Goal: Task Accomplishment & Management: Use online tool/utility

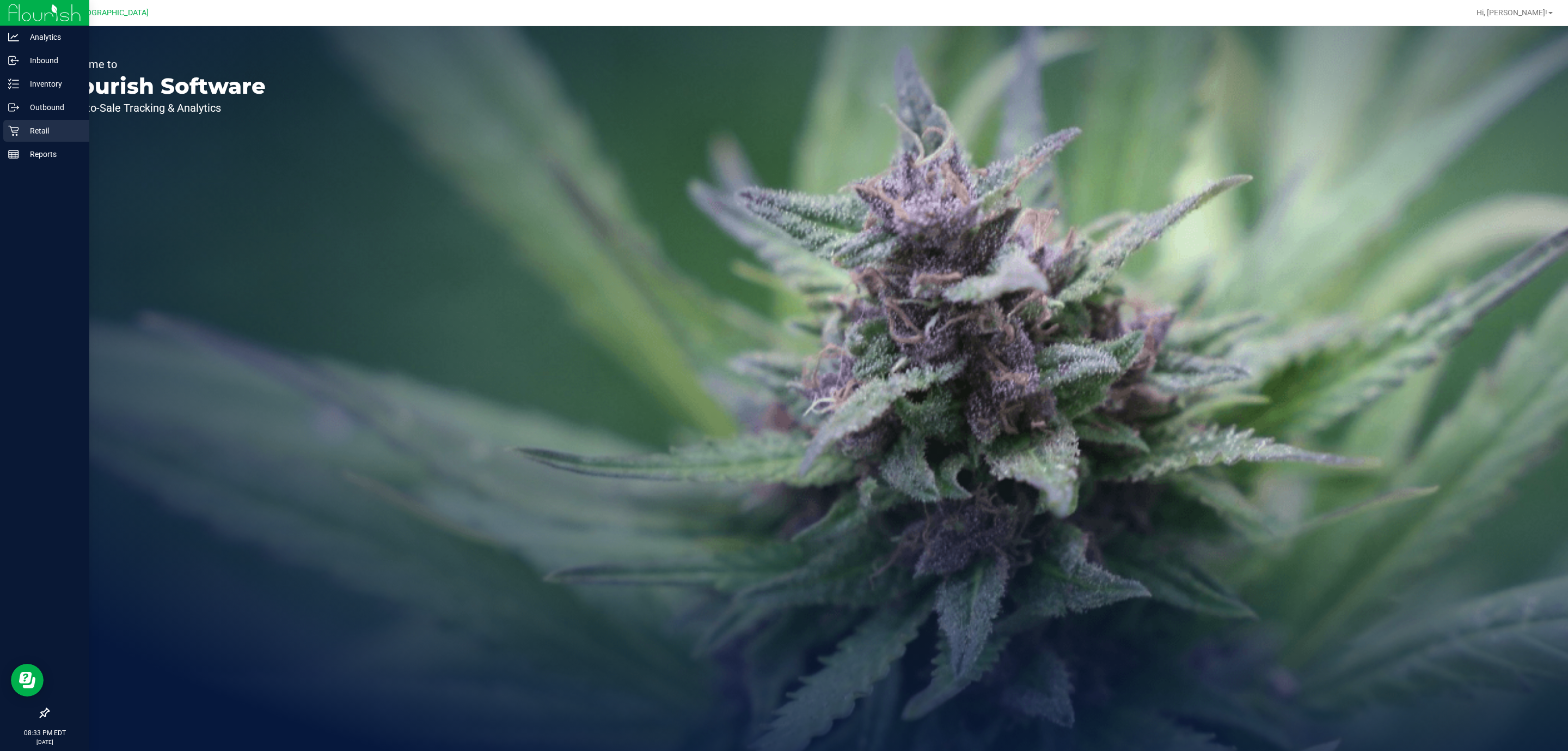
click at [2, 130] on link "Retail" at bounding box center [44, 132] width 89 height 23
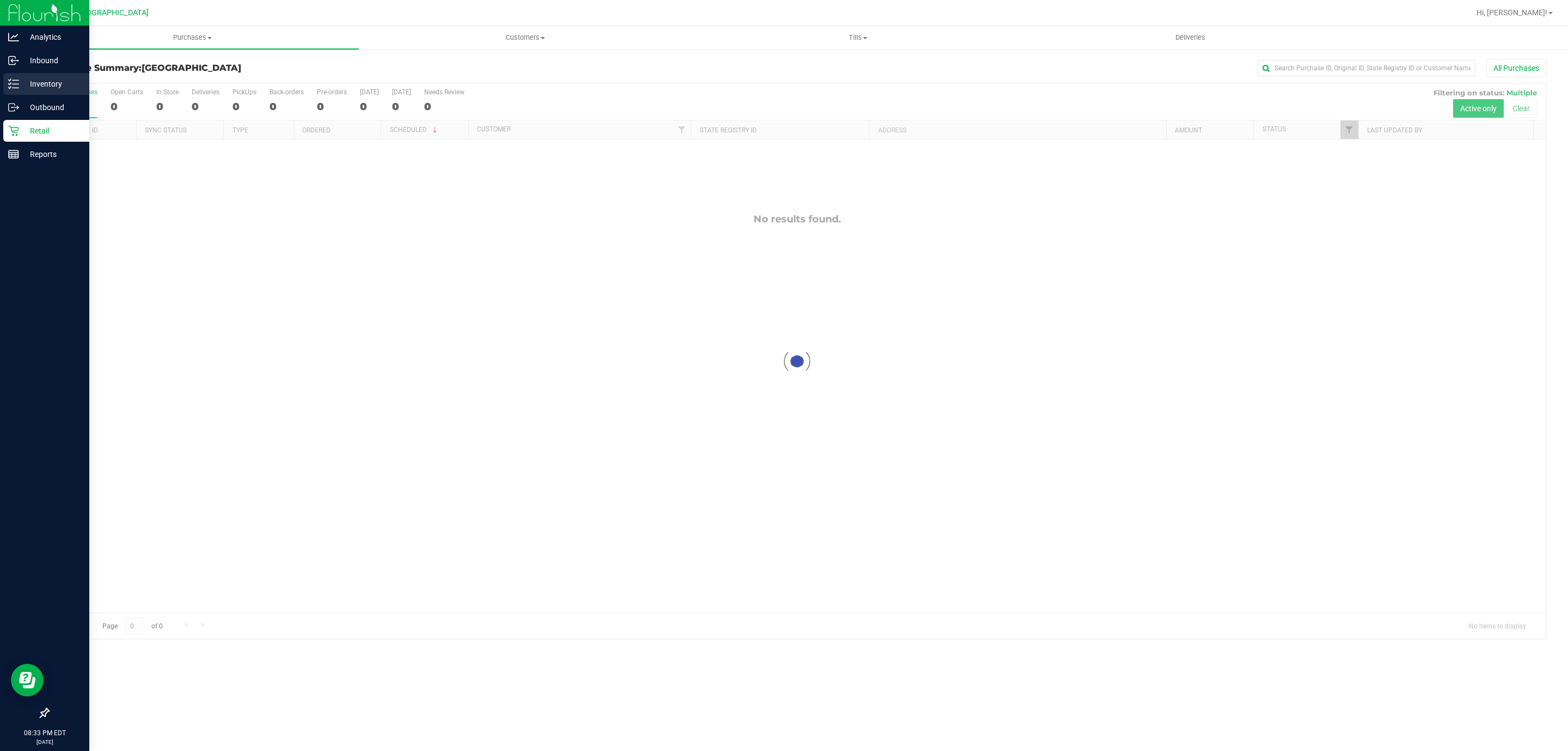
click at [15, 85] on icon at bounding box center [13, 84] width 11 height 11
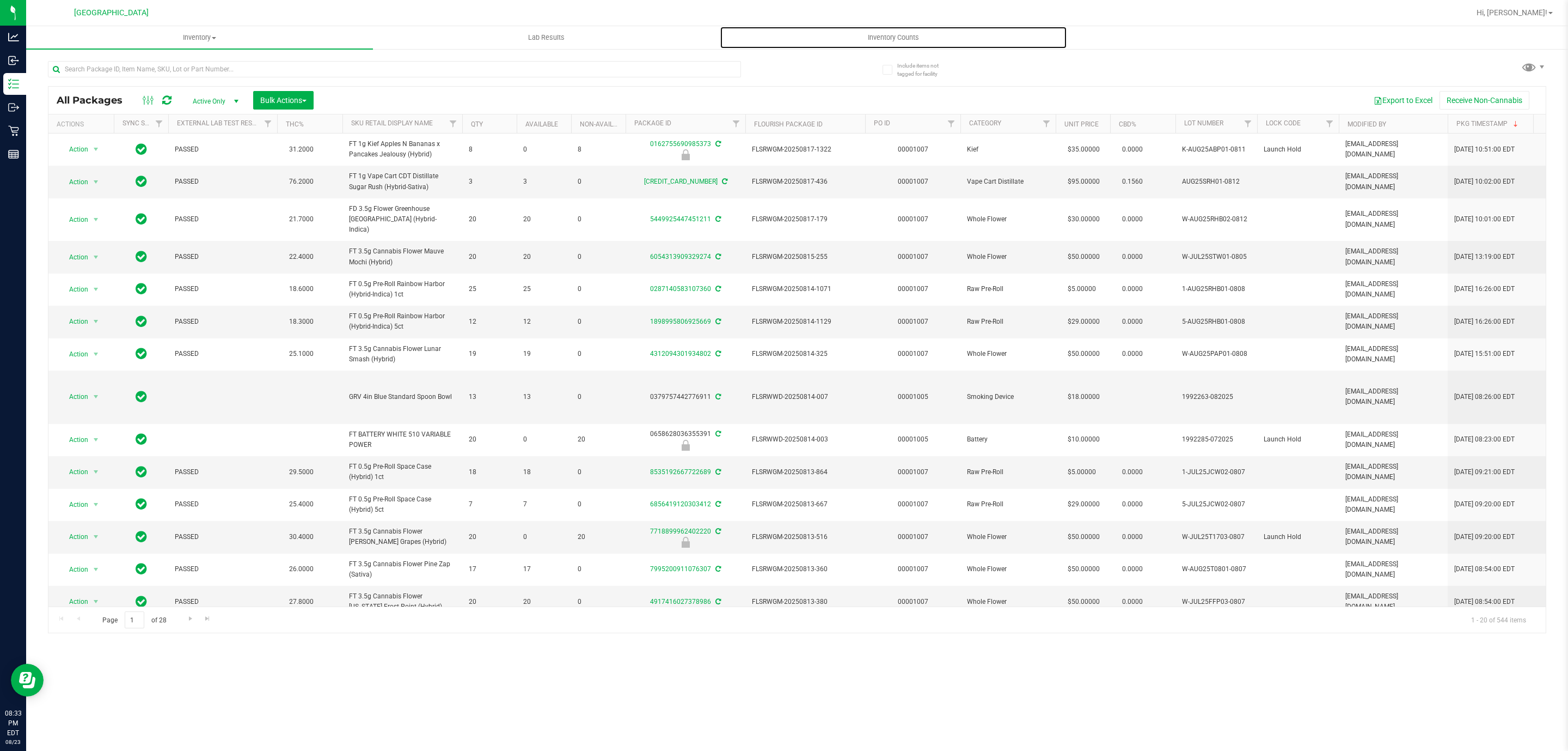
click at [899, 41] on span "Inventory Counts" at bounding box center [894, 38] width 80 height 10
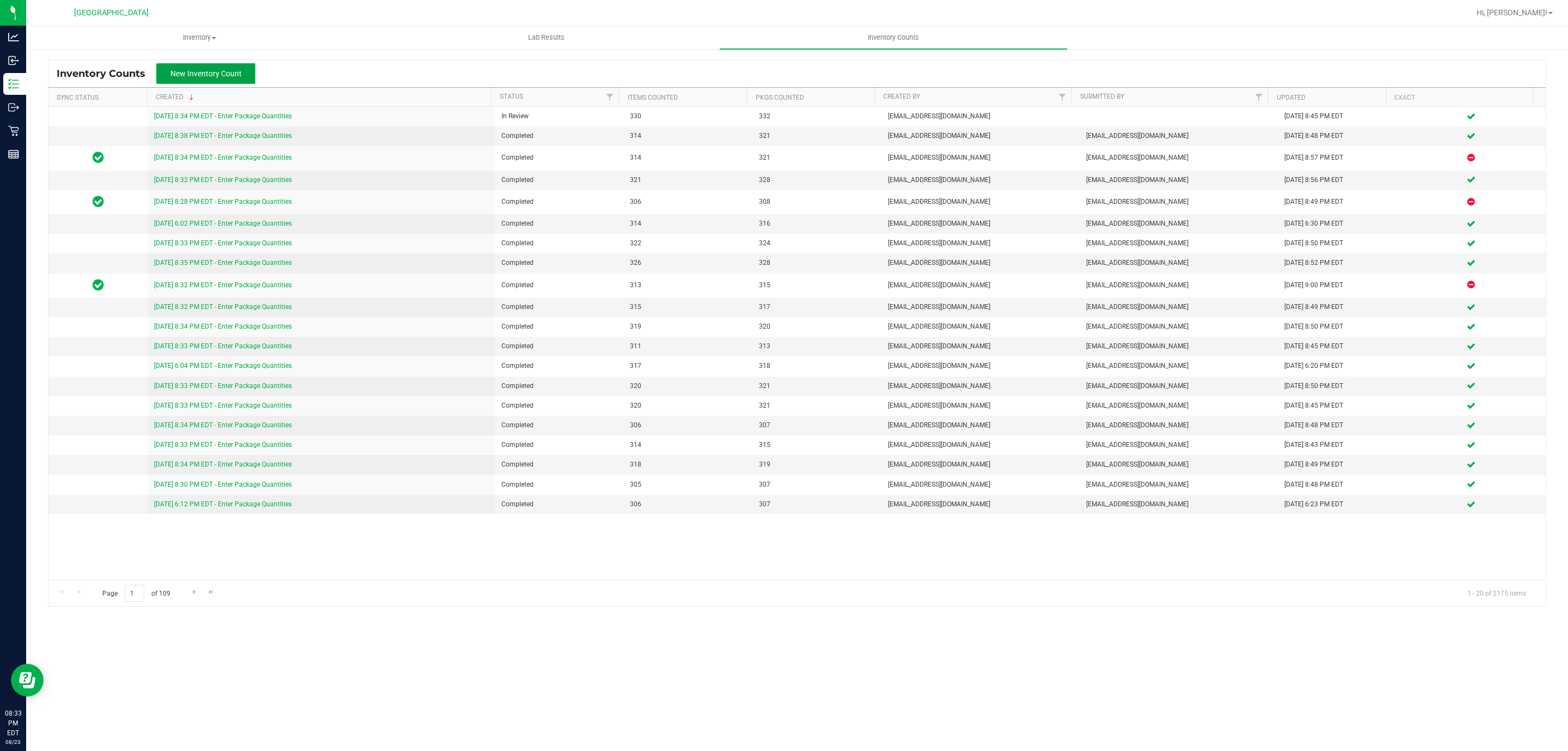
click at [237, 77] on span "New Inventory Count" at bounding box center [206, 74] width 71 height 9
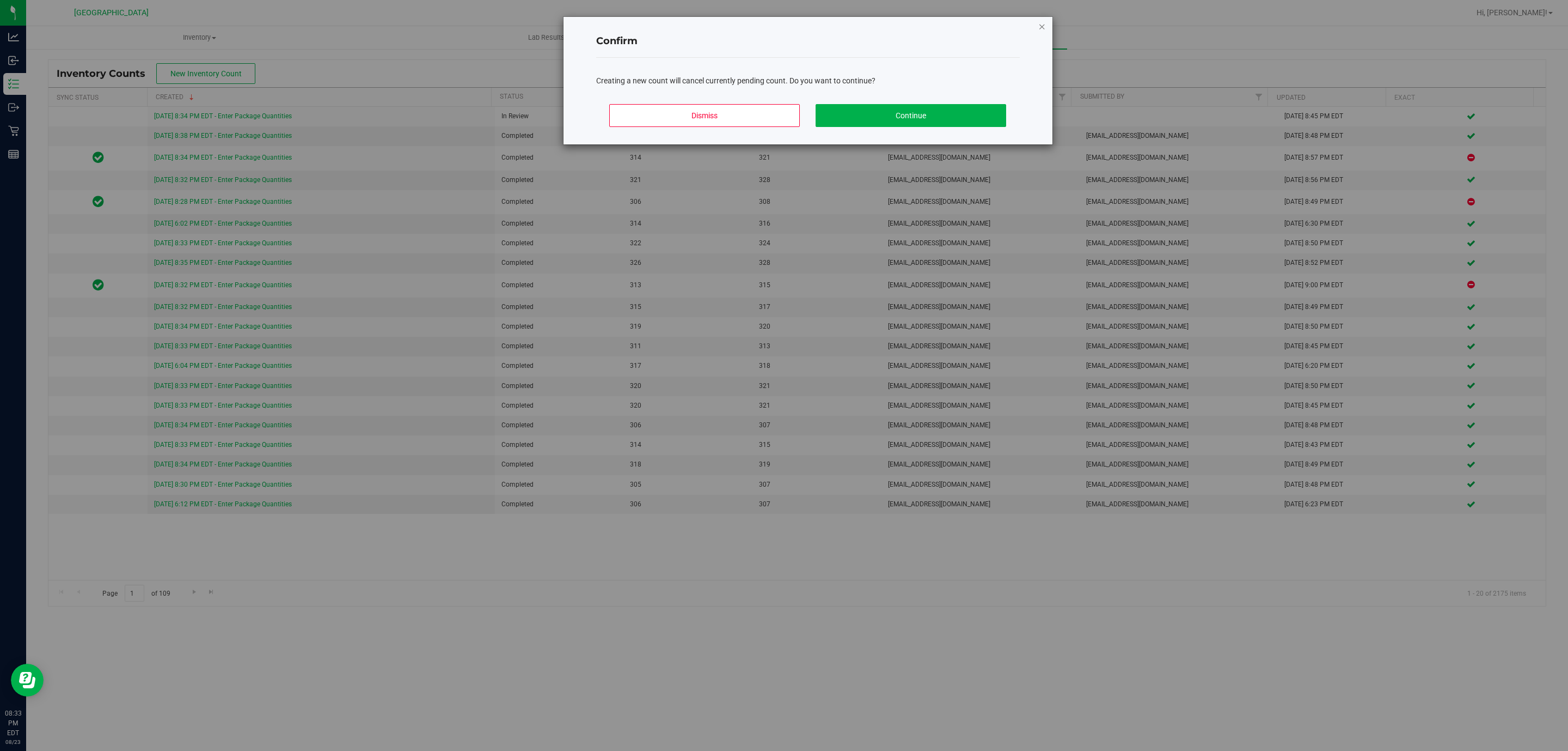
click at [1039, 29] on icon "Close modal" at bounding box center [1042, 26] width 8 height 13
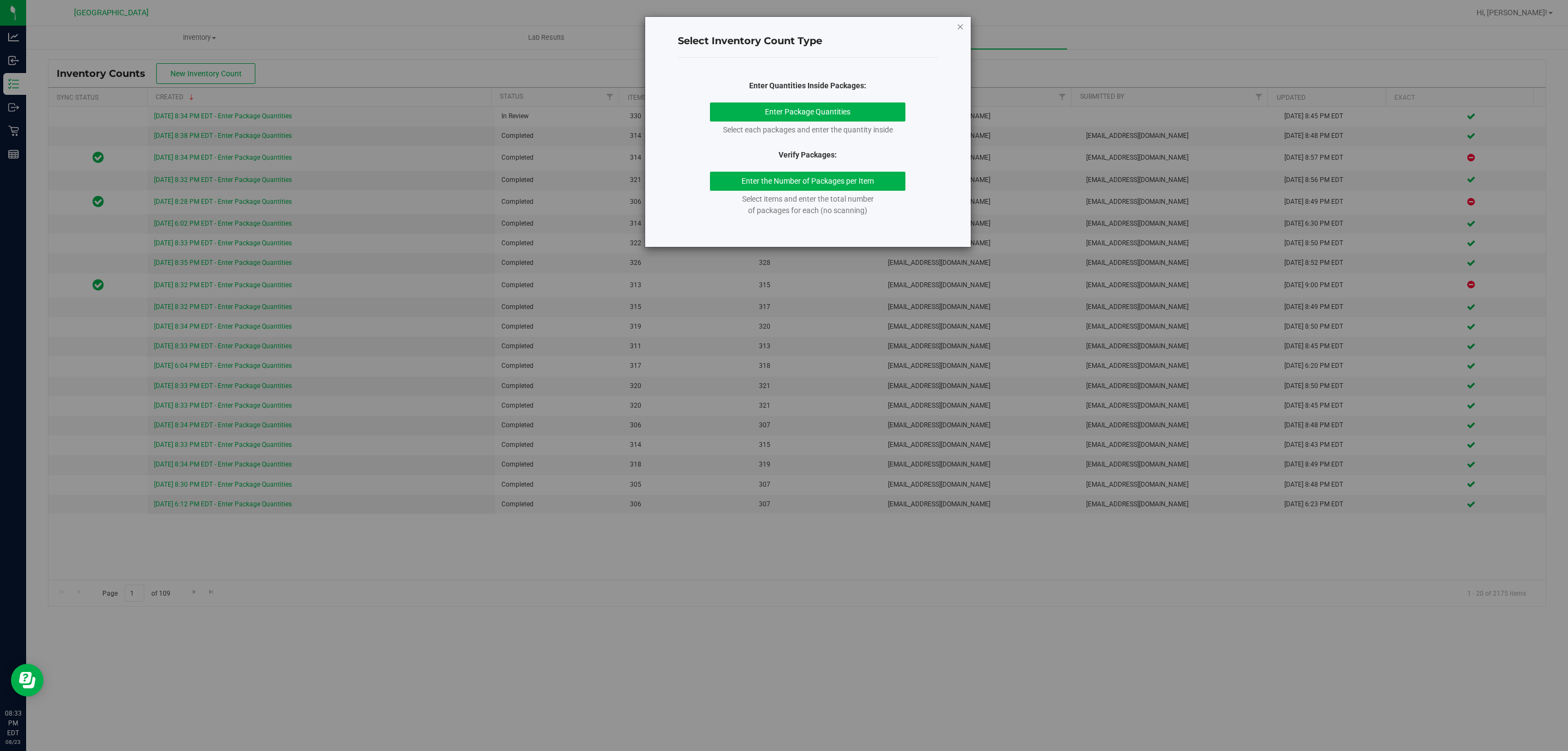
click at [961, 25] on icon "button" at bounding box center [961, 26] width 8 height 13
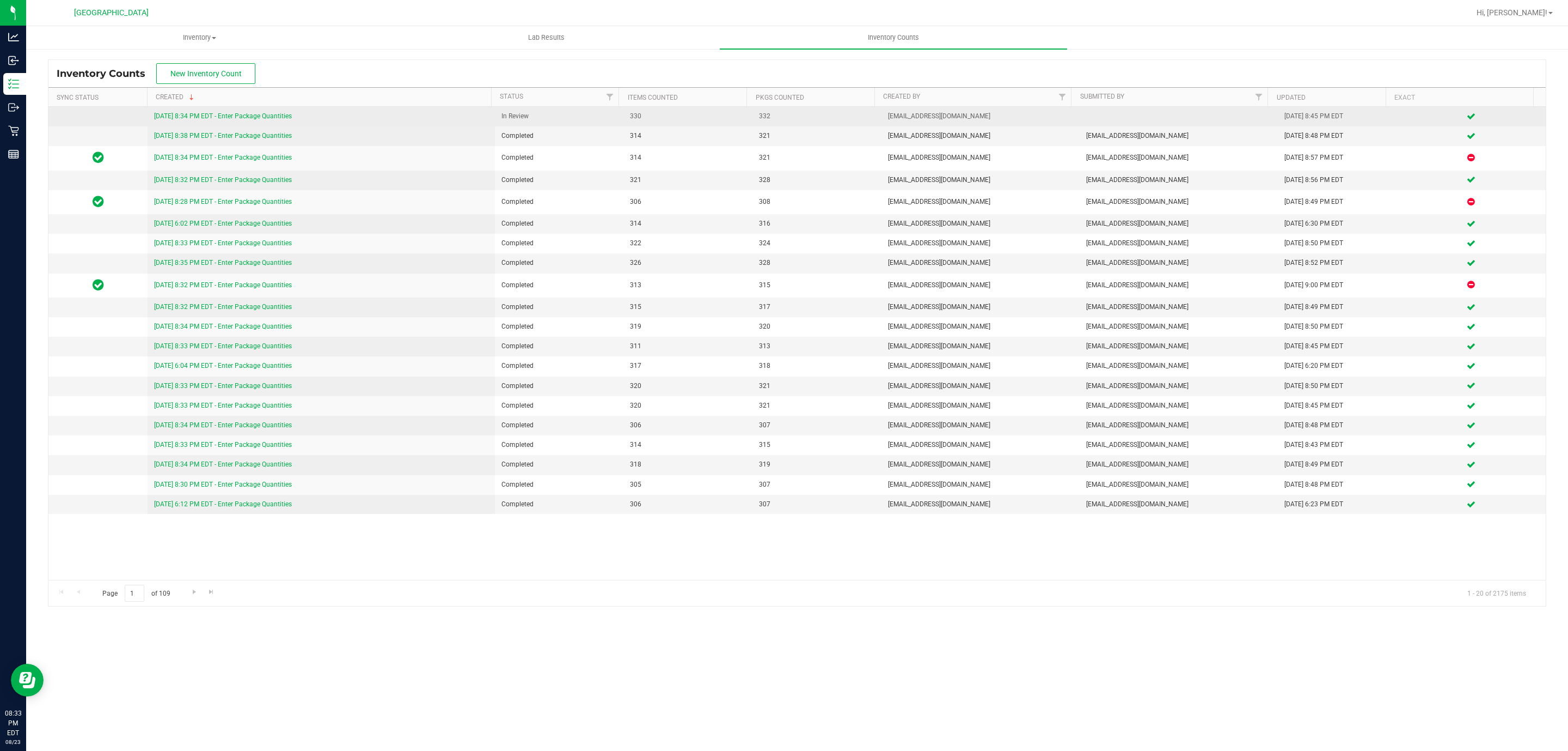
click at [260, 115] on link "[DATE] 8:34 PM EDT - Enter Package Quantities" at bounding box center [223, 116] width 138 height 8
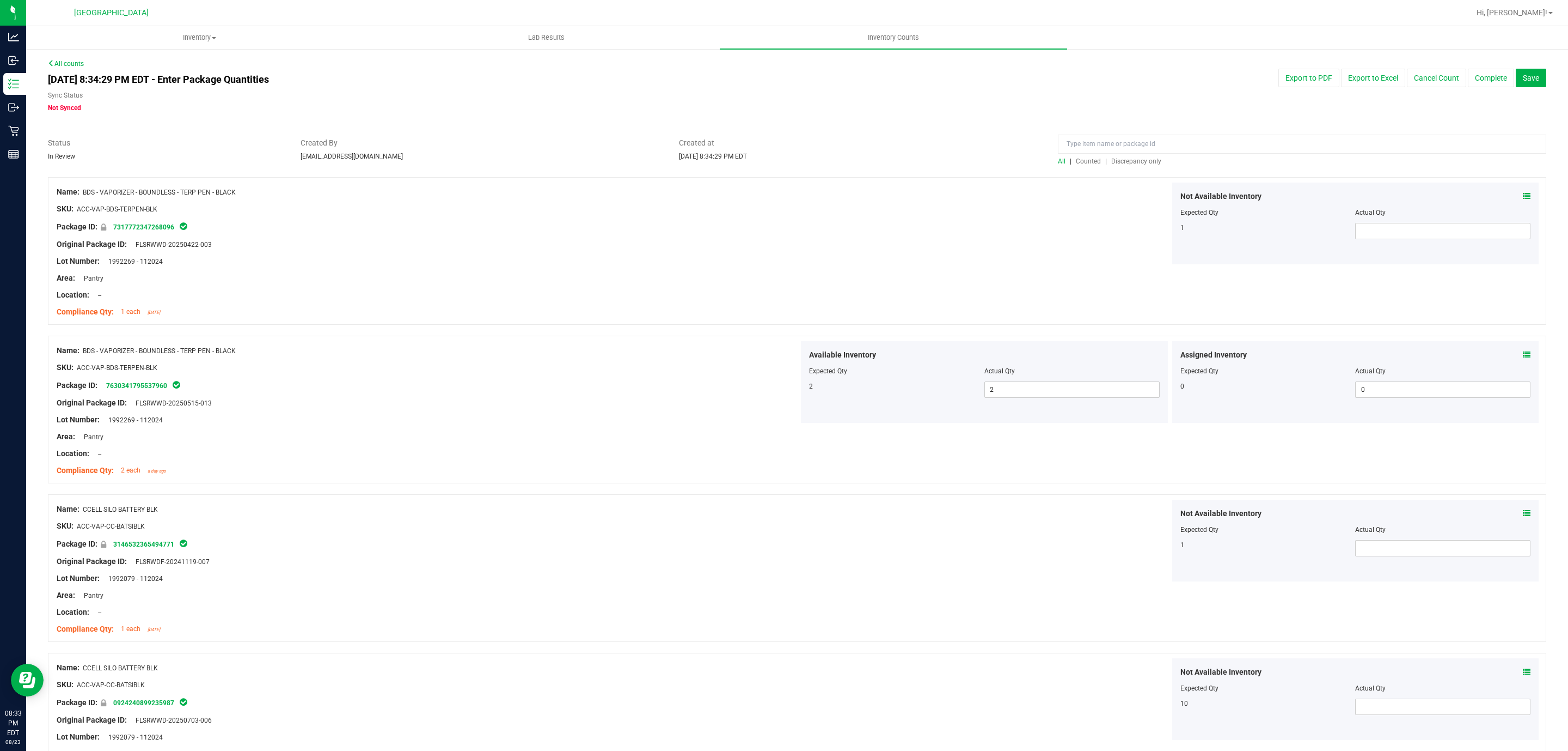
click at [1124, 161] on span "Discrepancy only" at bounding box center [1136, 161] width 50 height 8
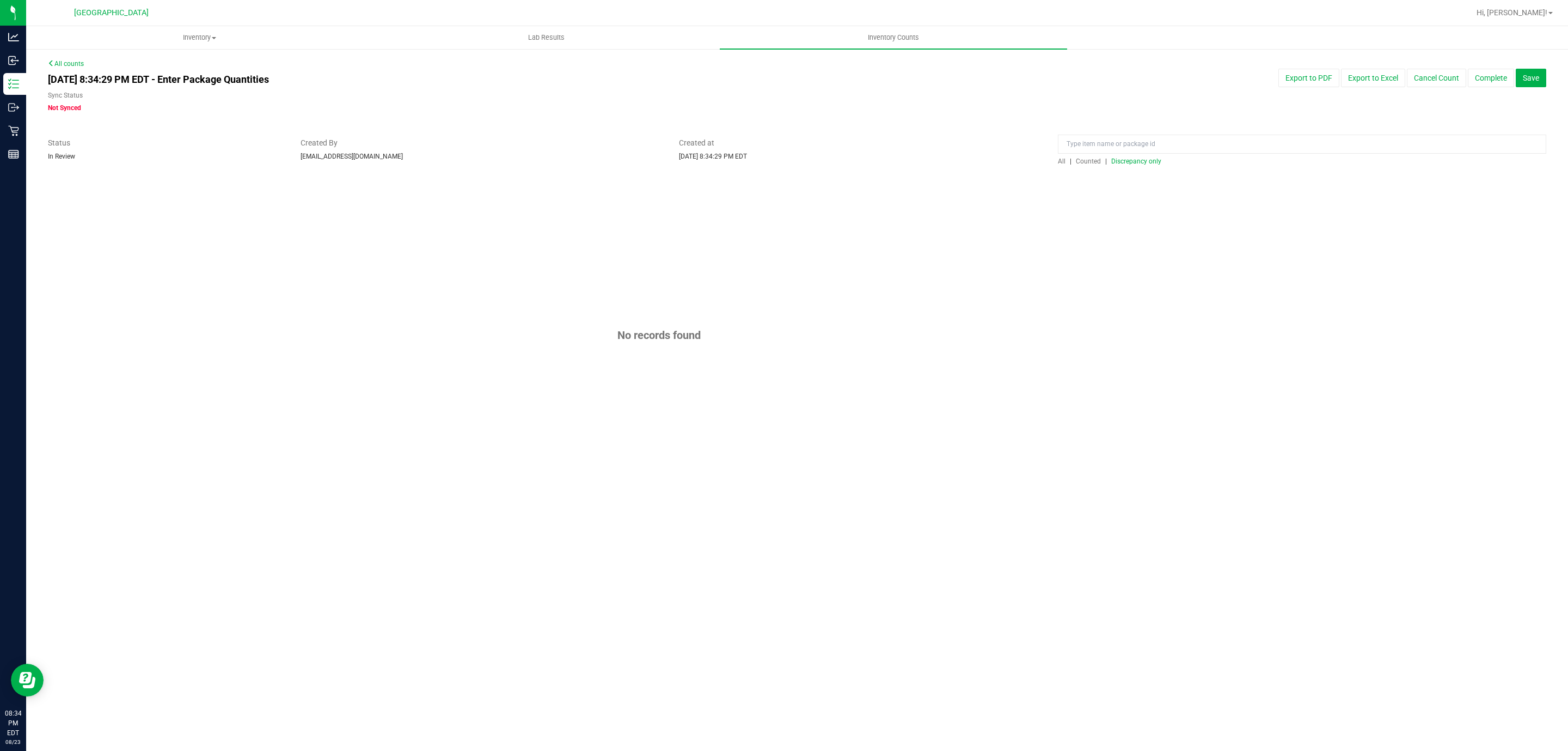
click at [916, 143] on span "Created at" at bounding box center [860, 143] width 363 height 12
click at [925, 127] on div at bounding box center [797, 132] width 1499 height 11
click at [1475, 79] on button "Complete" at bounding box center [1491, 78] width 46 height 18
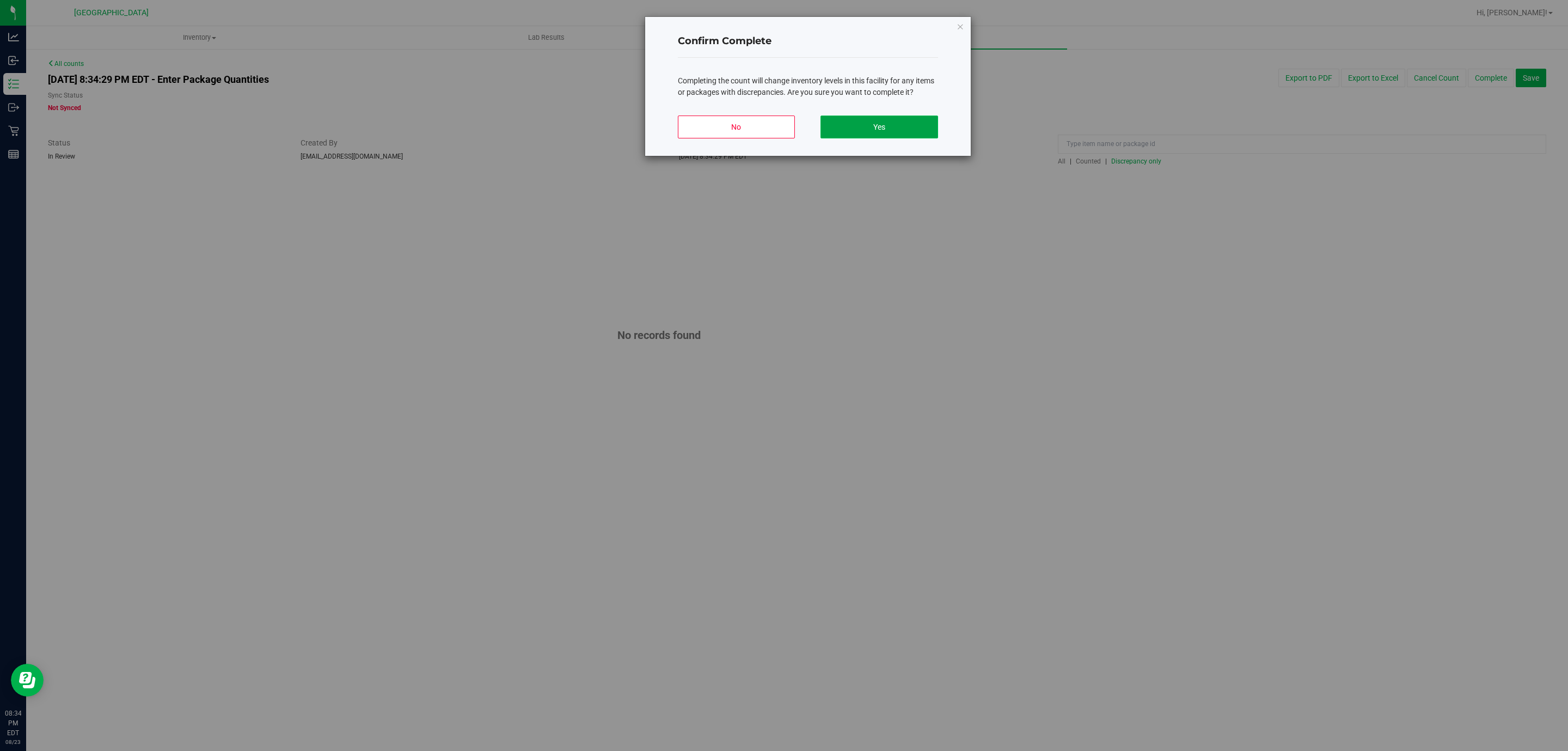
click at [884, 121] on button "Yes" at bounding box center [879, 127] width 117 height 23
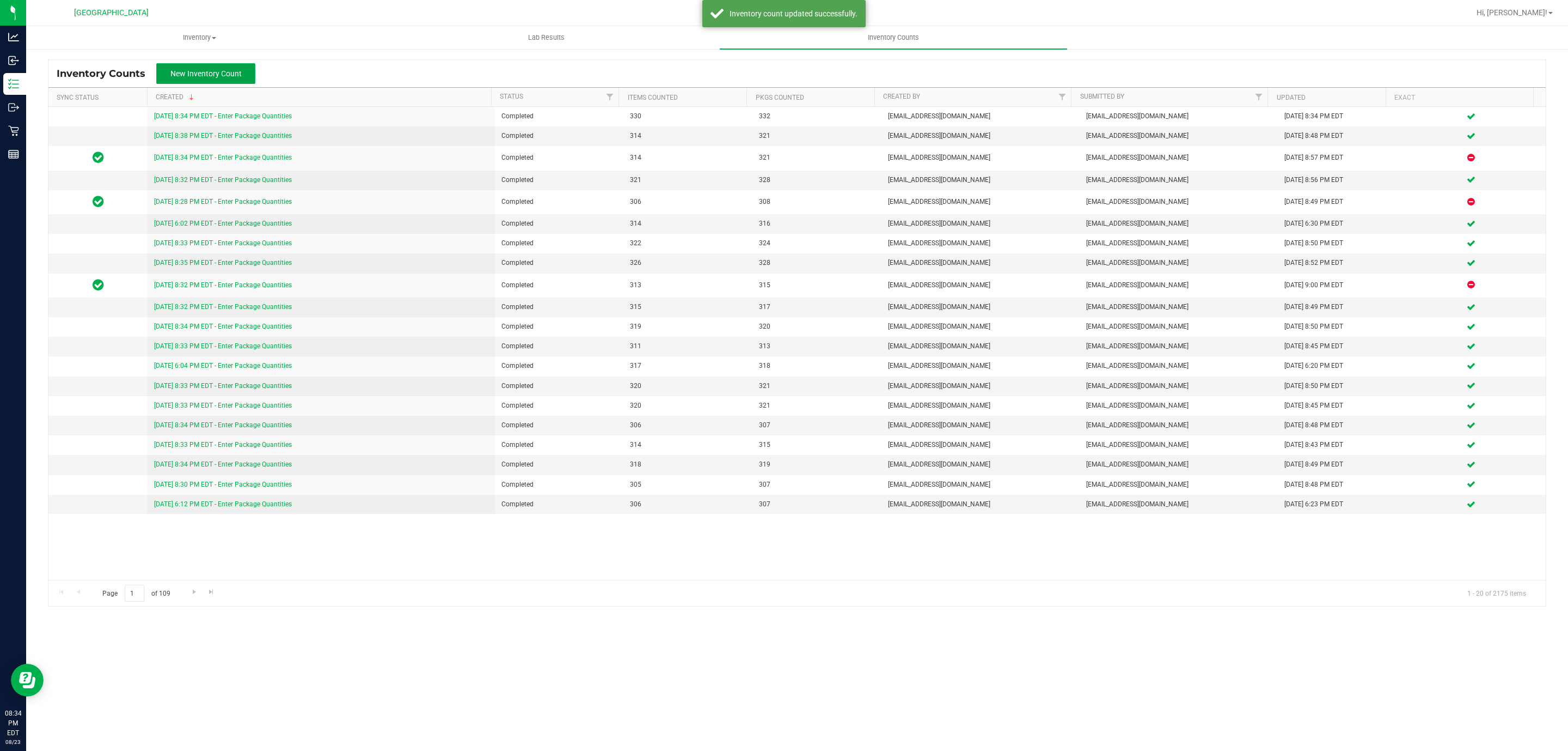
click at [225, 74] on span "New Inventory Count" at bounding box center [206, 74] width 71 height 9
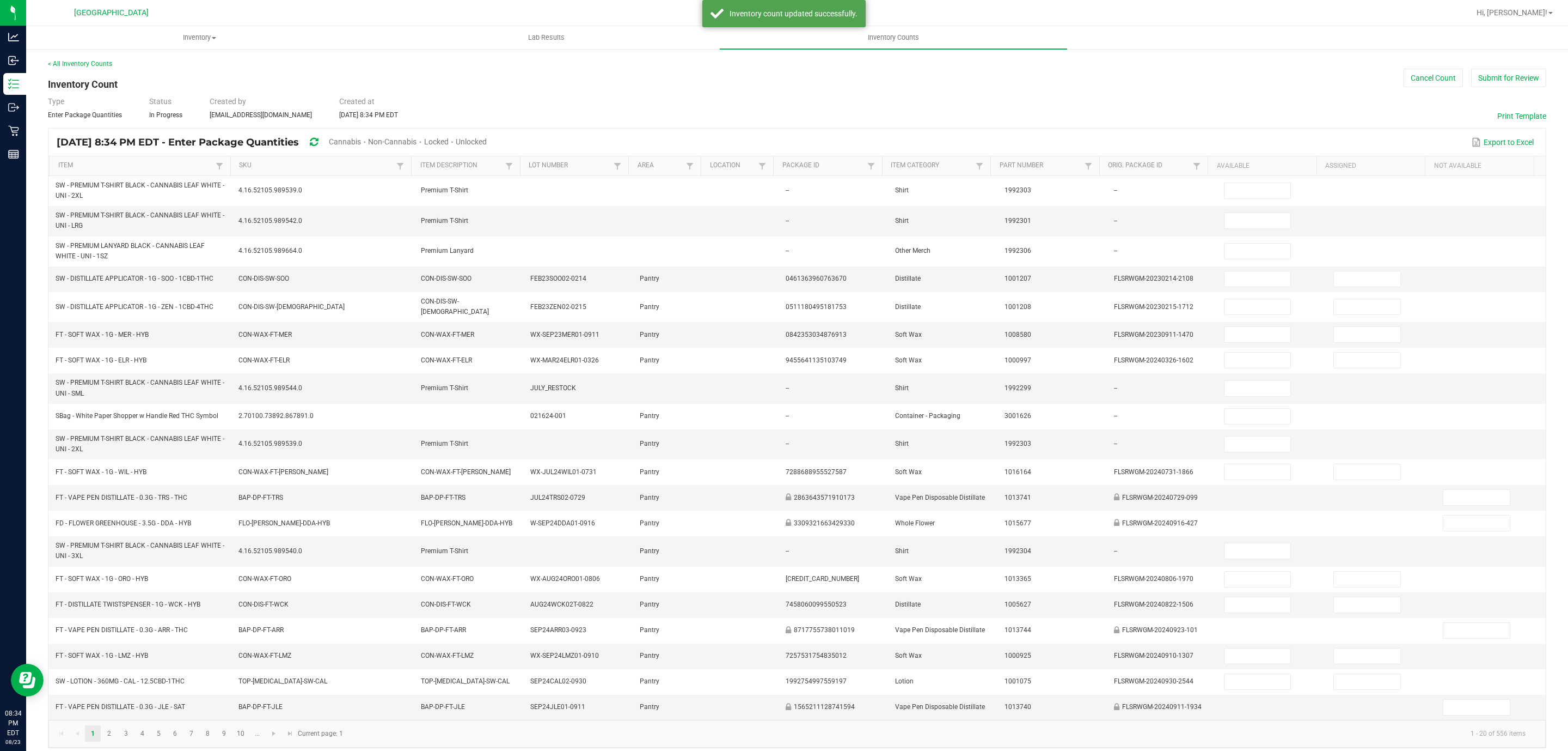
click at [487, 139] on span "Unlocked" at bounding box center [471, 141] width 31 height 9
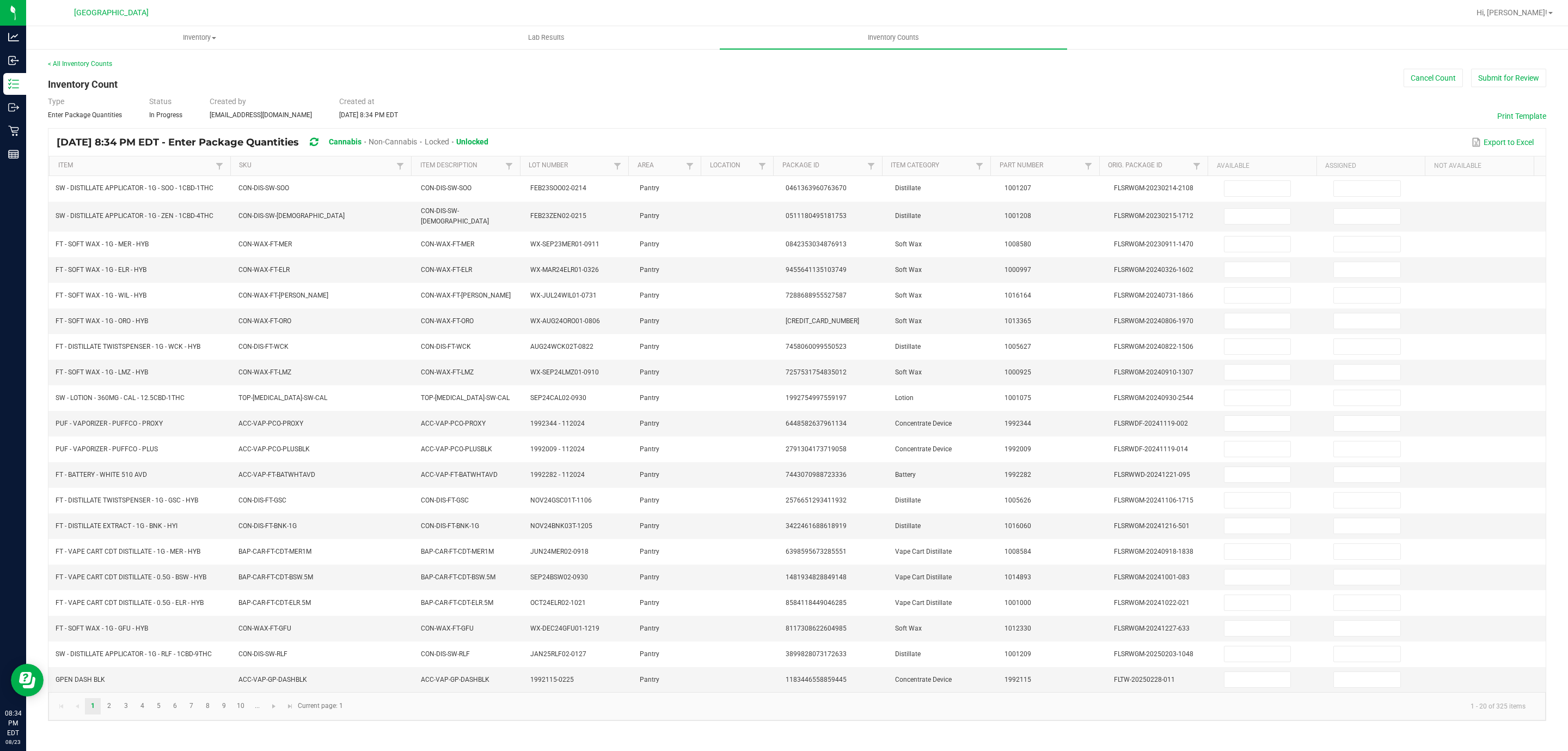
click at [350, 161] on th "SKU" at bounding box center [321, 166] width 181 height 19
click at [348, 168] on link "SKU" at bounding box center [317, 166] width 155 height 9
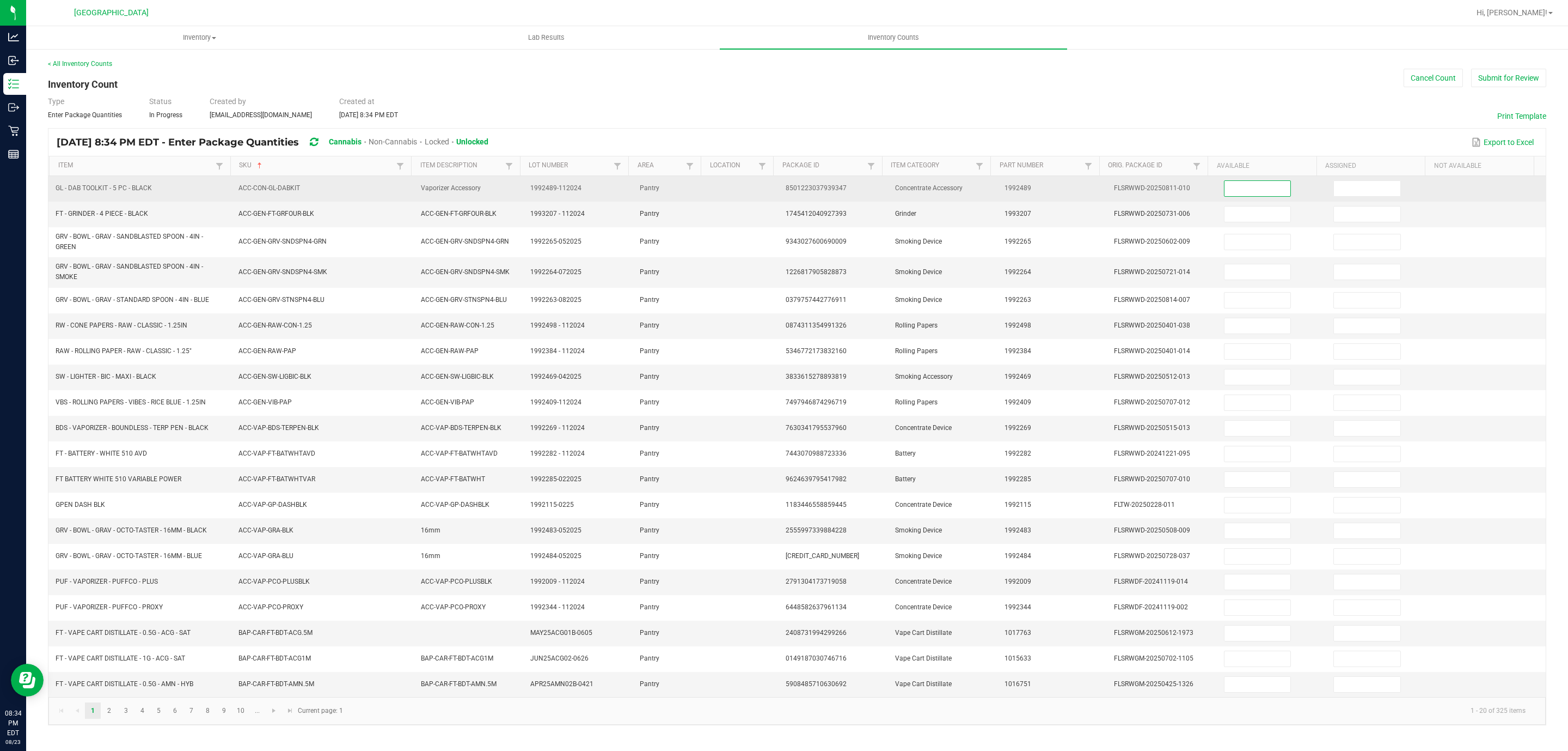
click at [1235, 194] on input at bounding box center [1258, 188] width 66 height 15
type input "5"
type input "0"
type input "3"
type input "0"
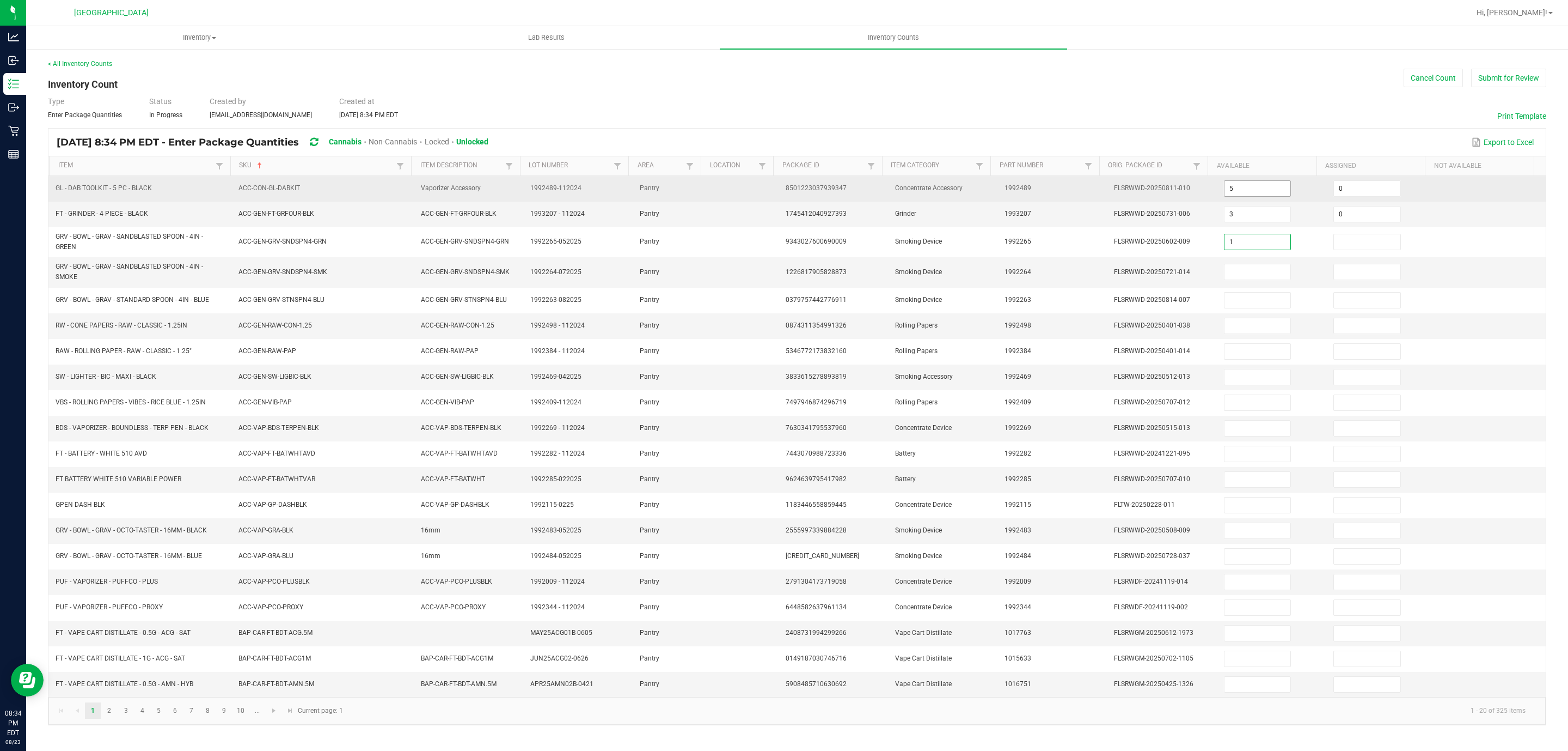
type input "1"
type input "0"
type input "7"
type input "0"
type input "13"
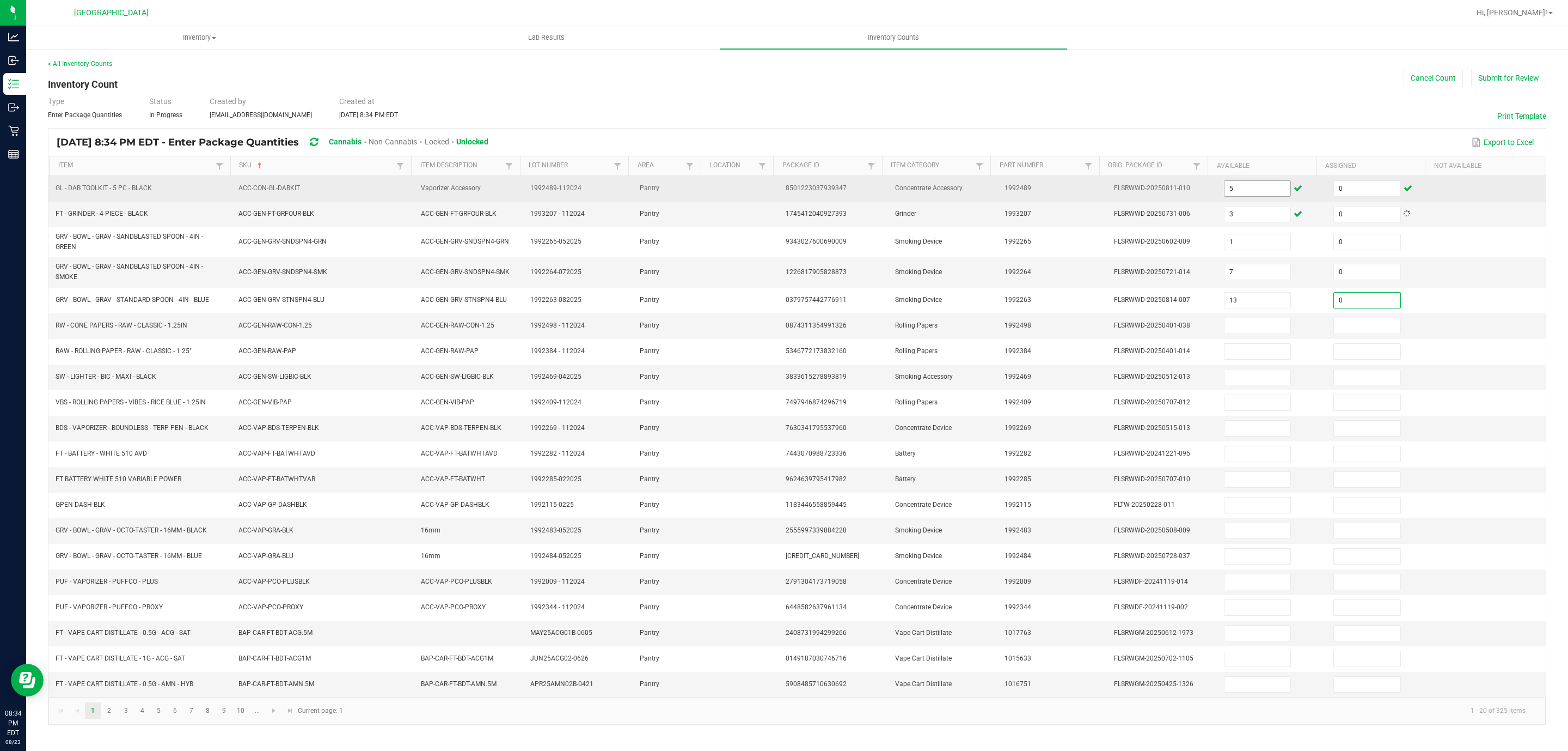
type input "0"
type input "26"
type input "0"
type input "33"
type input "0"
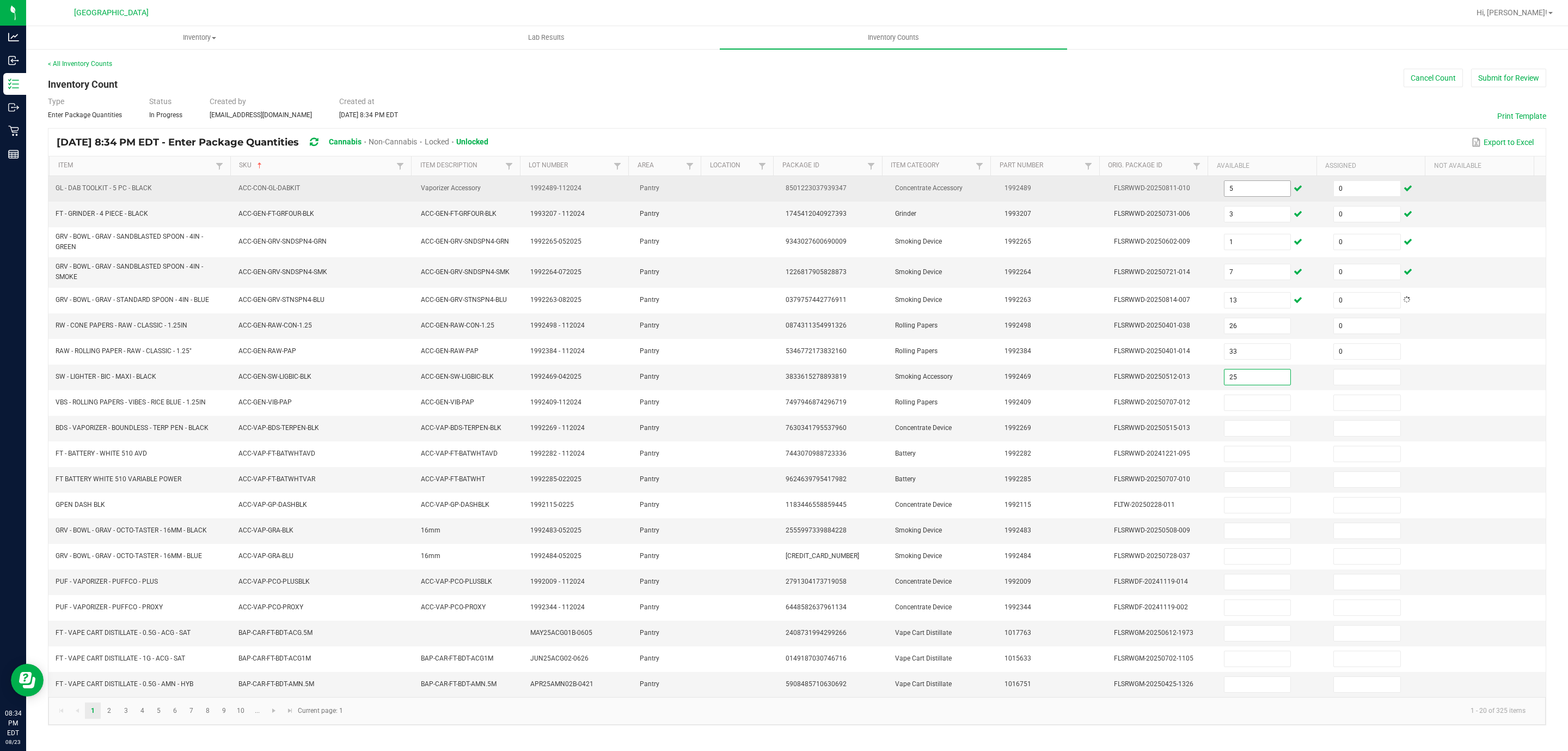
type input "25"
type input "0"
type input "47"
type input "0"
type input "2"
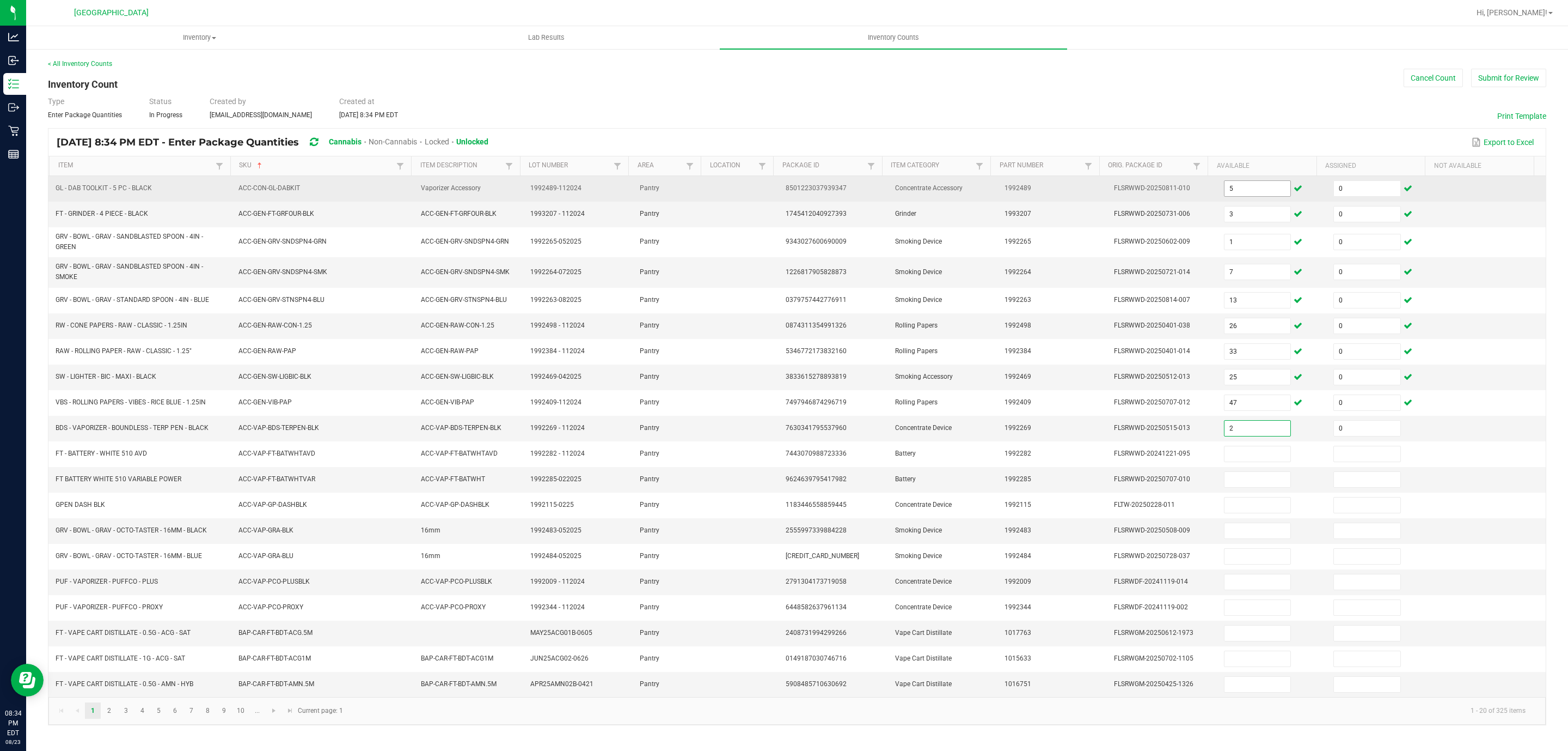
type input "0"
type input "23"
type input "0"
type input "4"
type input "0"
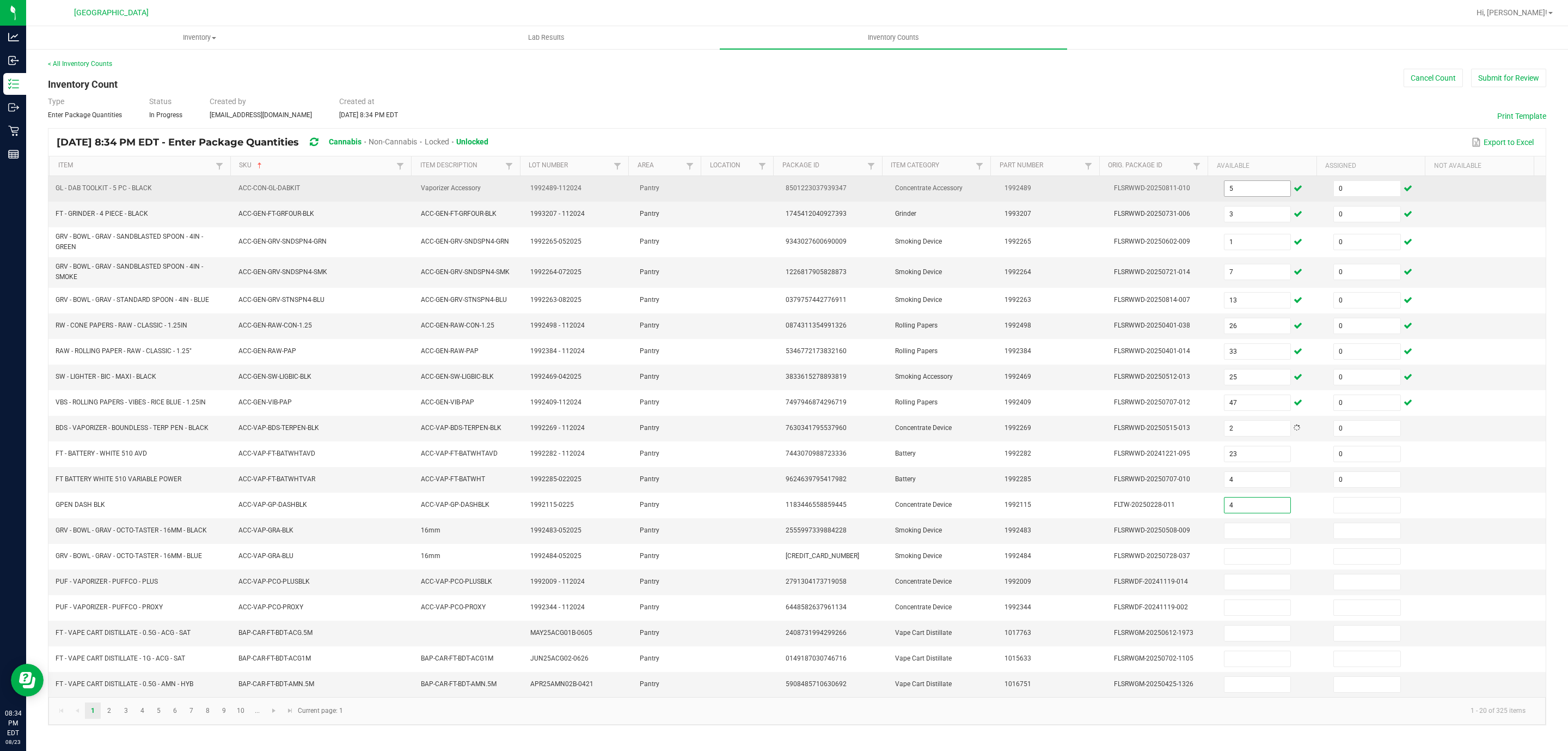
type input "4"
type input "0"
type input "4"
type input "0"
type input "4"
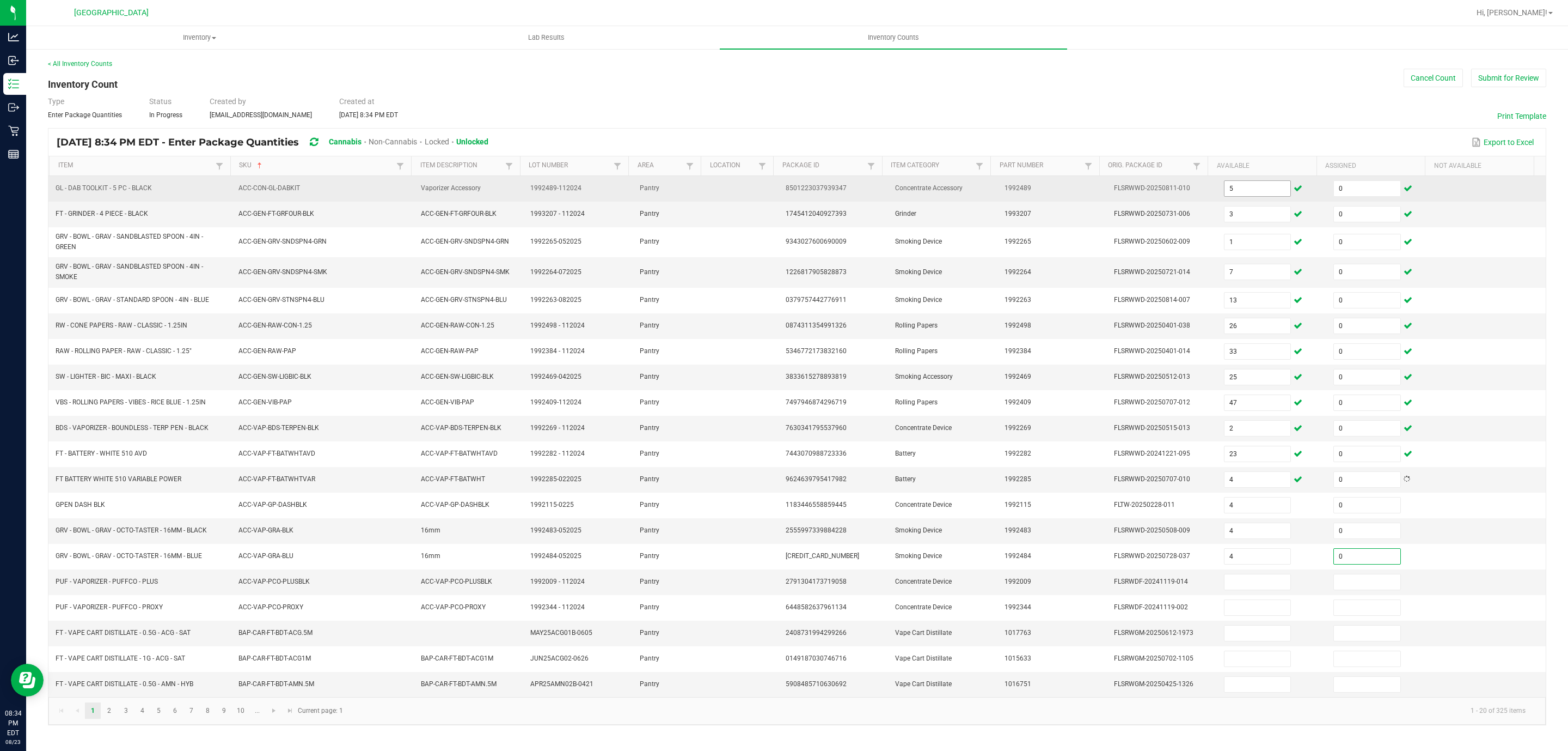
type input "0"
type input "5"
type input "0"
type input "10"
type input "0"
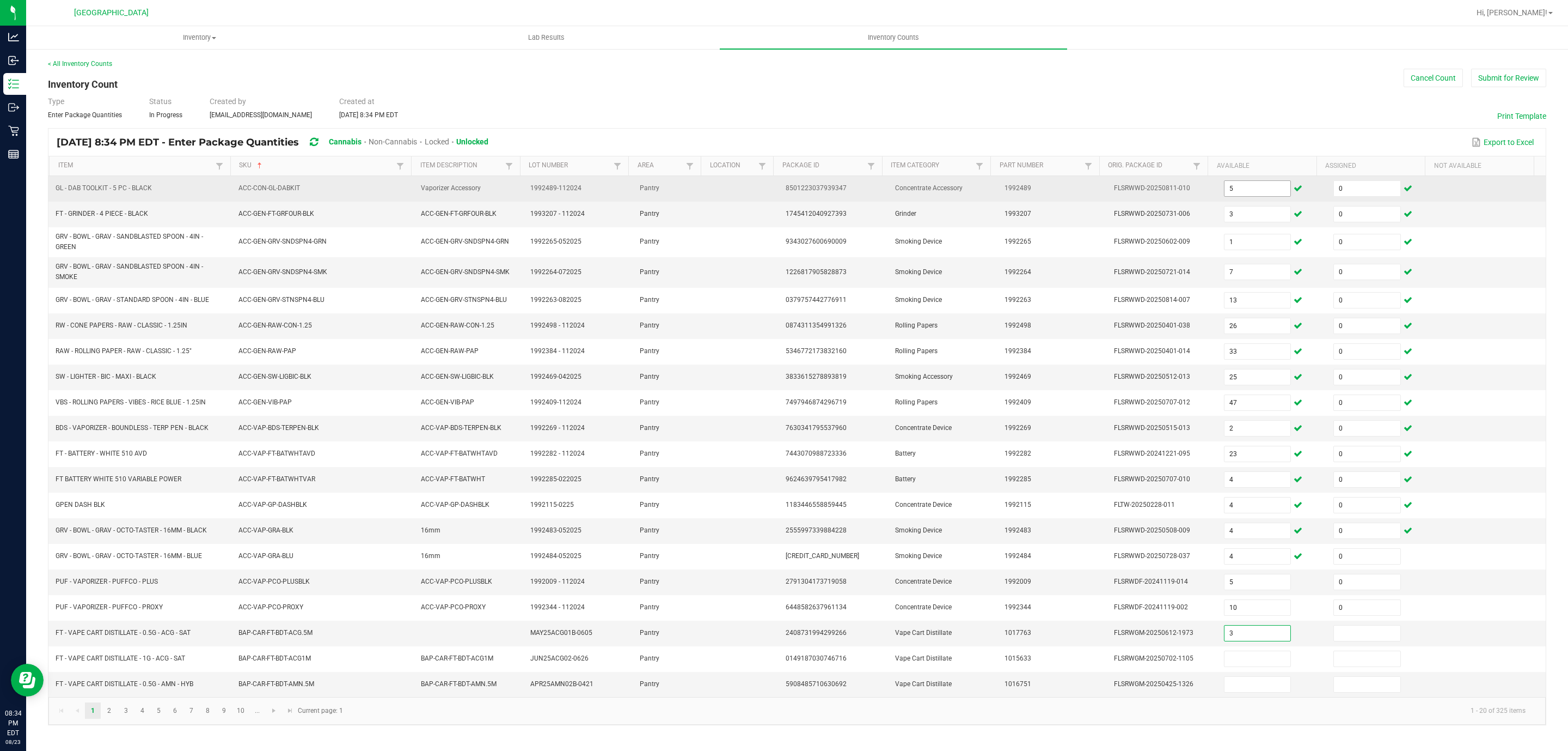
type input "3"
type input "0"
type input "12"
type input "0"
type input "2"
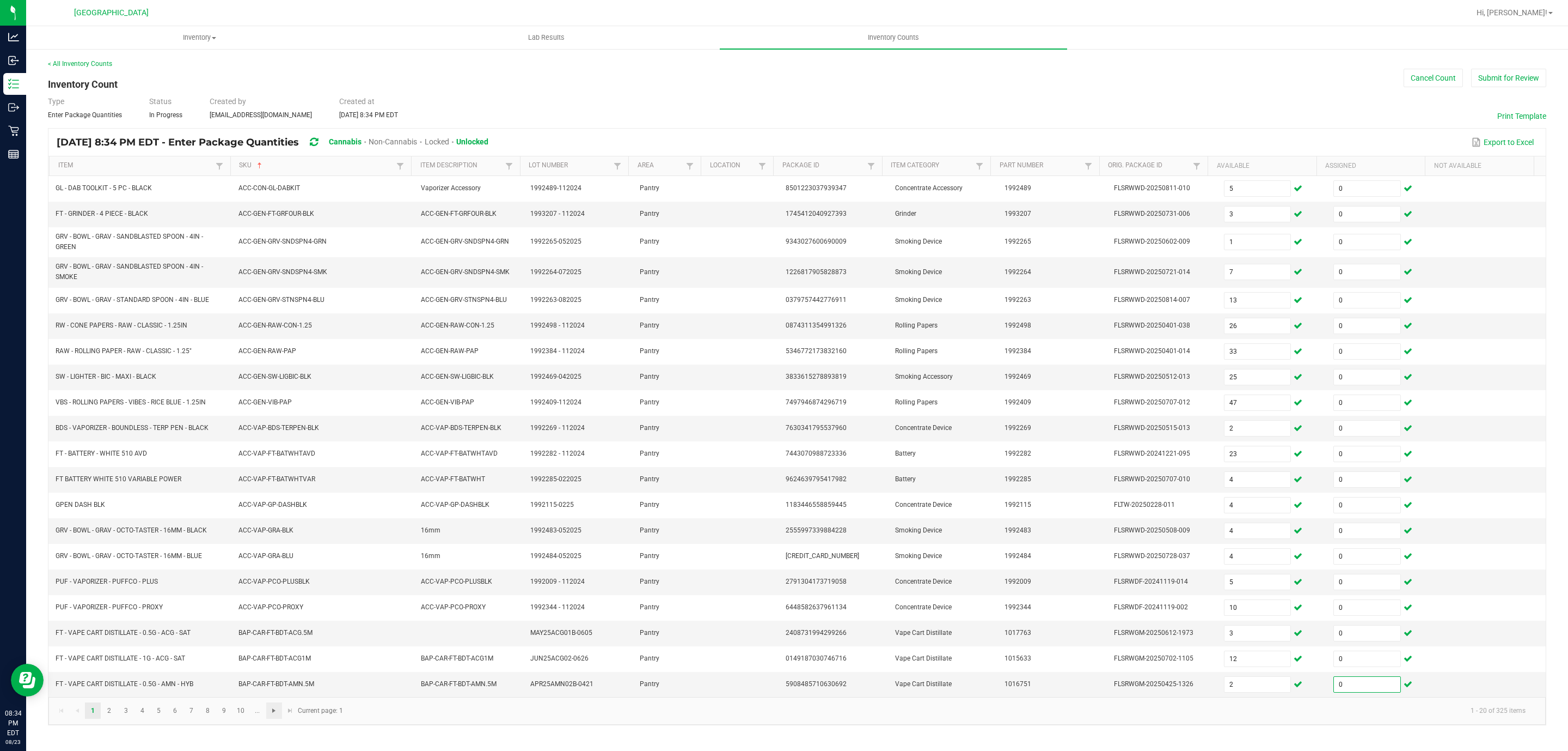
type input "0"
click at [273, 715] on span "Go to the next page" at bounding box center [274, 710] width 9 height 9
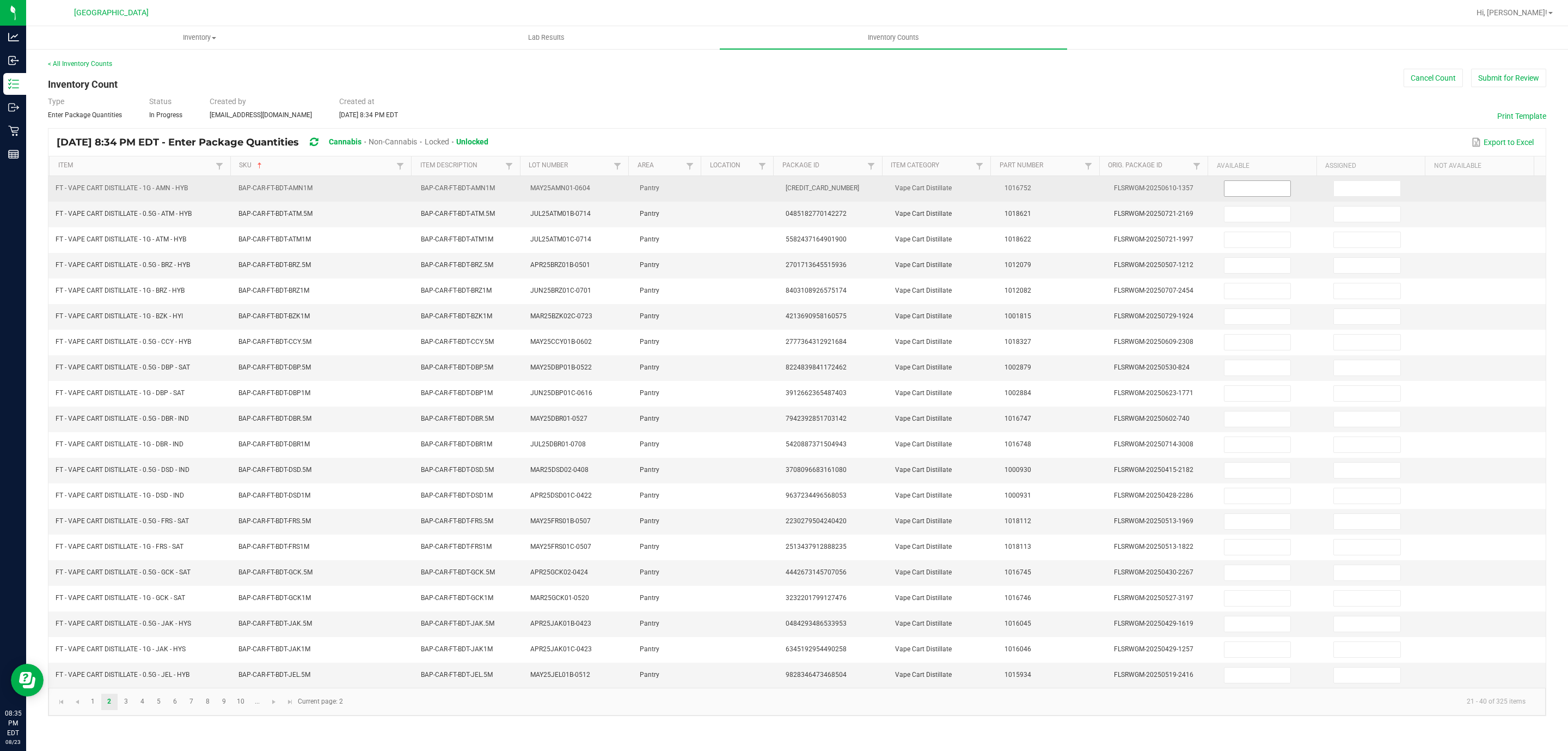
click at [1267, 195] on input at bounding box center [1258, 188] width 66 height 15
type input "6"
type input "0"
type input "11"
type input "0"
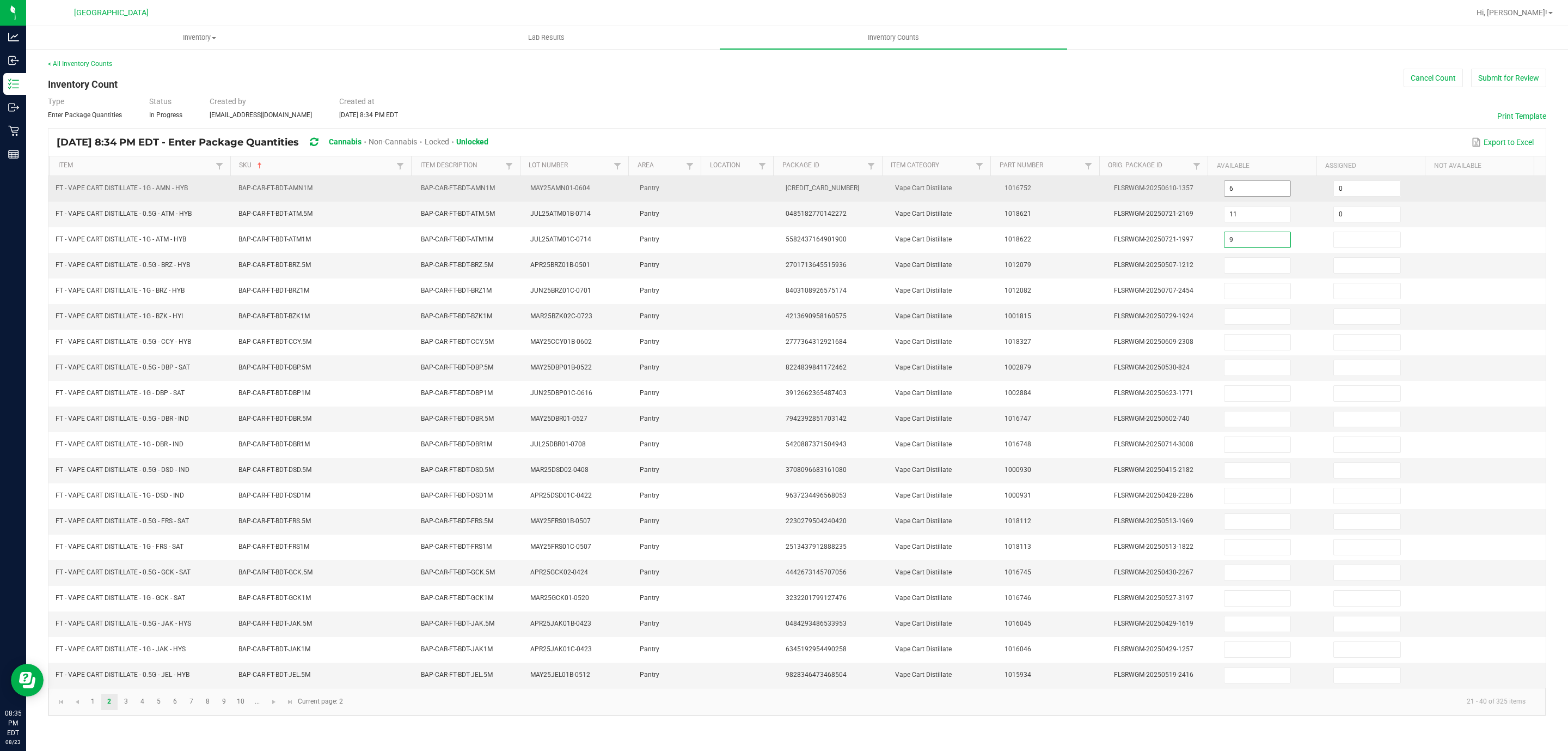
type input "9"
type input "0"
type input "6"
type input "0"
type input "11"
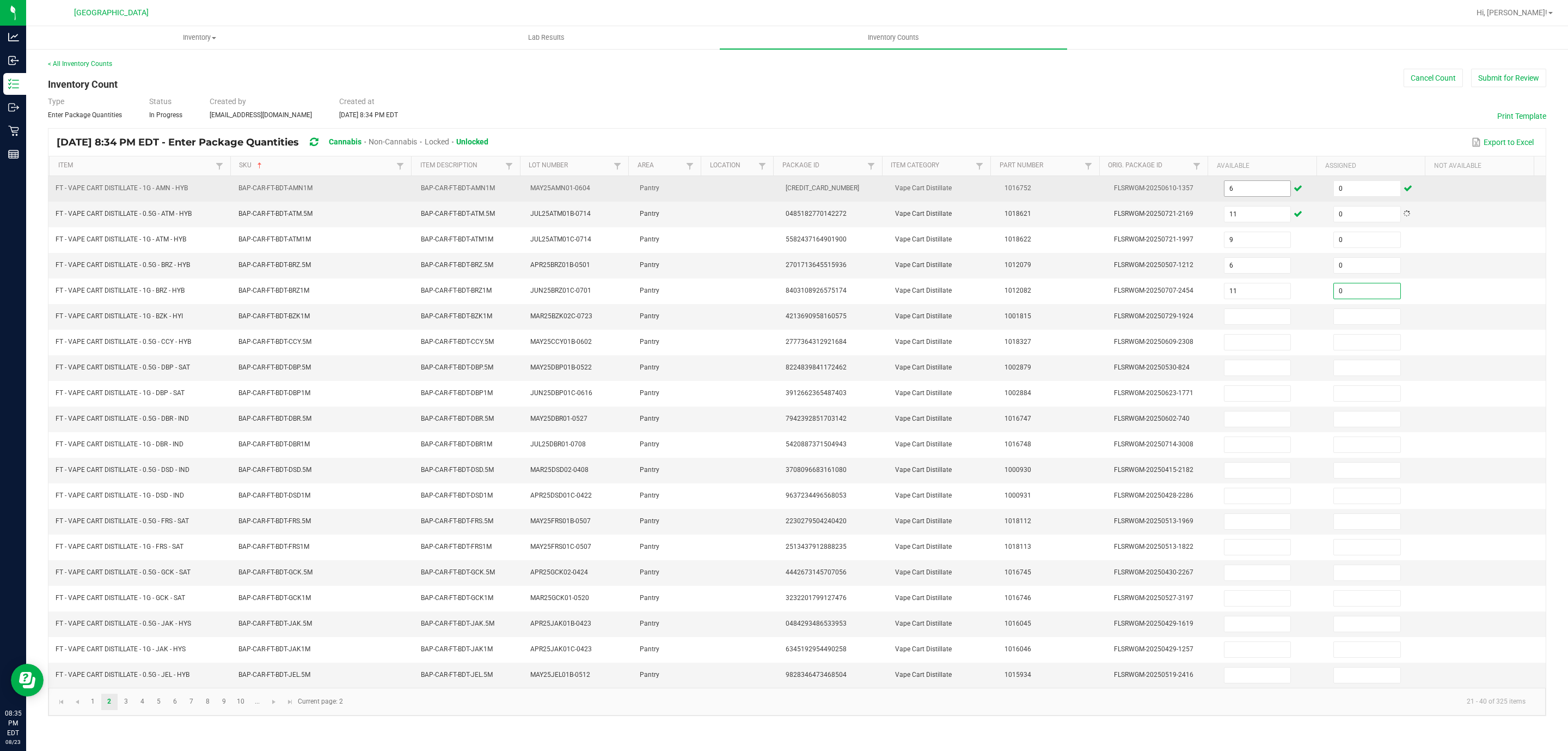
type input "0"
type input "5"
type input "0"
type input "2"
type input "0"
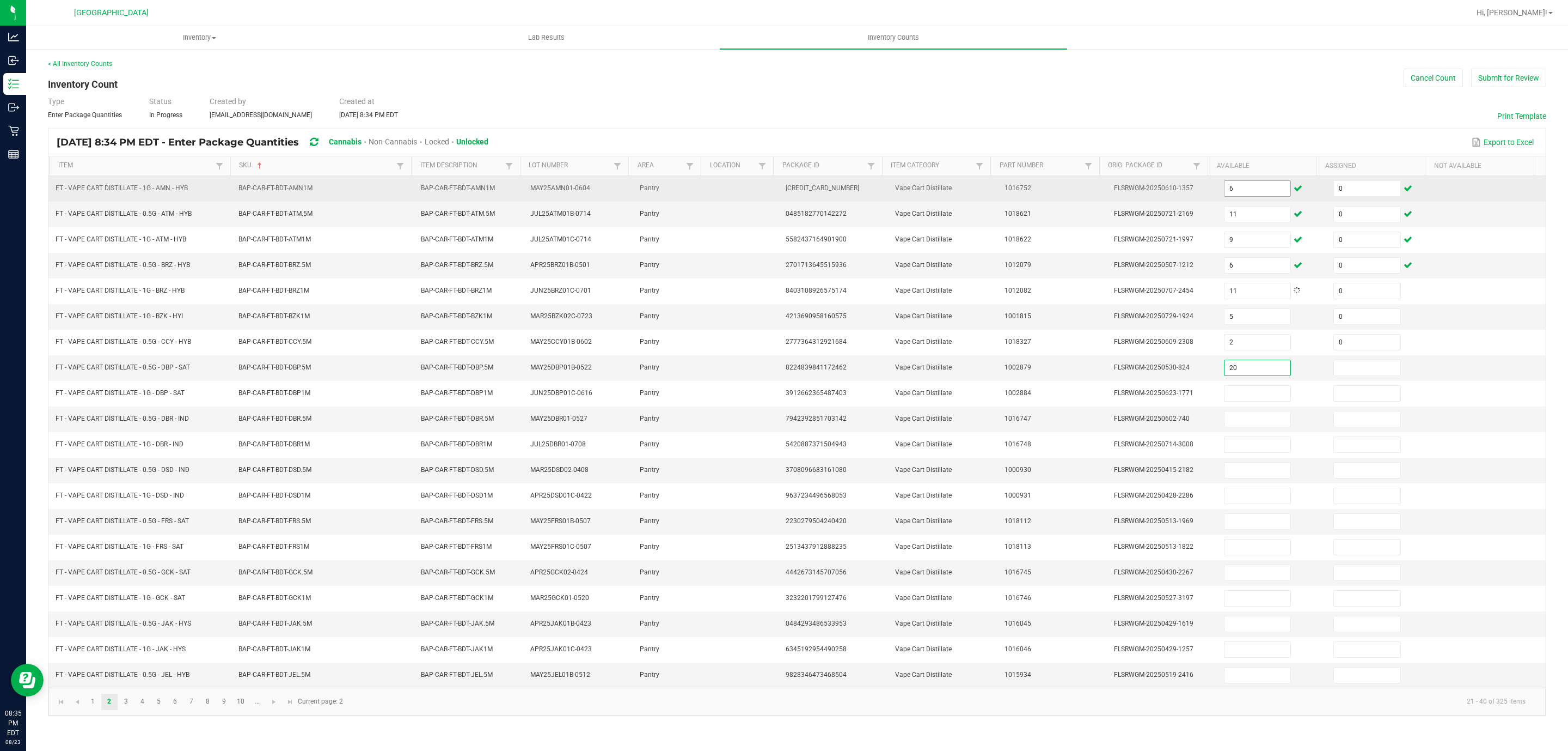
type input "20"
type input "10"
type input "0"
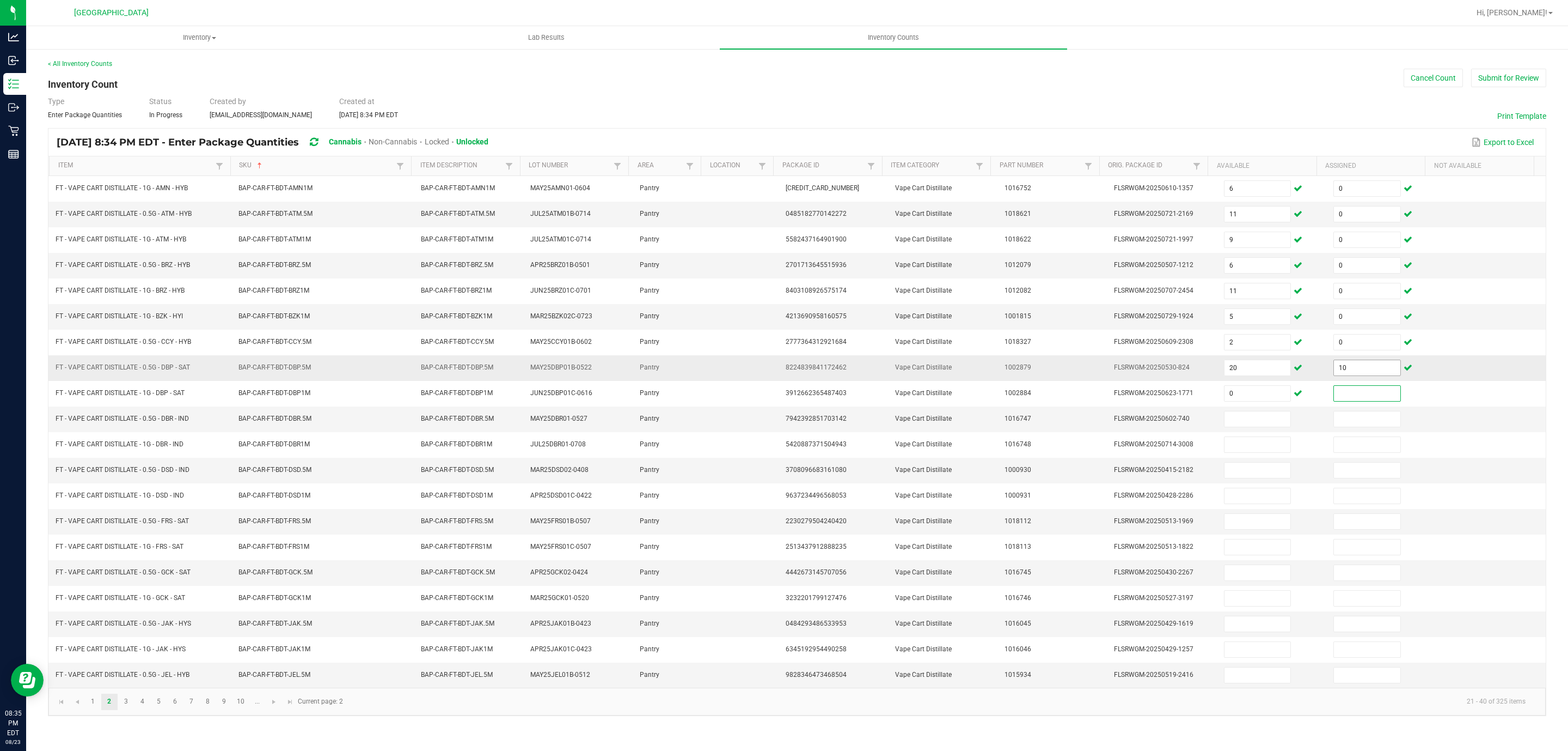
click at [1354, 375] on input "10" at bounding box center [1367, 367] width 66 height 15
type input "0"
type input "10"
type input "0"
type input "4"
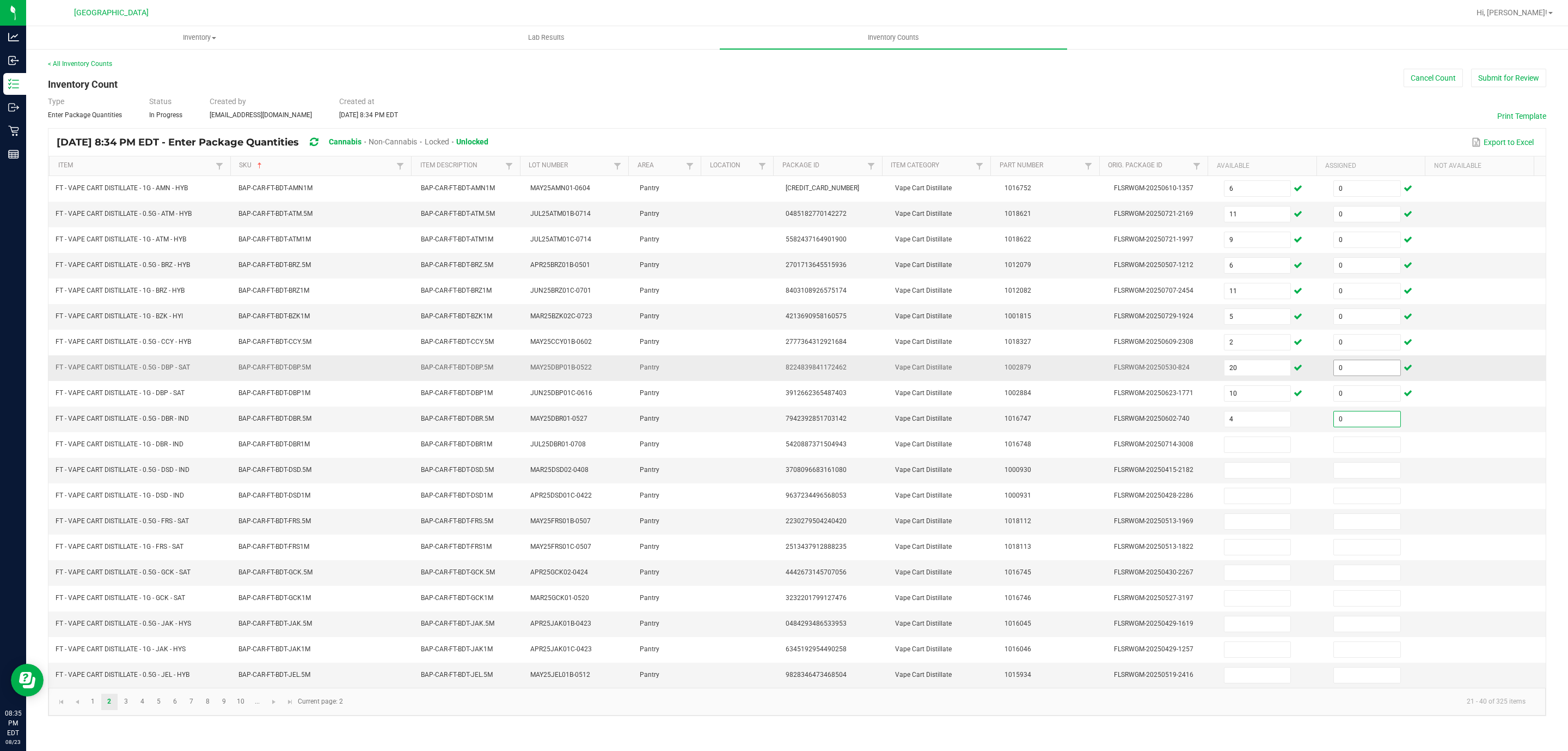
type input "0"
type input "3"
type input "0"
type input "1"
type input "0"
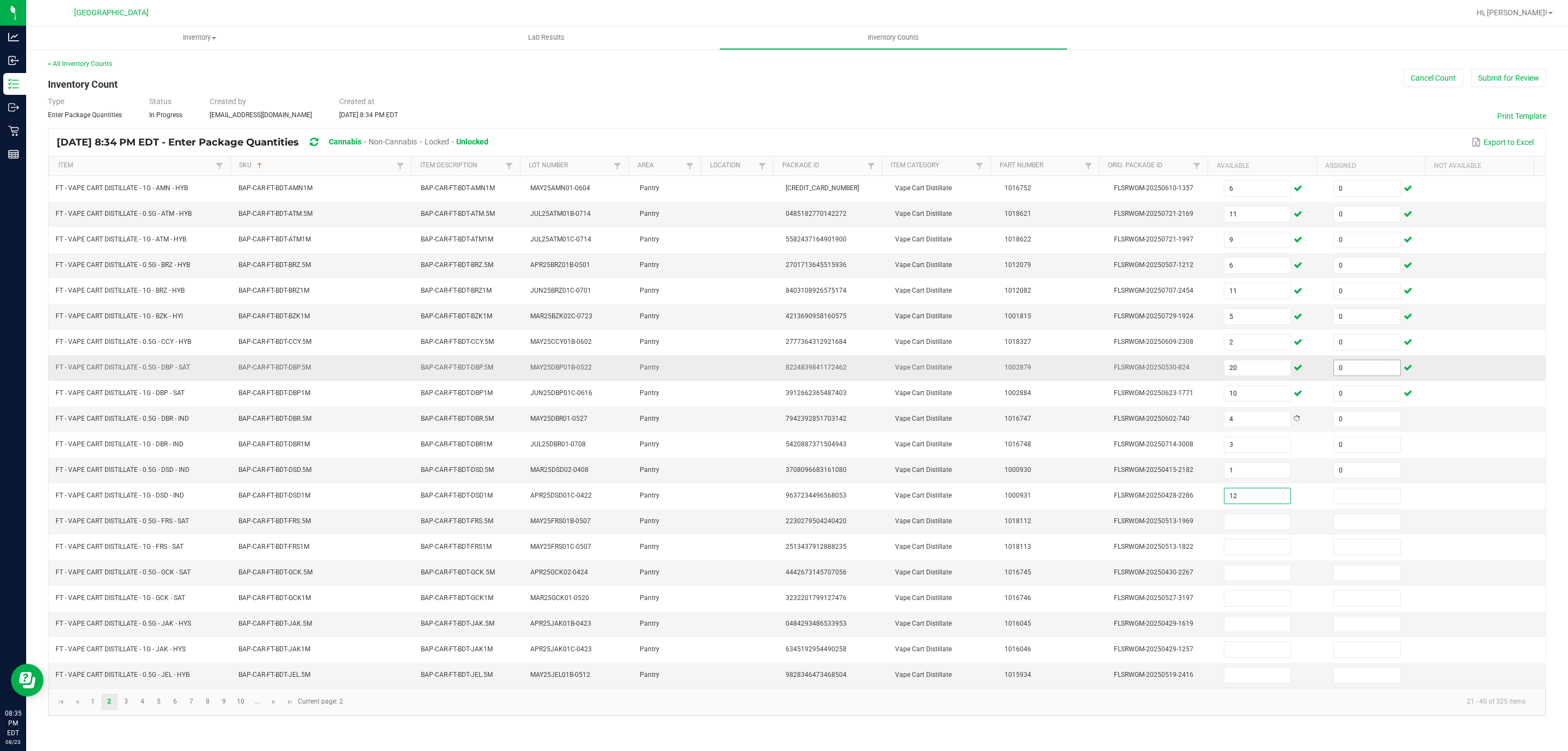
type input "12"
type input "0"
type input "1"
type input "0"
type input "10"
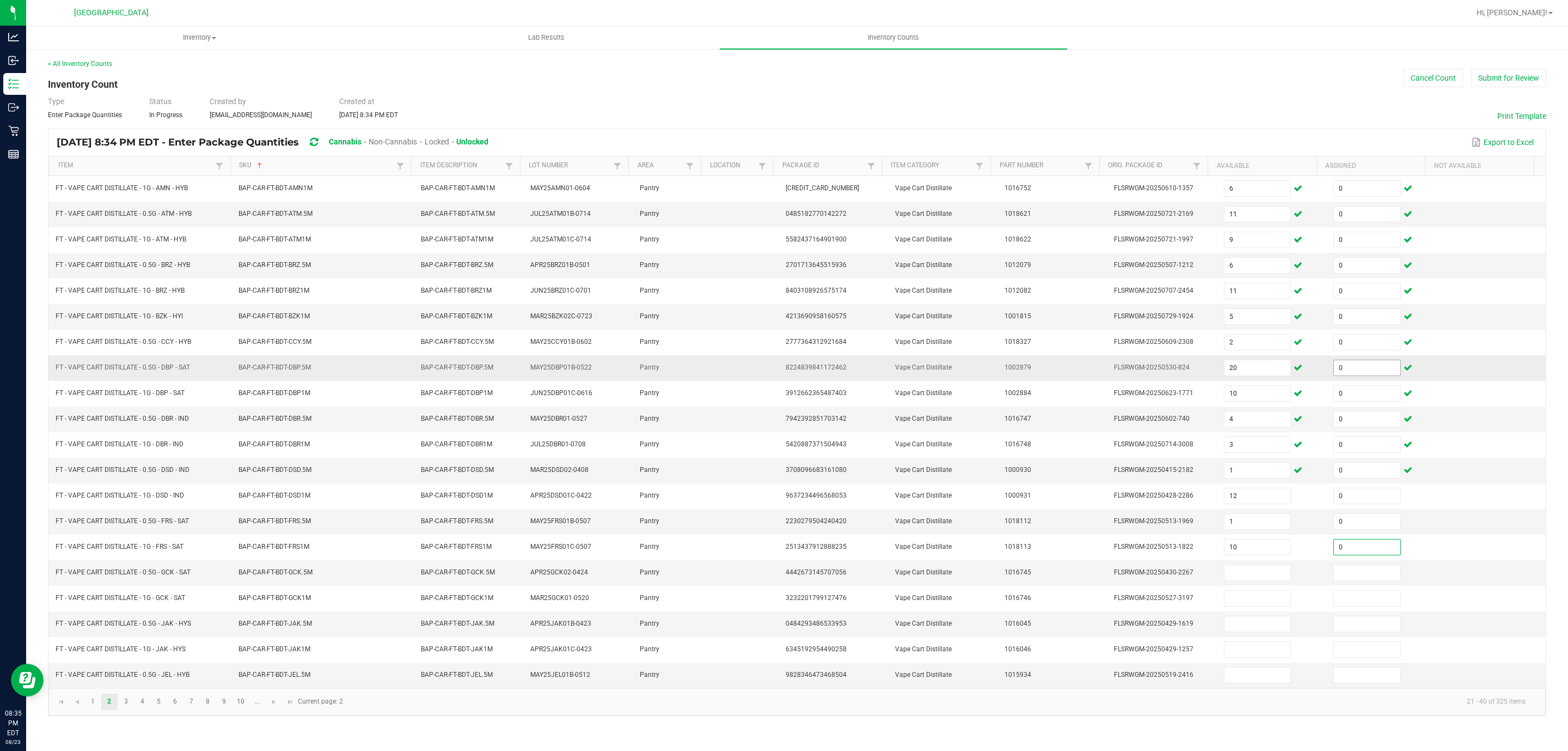
type input "0"
type input "12"
type input "0"
type input "4"
type input "0"
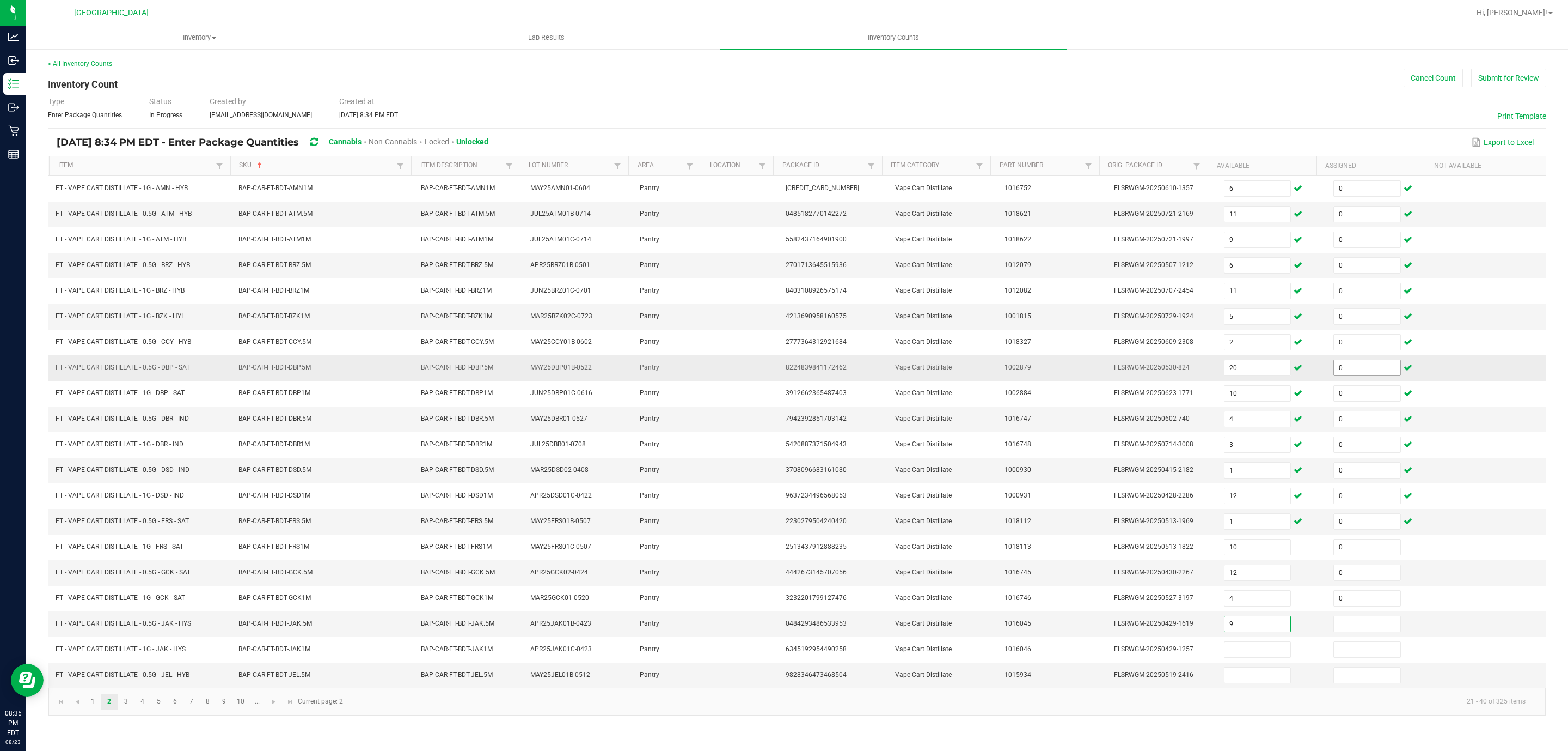
type input "9"
type input "0"
type input "4"
type input "0"
type input "2"
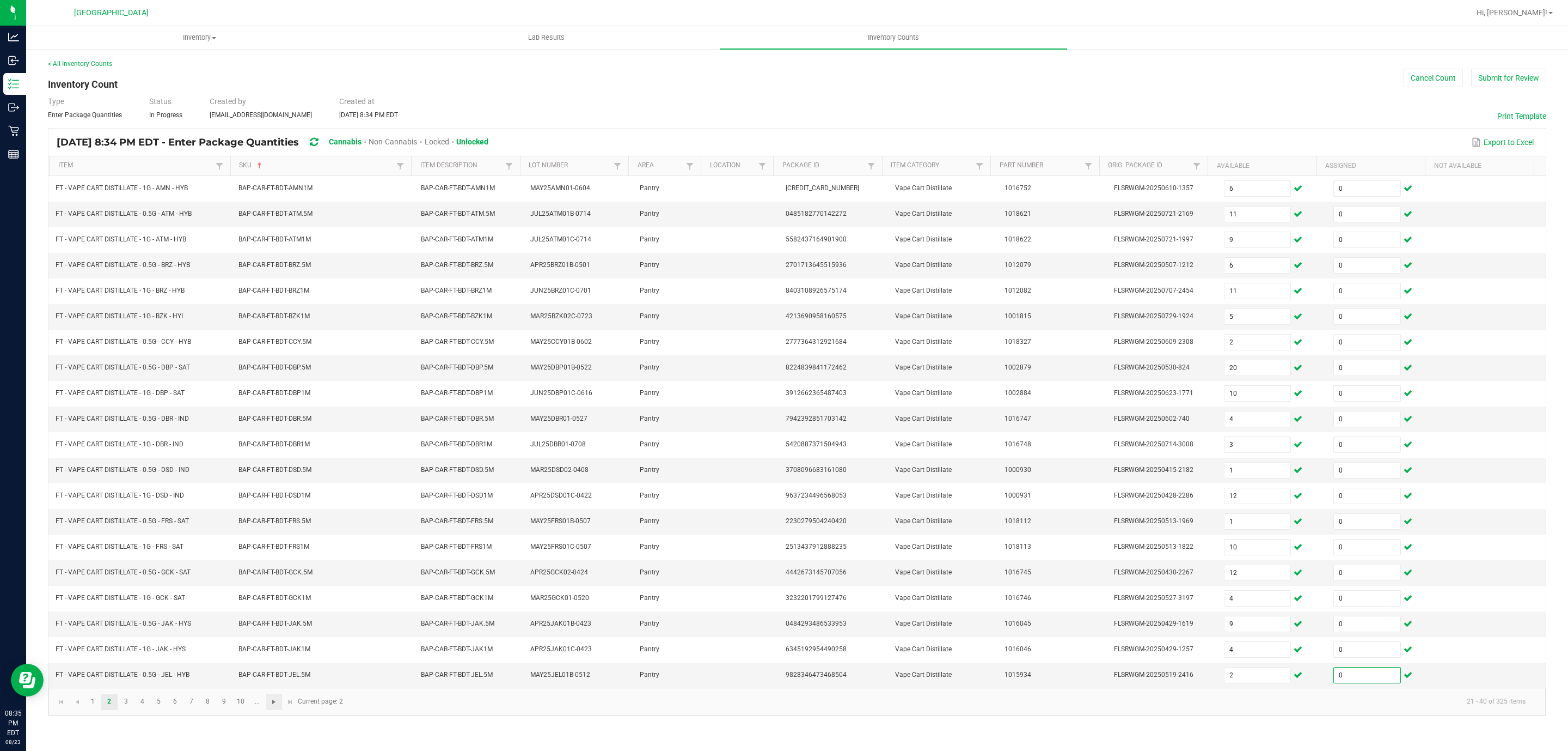
type input "0"
click at [271, 706] on span "Go to the next page" at bounding box center [274, 702] width 9 height 9
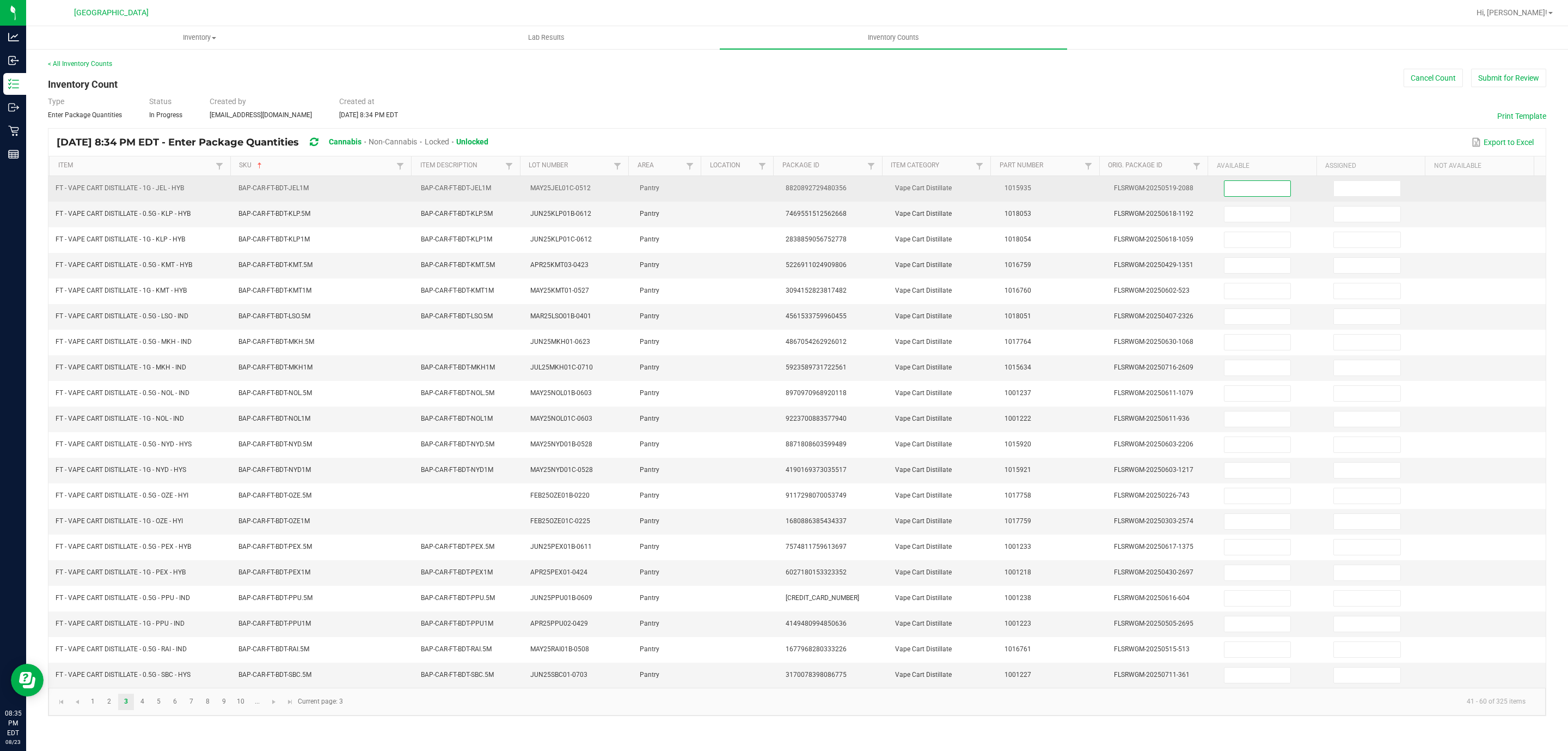
click at [1267, 188] on input at bounding box center [1258, 188] width 66 height 15
type input "12"
type input "0"
type input "11"
type input "0"
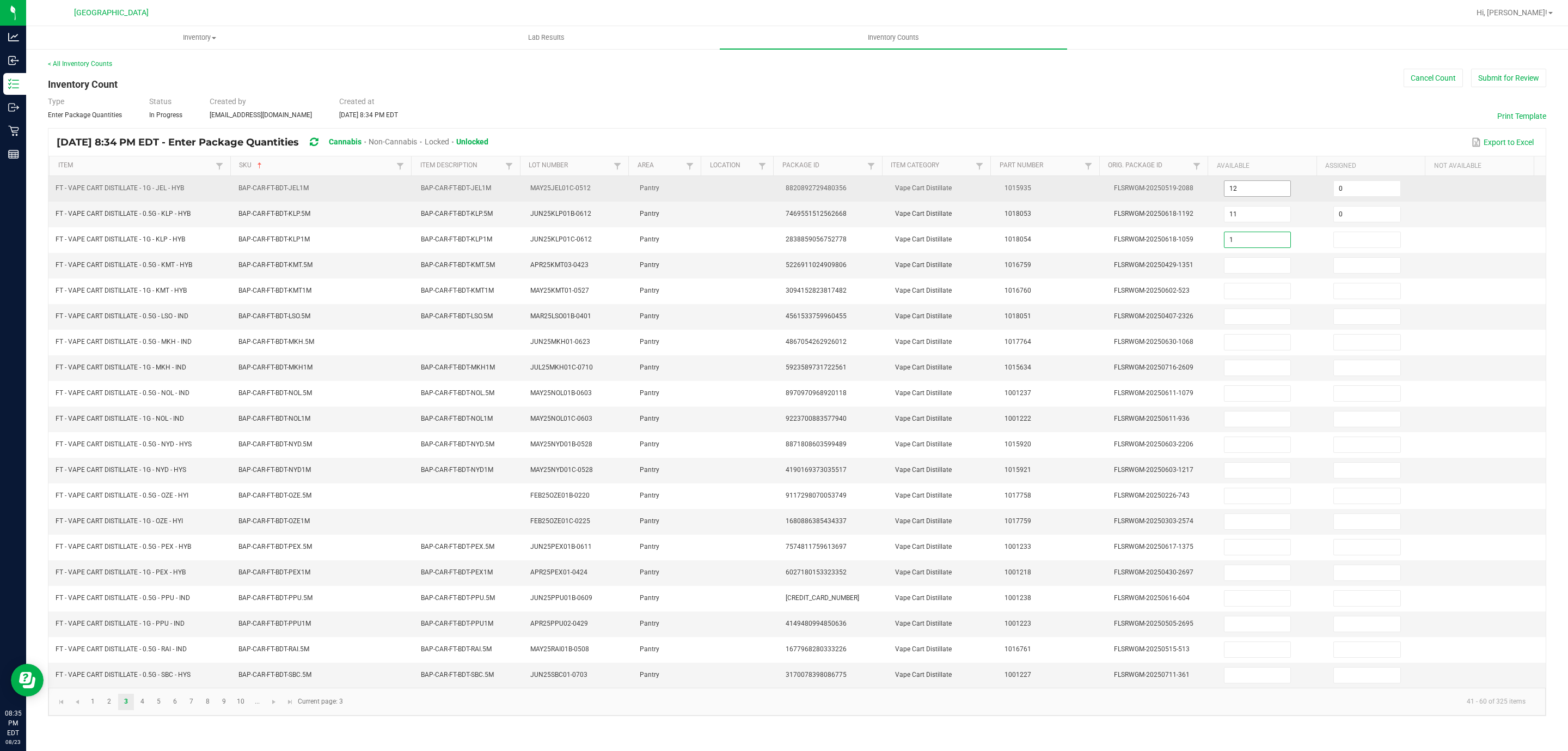
type input "1"
type input "0"
type input "1"
type input "0"
type input "7"
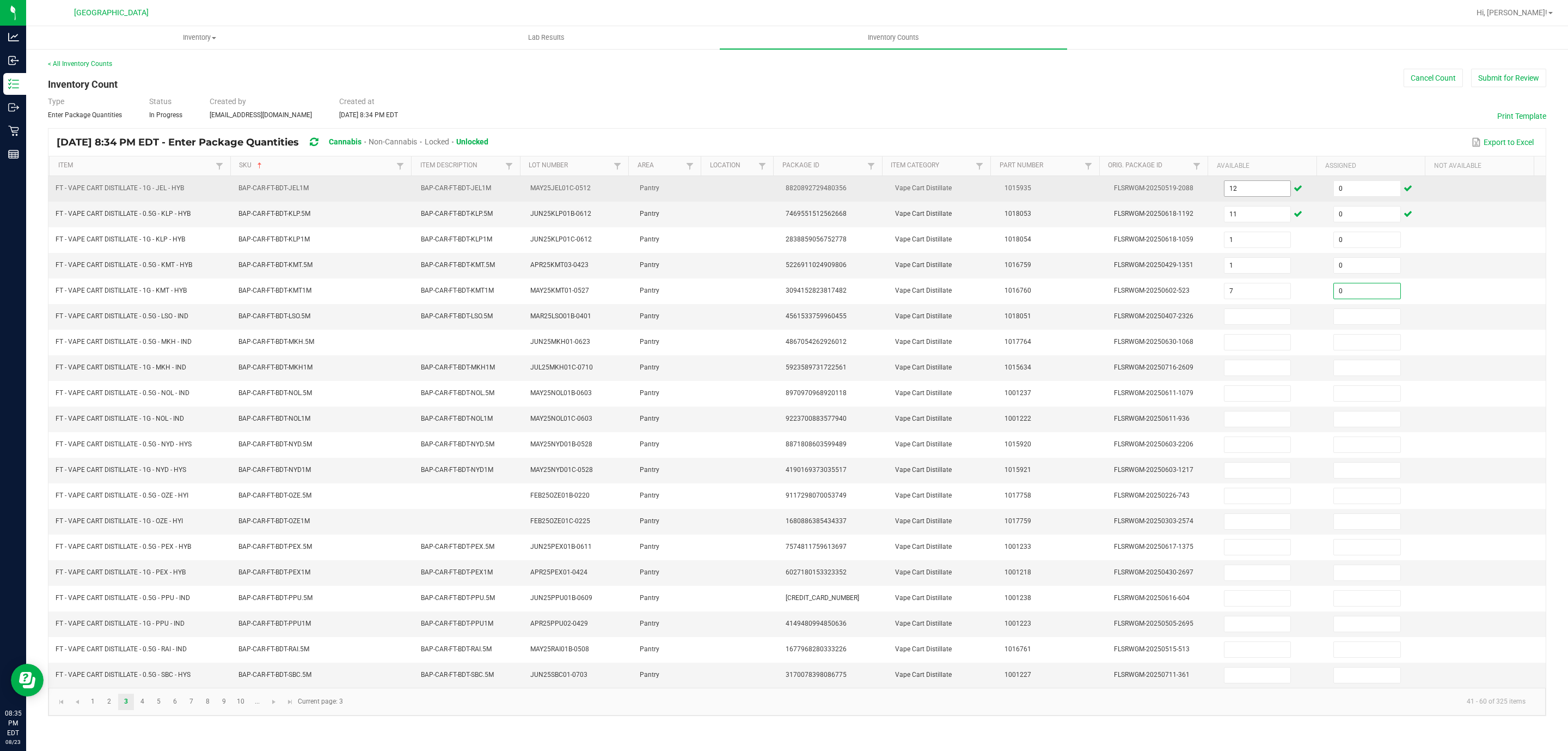
type input "0"
type input "12"
type input "0"
type input "10"
type input "0"
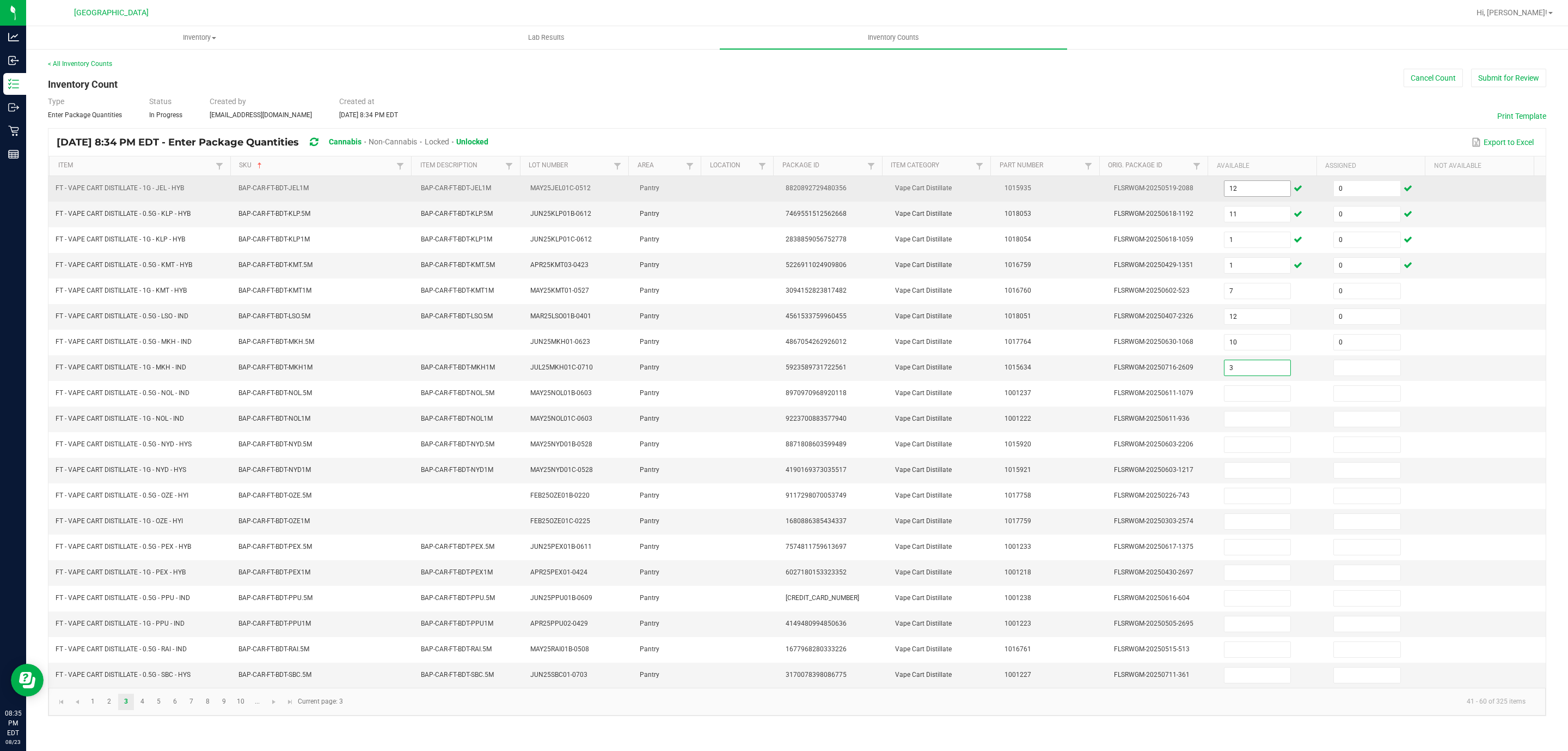
type input "3"
type input "0"
type input "12"
type input "0"
type input "12"
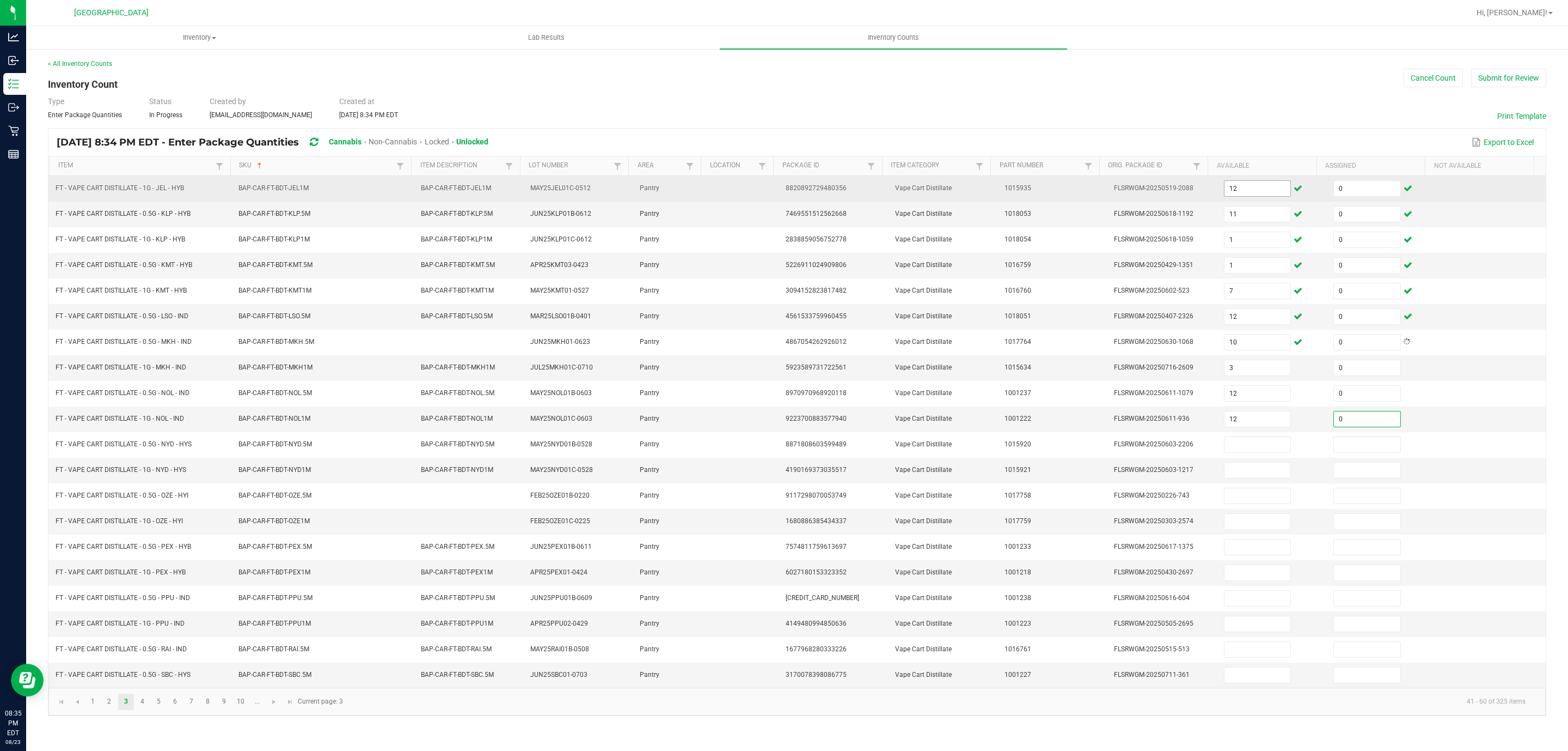
type input "0"
type input "9"
type input "0"
type input "6"
type input "0"
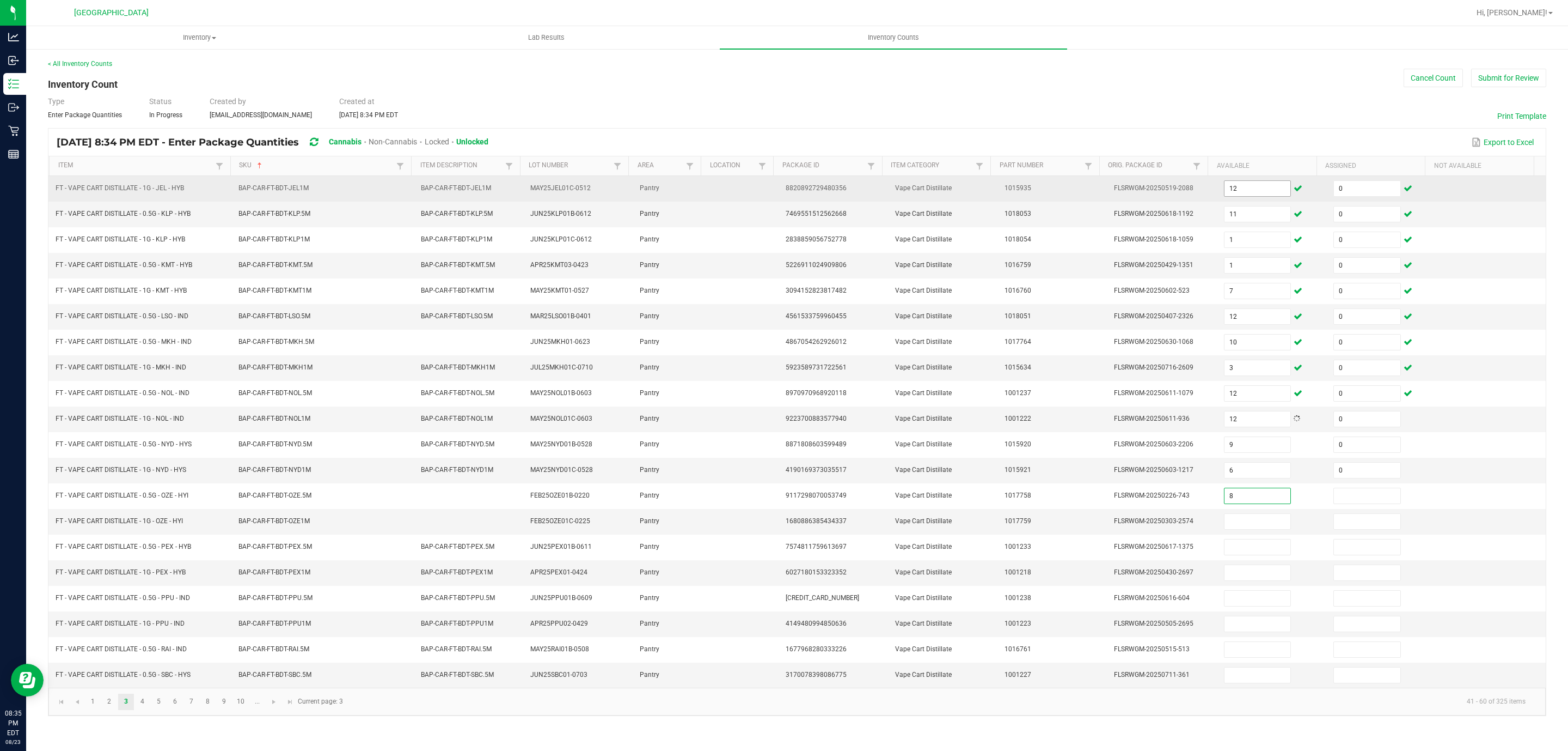
type input "8"
type input "0"
type input "7"
type input "0"
type input "11"
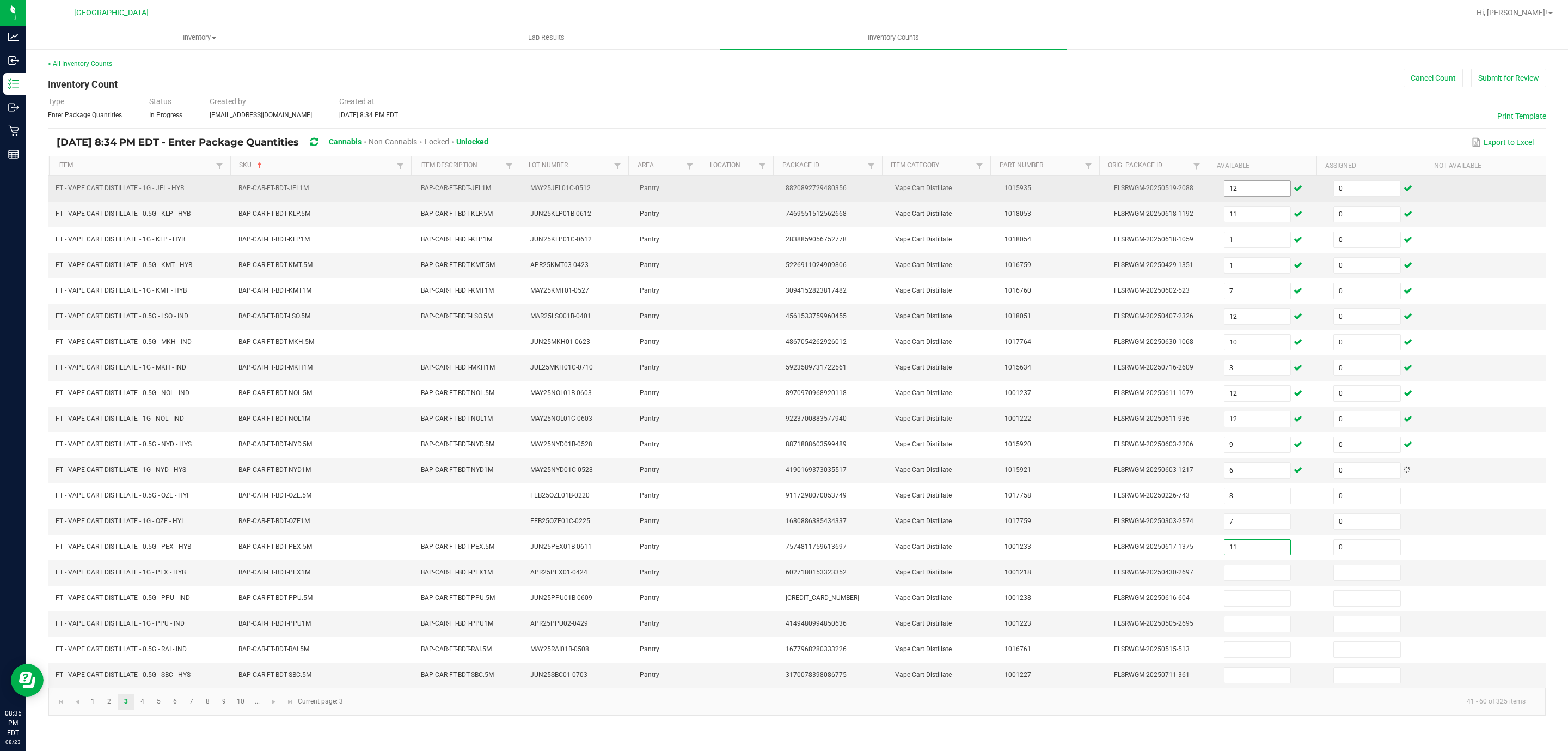
type input "0"
type input "2"
type input "0"
type input "3"
type input "0"
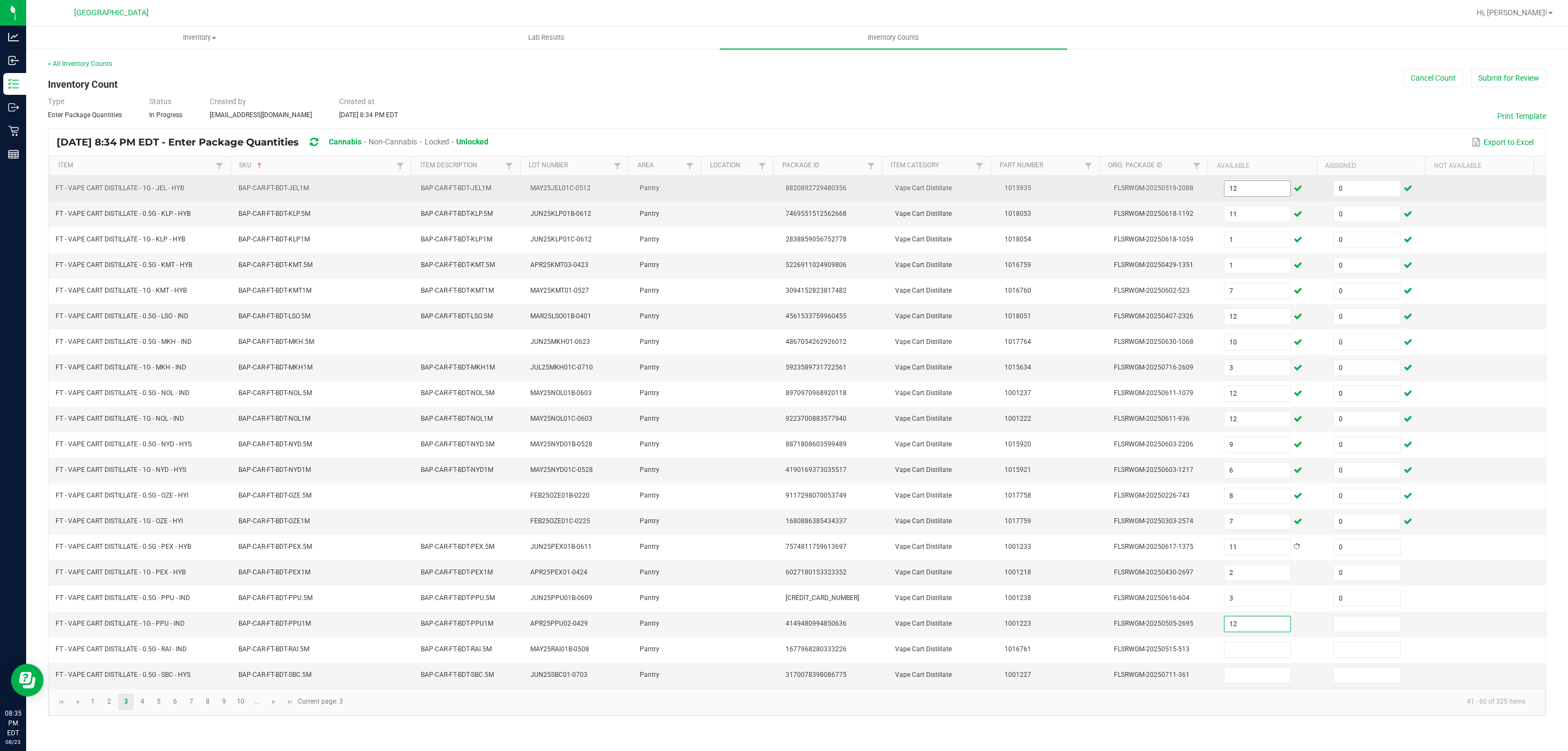
type input "12"
type input "0"
type input "5"
type input "0"
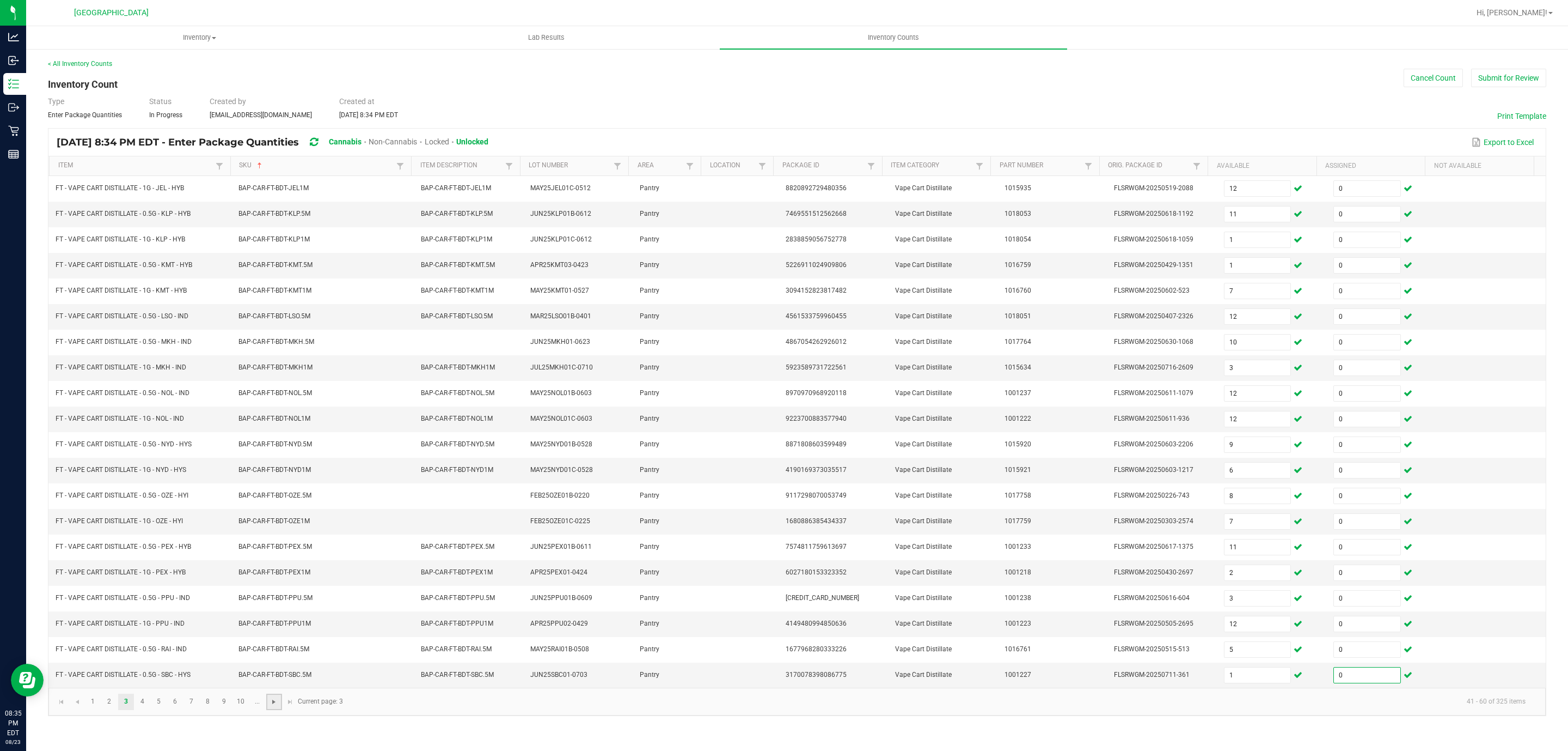
click at [273, 706] on span "Go to the next page" at bounding box center [274, 702] width 9 height 9
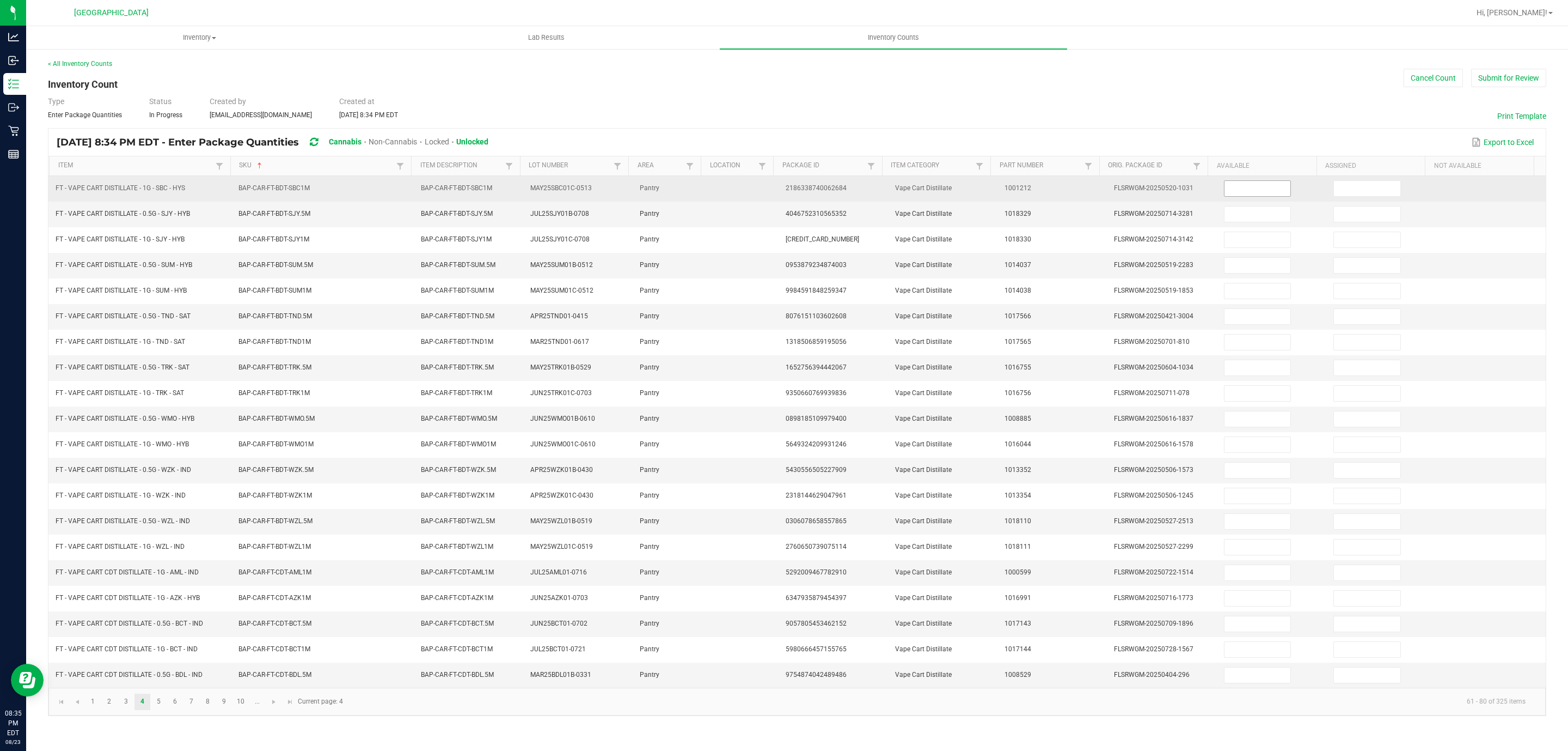
click at [1240, 192] on input at bounding box center [1258, 188] width 66 height 15
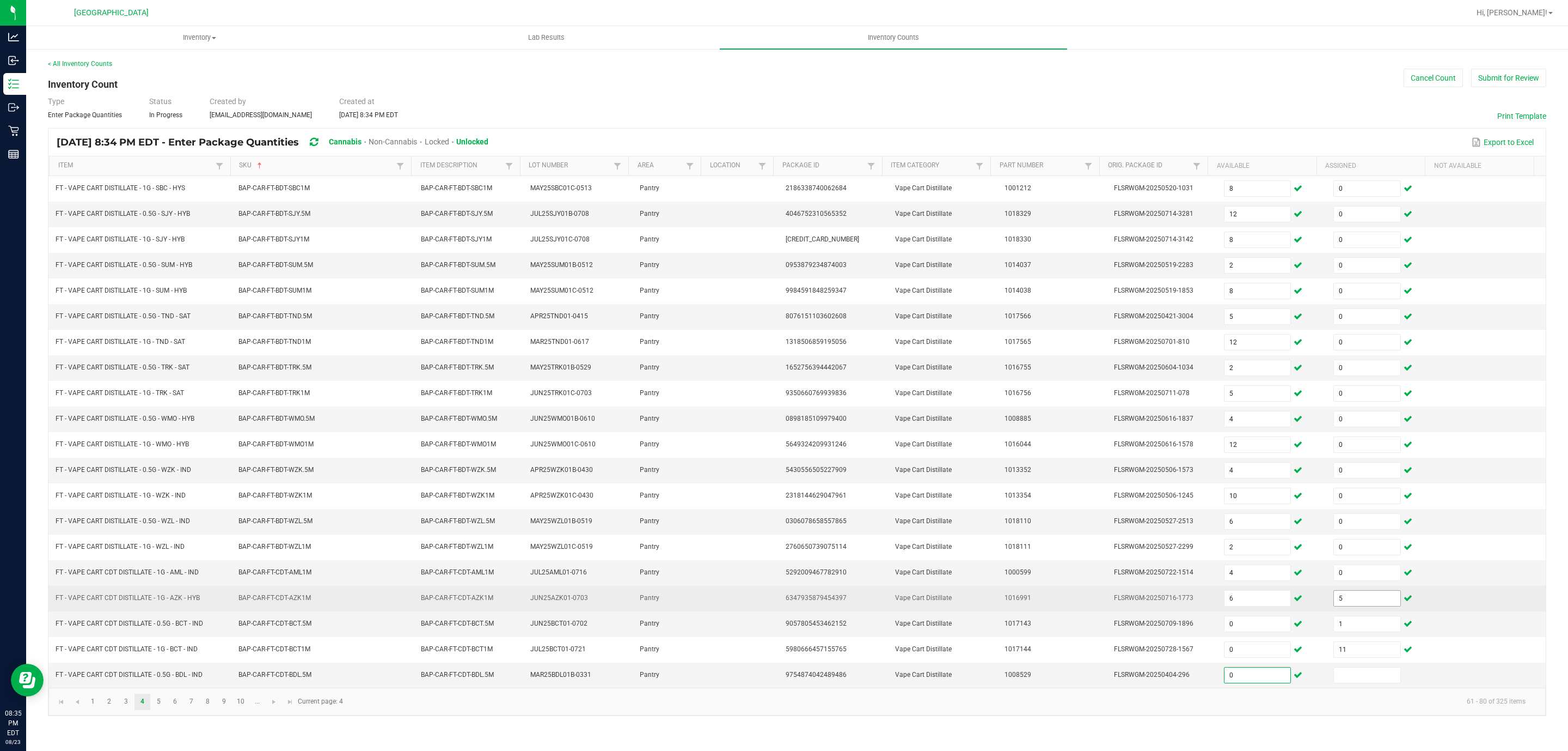
click at [1357, 606] on input "5" at bounding box center [1367, 598] width 66 height 15
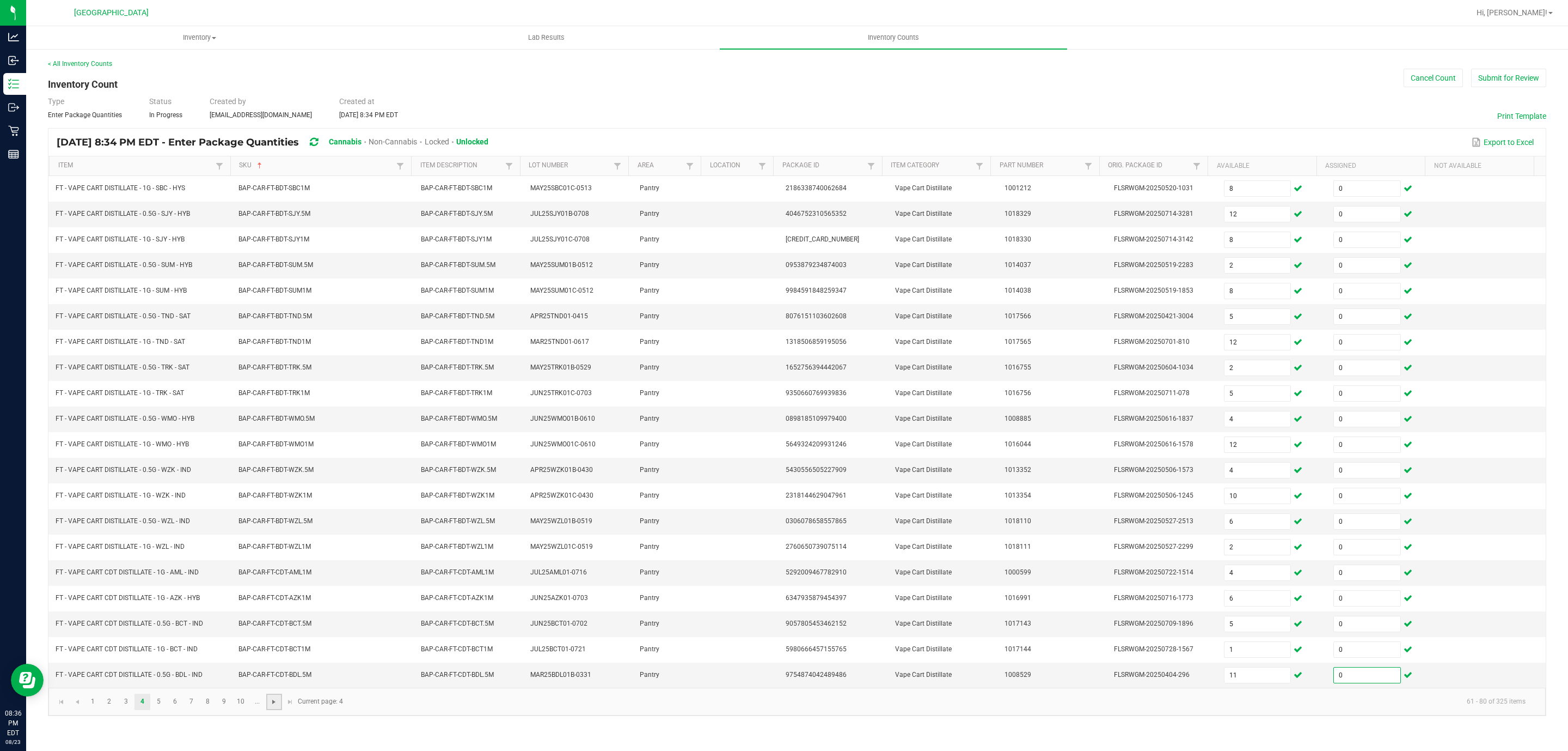
click at [276, 706] on span "Go to the next page" at bounding box center [274, 702] width 9 height 9
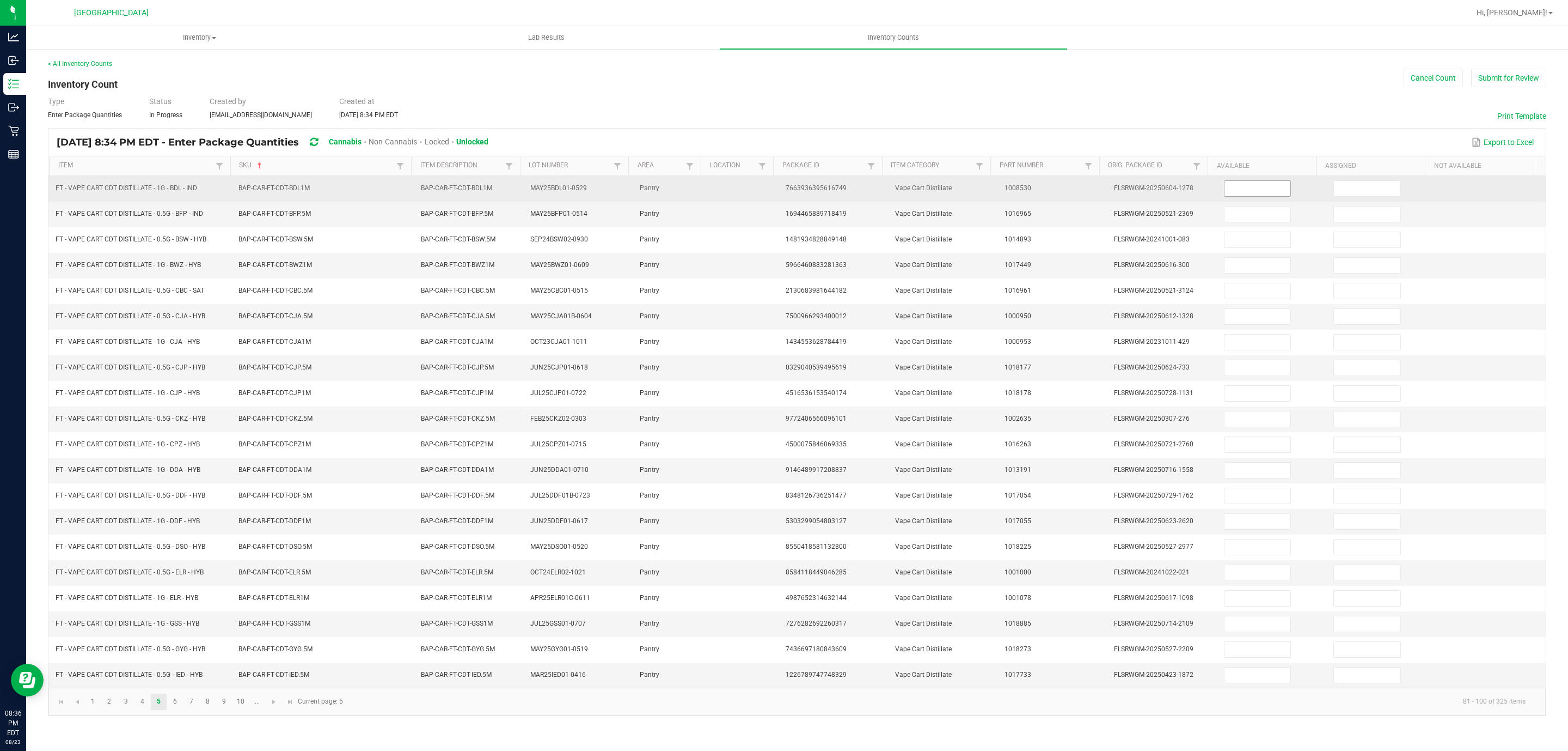
click at [1253, 194] on input at bounding box center [1258, 188] width 66 height 15
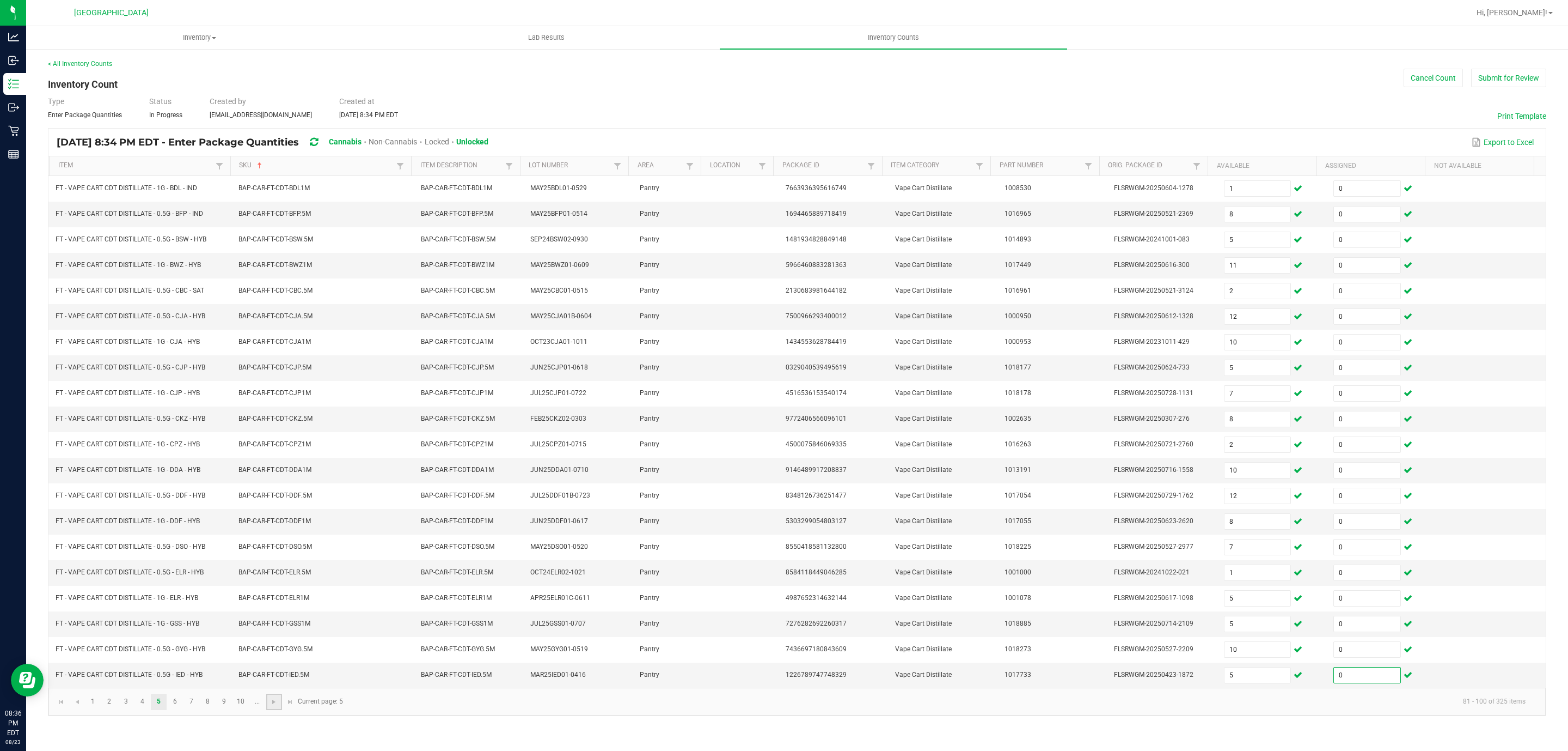
click at [279, 710] on link at bounding box center [274, 702] width 16 height 16
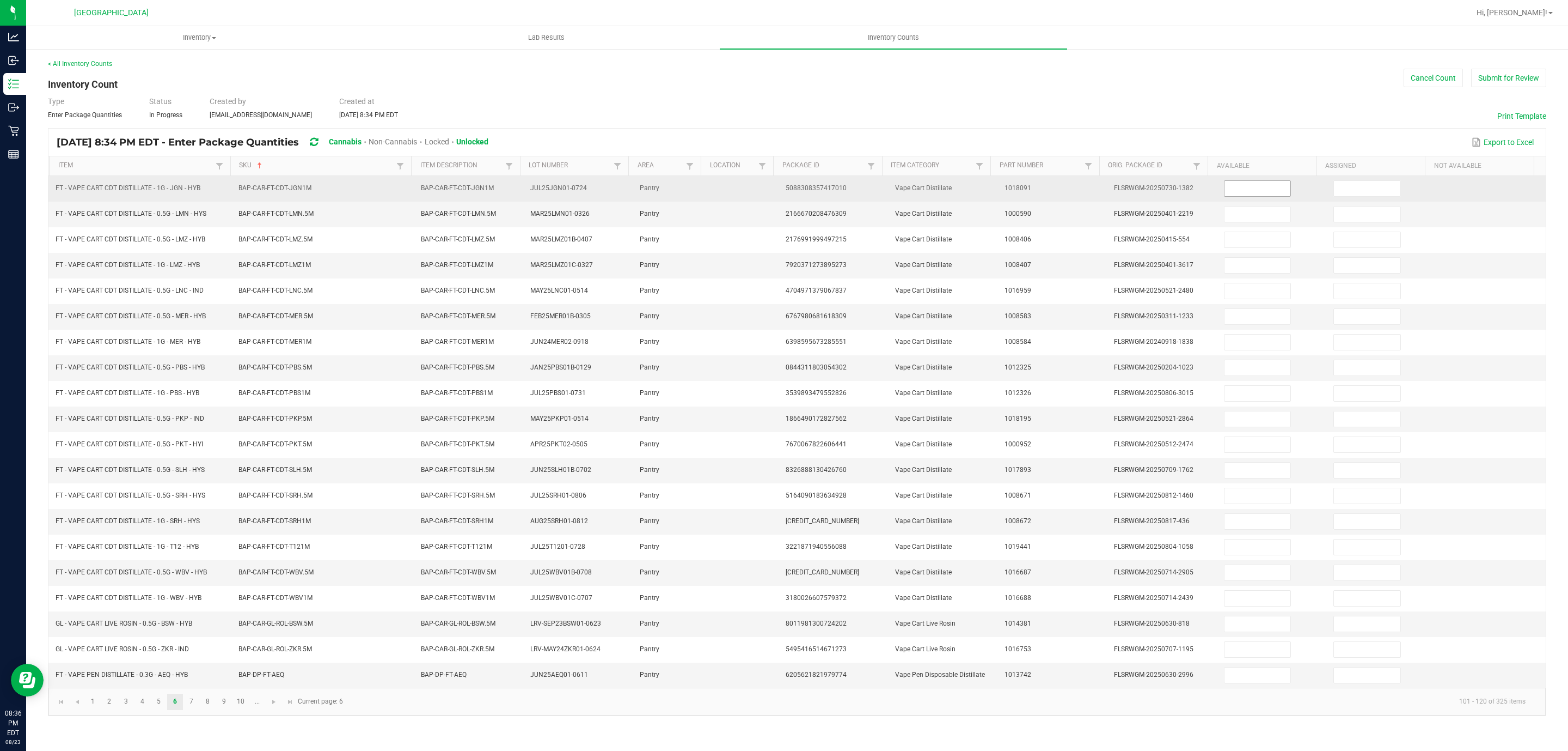
click at [1261, 185] on input at bounding box center [1258, 188] width 66 height 15
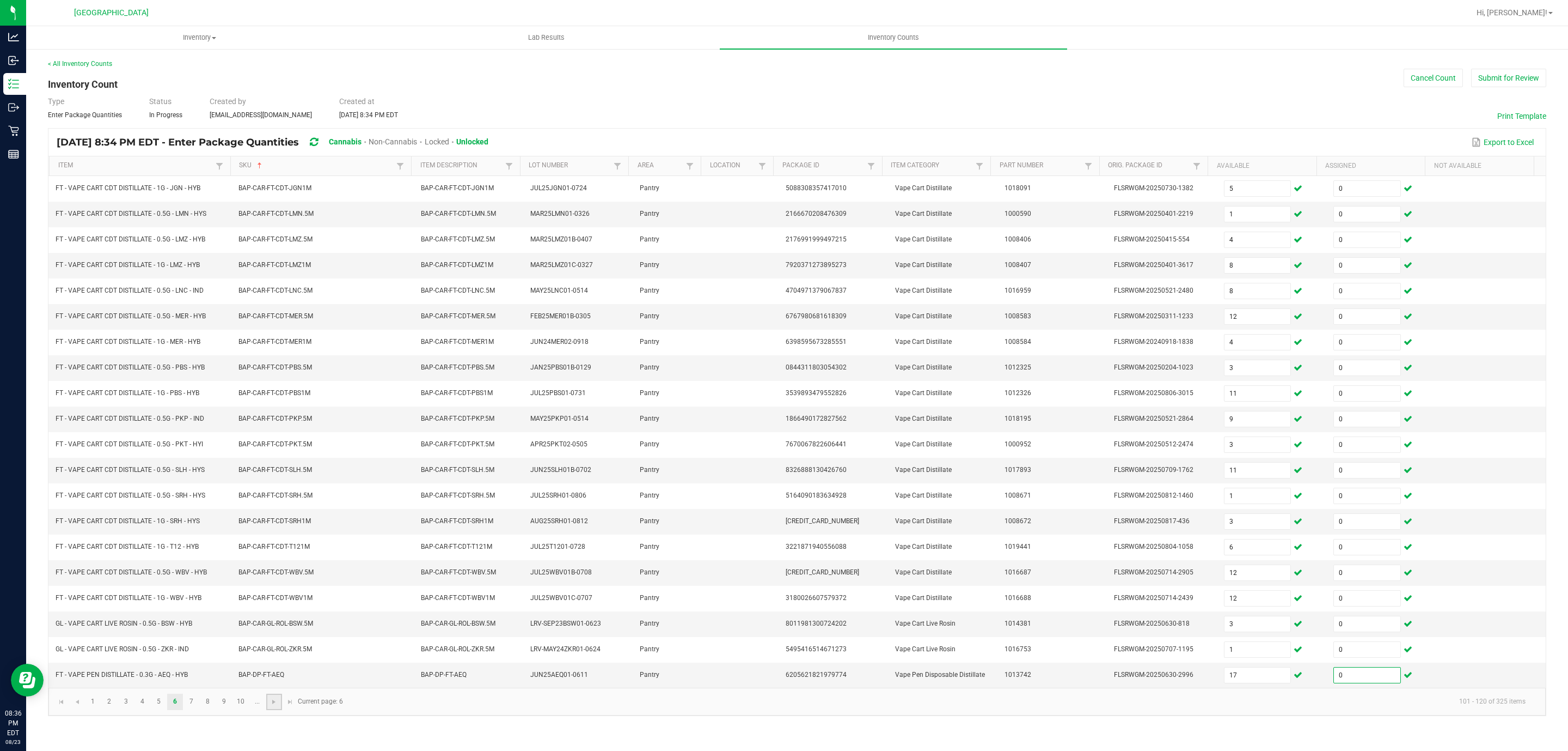
click at [273, 710] on link at bounding box center [274, 702] width 16 height 16
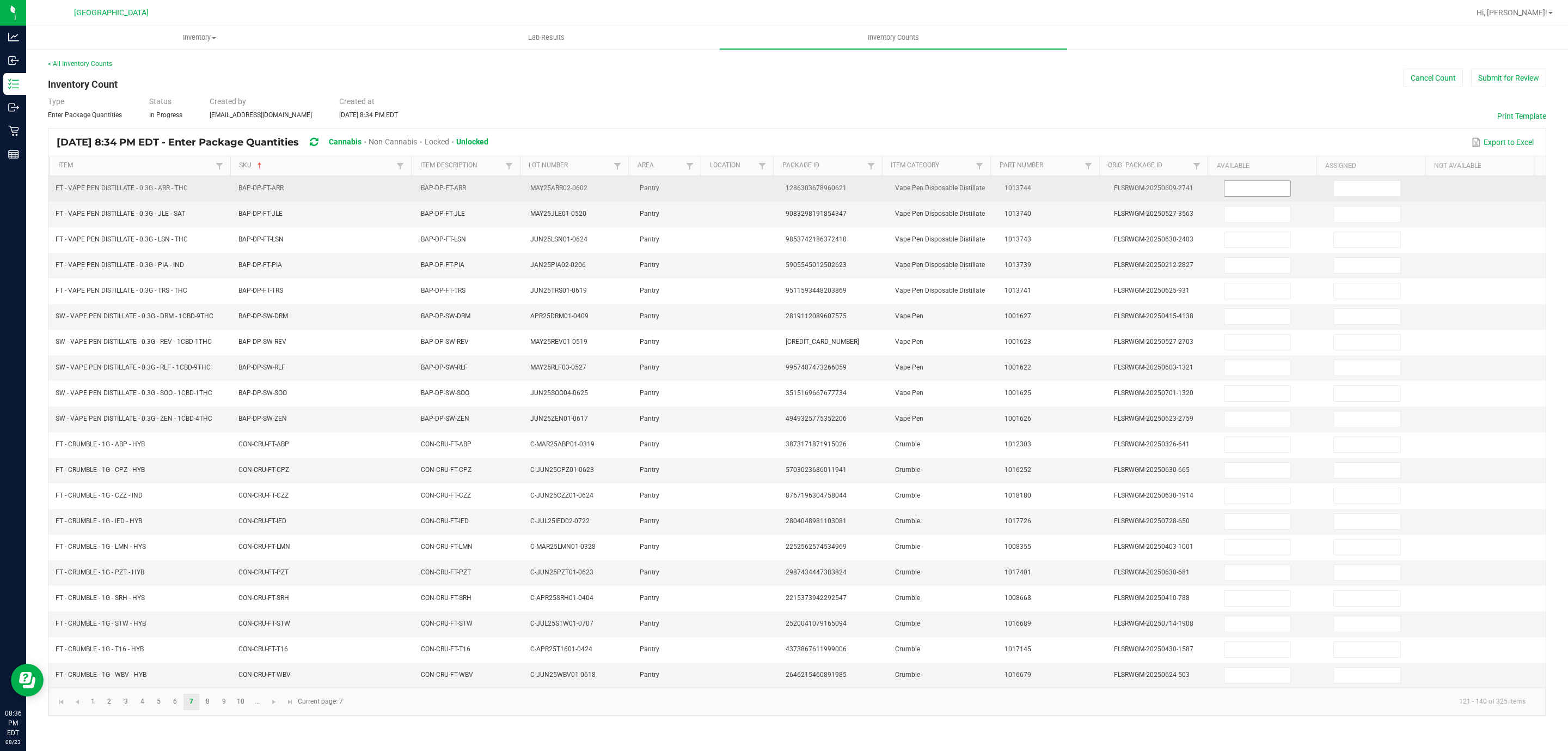
click at [1250, 186] on input at bounding box center [1258, 188] width 66 height 15
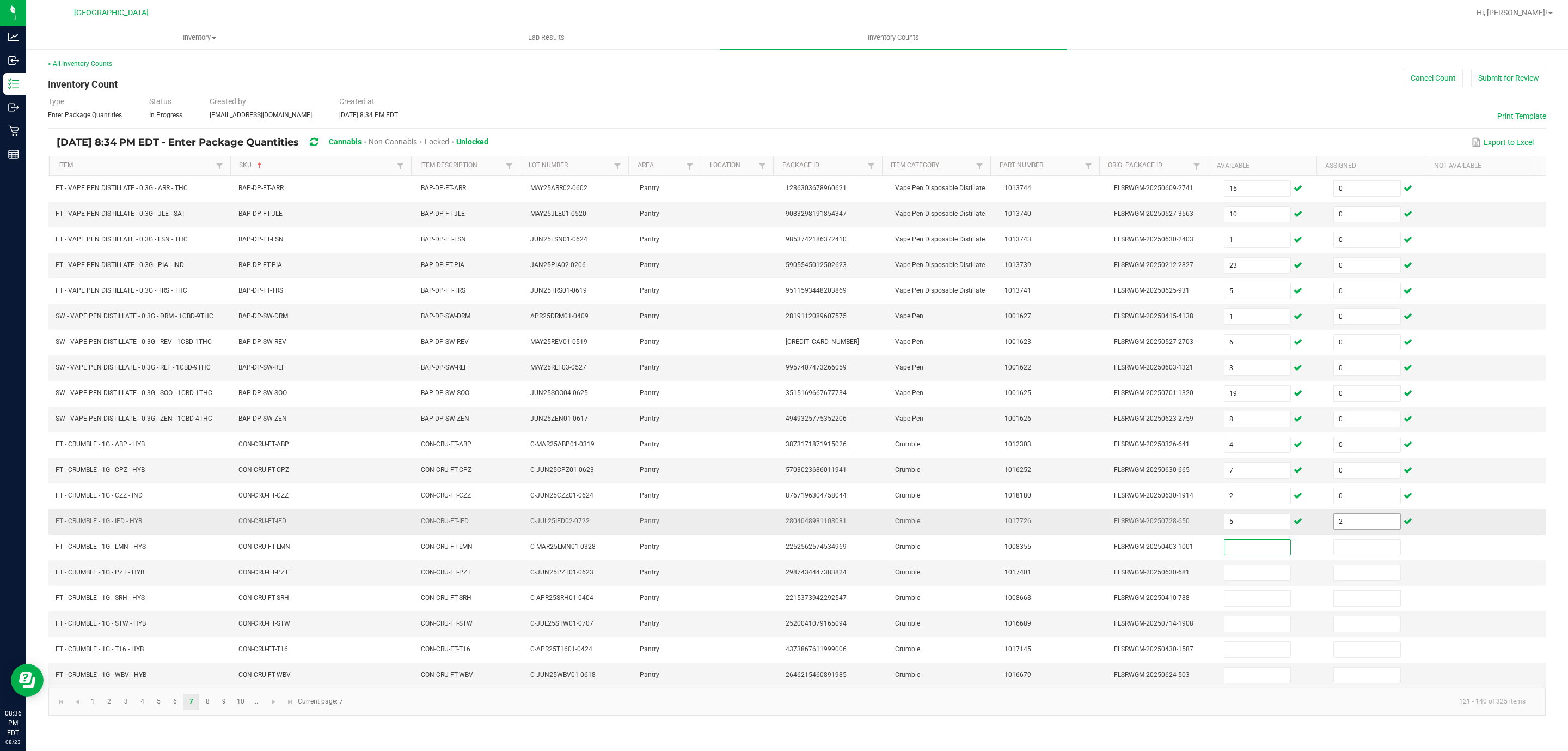
click at [1377, 529] on input "2" at bounding box center [1367, 521] width 66 height 15
click at [271, 706] on span "Go to the next page" at bounding box center [274, 702] width 9 height 9
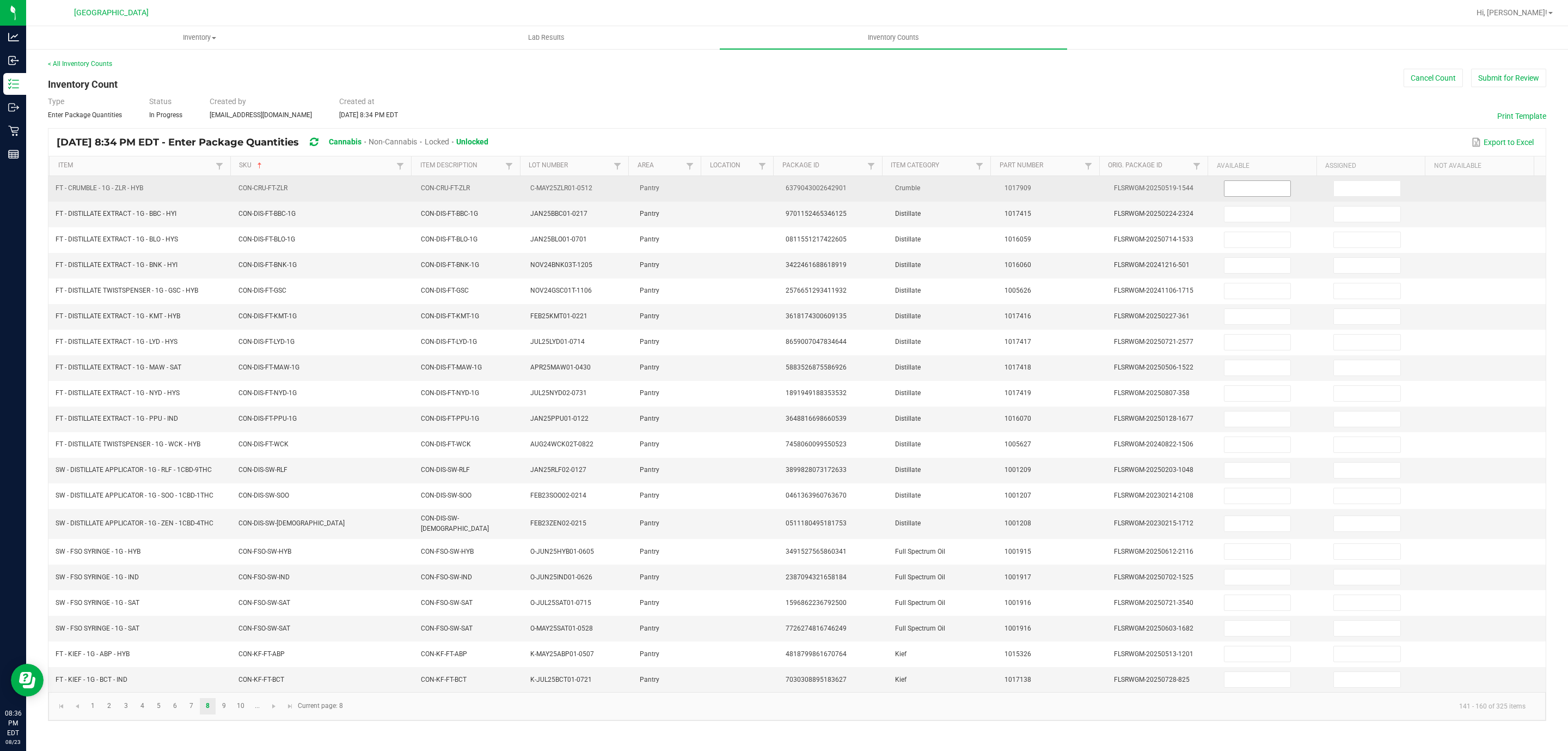
click at [1234, 185] on input at bounding box center [1258, 188] width 66 height 15
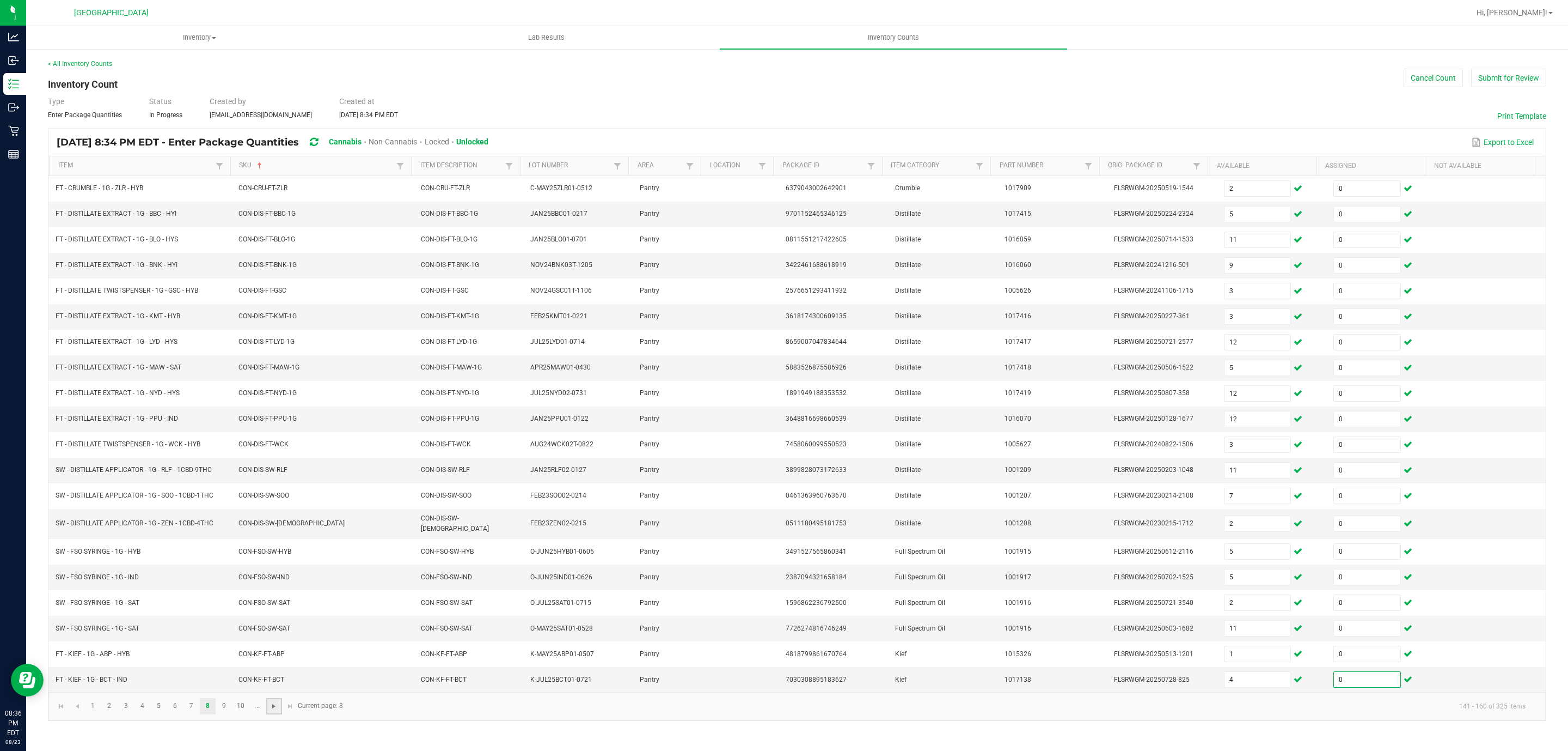
click at [276, 710] on span "Go to the next page" at bounding box center [274, 706] width 9 height 9
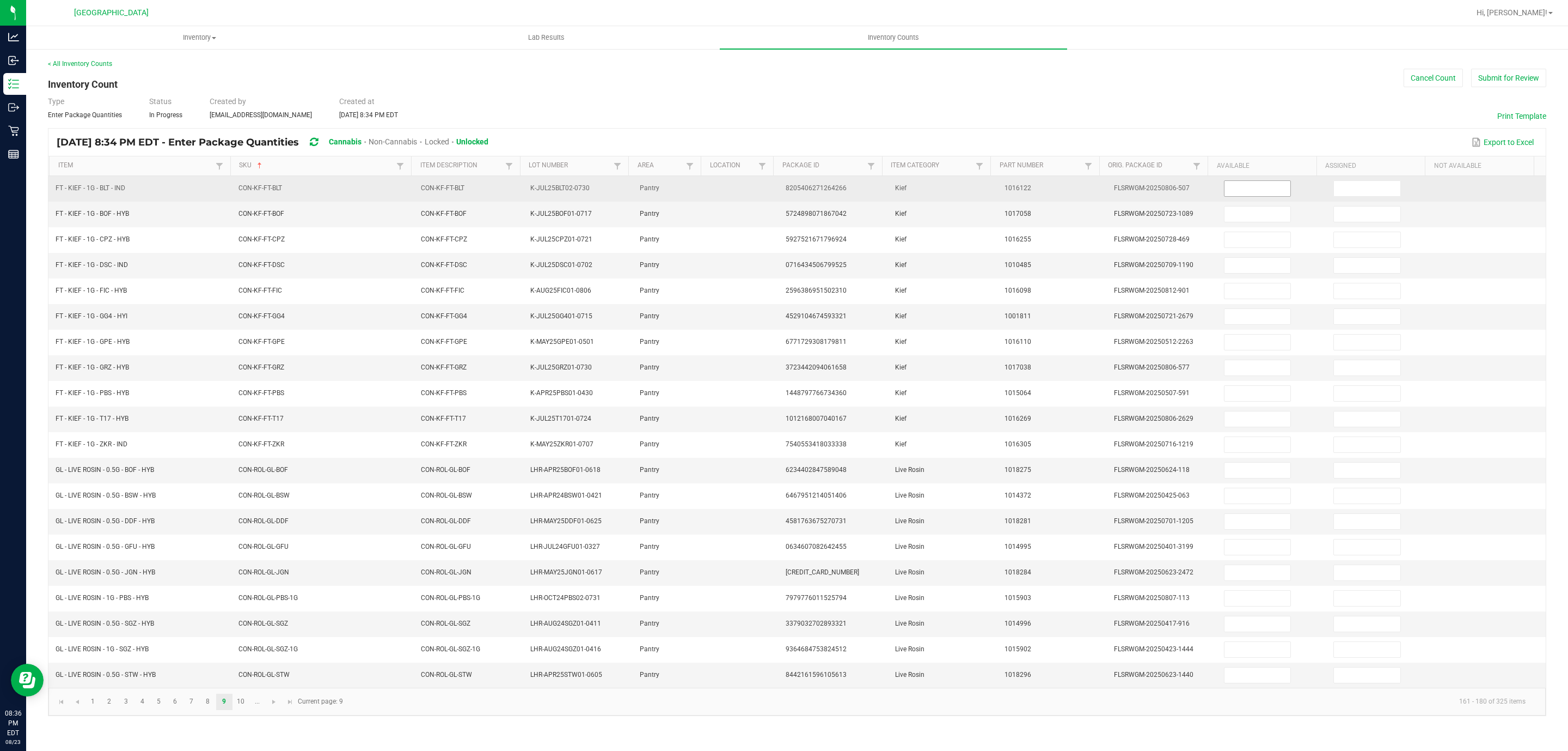
click at [1224, 180] on span at bounding box center [1258, 188] width 68 height 16
click at [1256, 188] on input at bounding box center [1258, 188] width 66 height 15
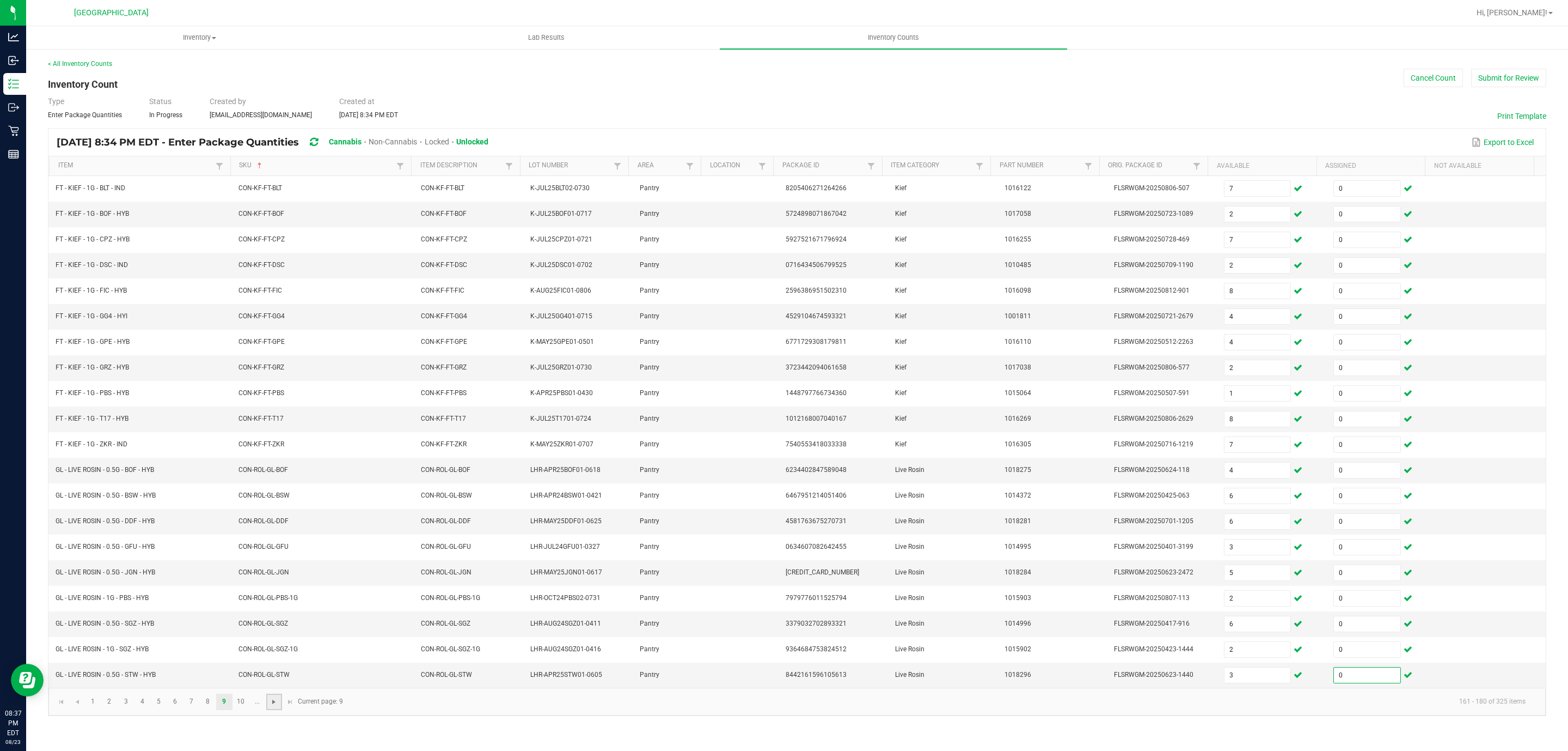
click at [278, 706] on span "Go to the next page" at bounding box center [274, 702] width 9 height 9
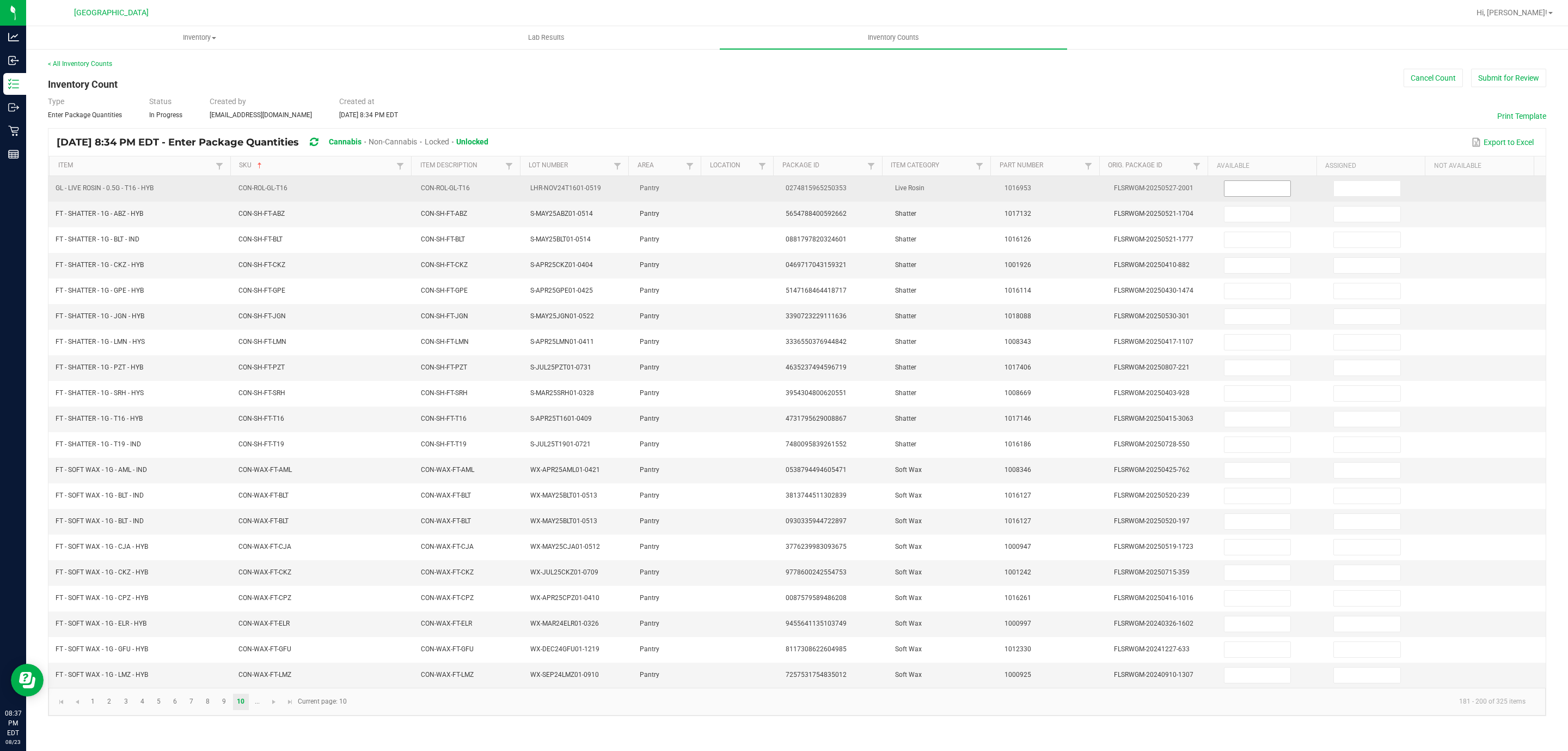
click at [1237, 195] on input at bounding box center [1258, 188] width 66 height 15
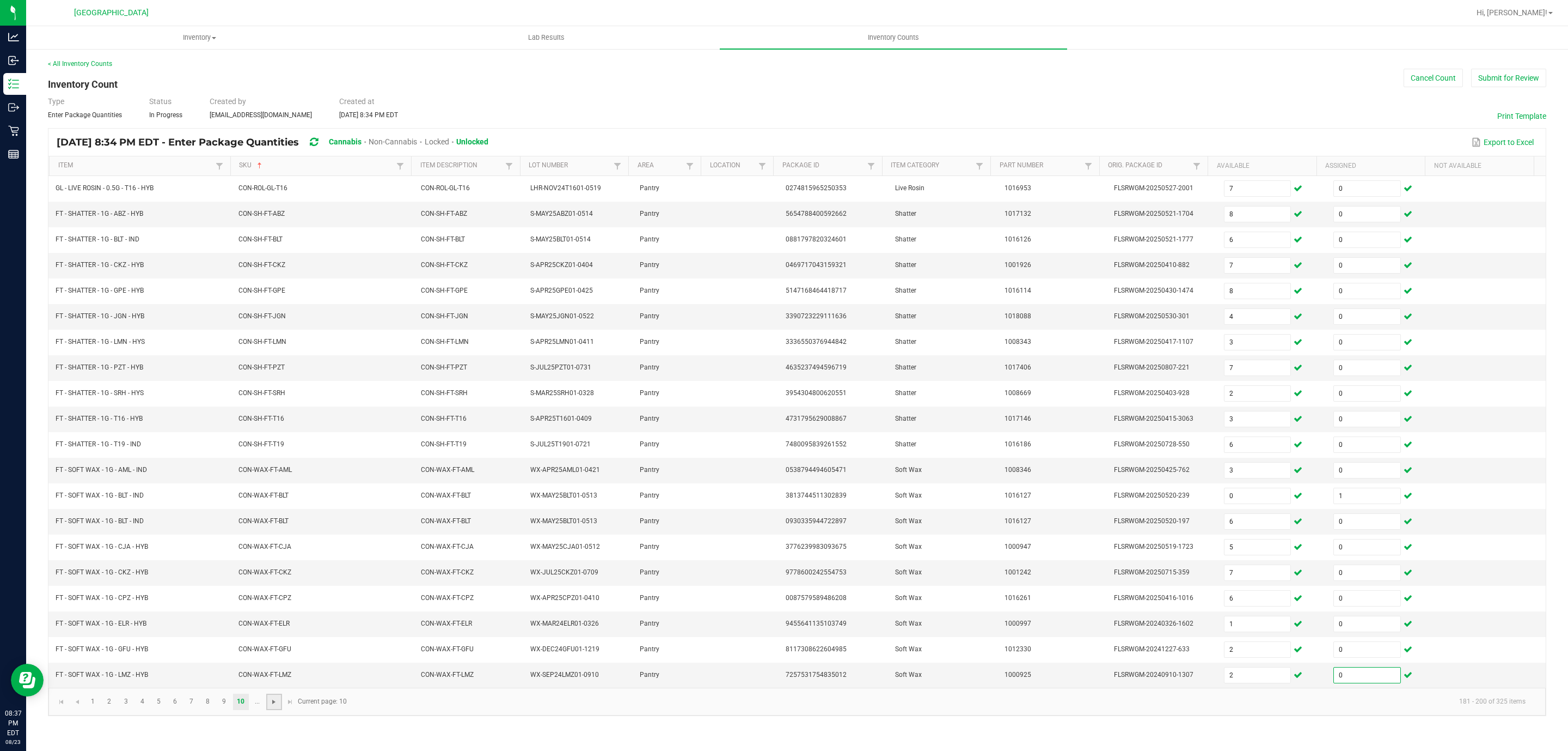
click at [278, 706] on span "Go to the next page" at bounding box center [274, 702] width 9 height 9
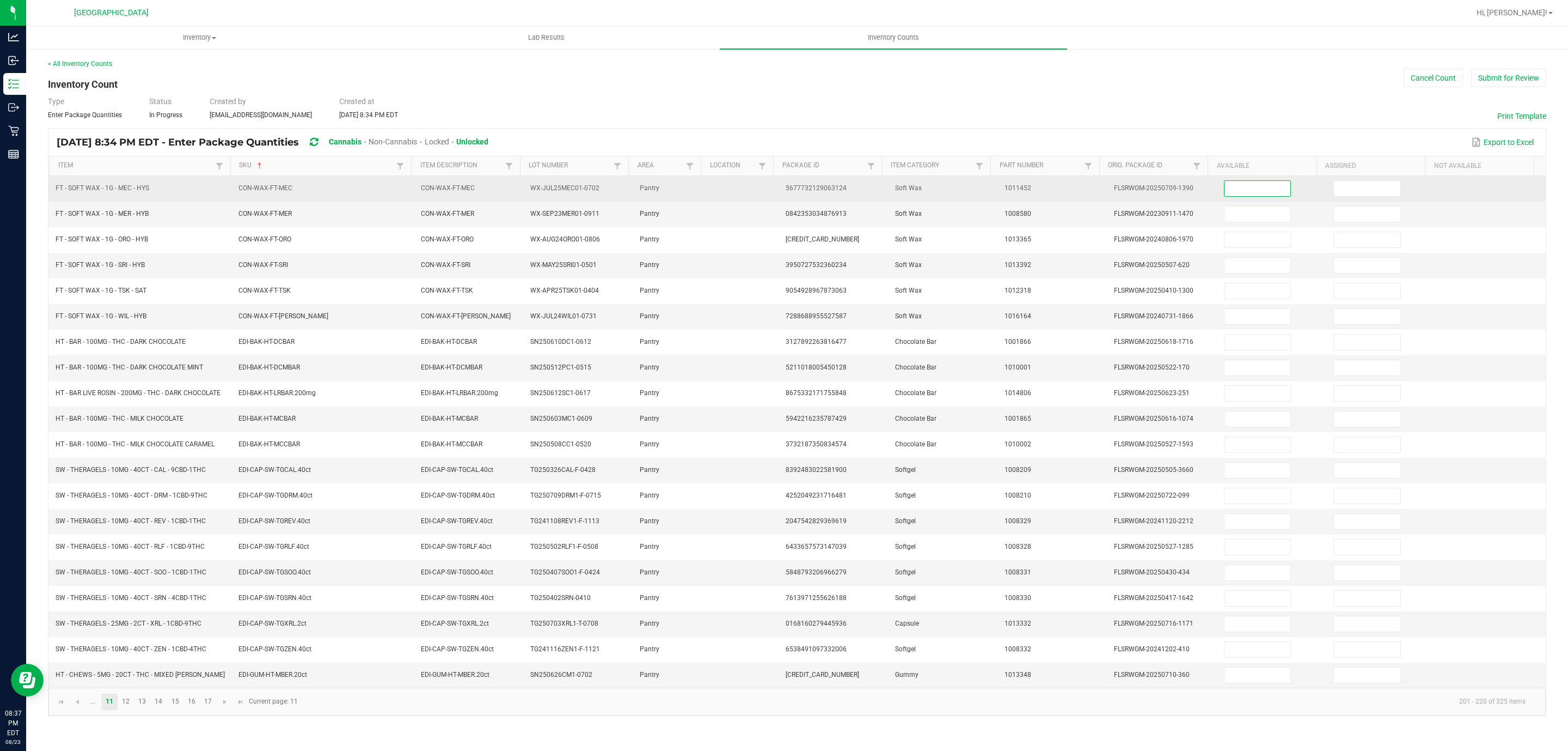
click at [1270, 188] on input at bounding box center [1258, 188] width 66 height 15
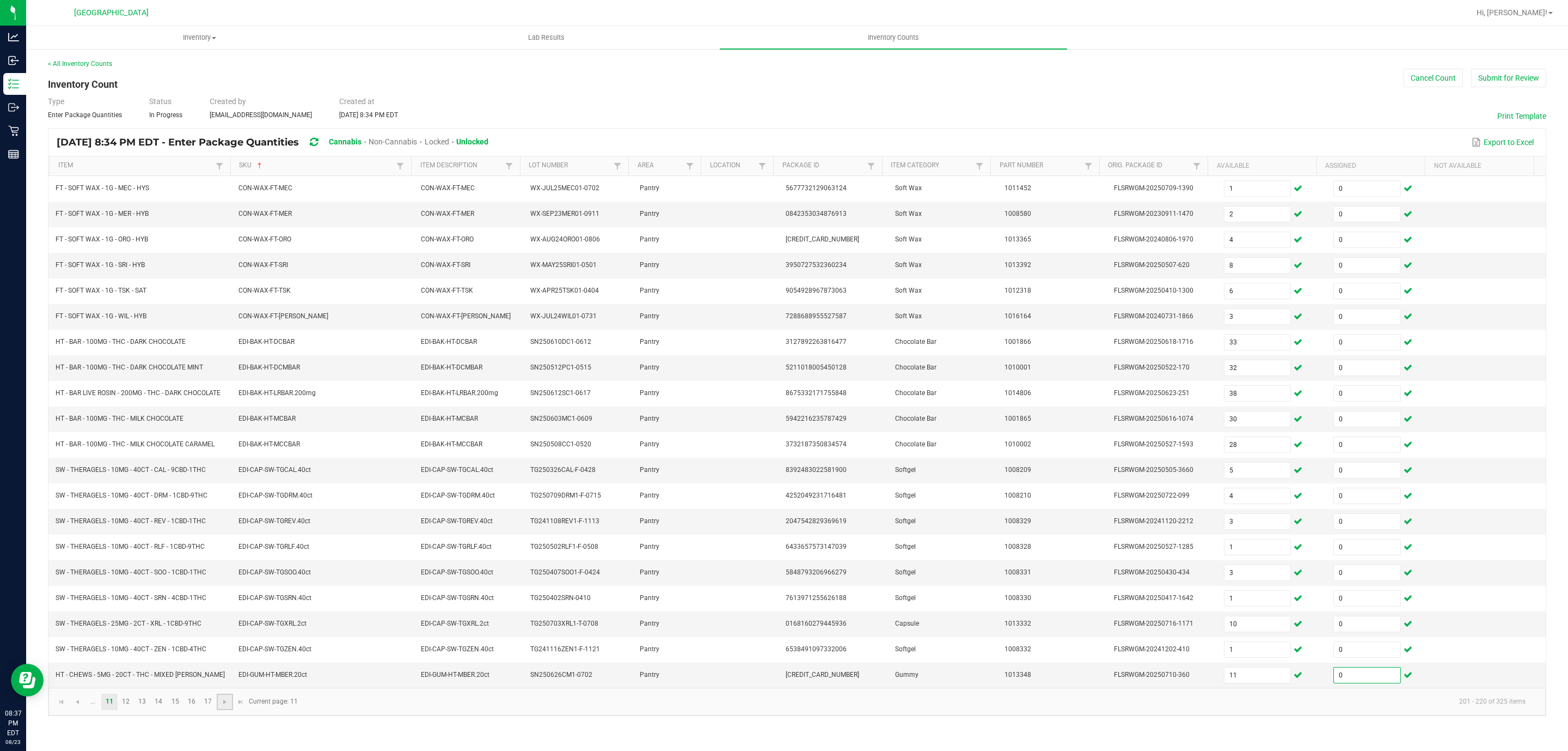
click at [217, 710] on link at bounding box center [225, 702] width 16 height 16
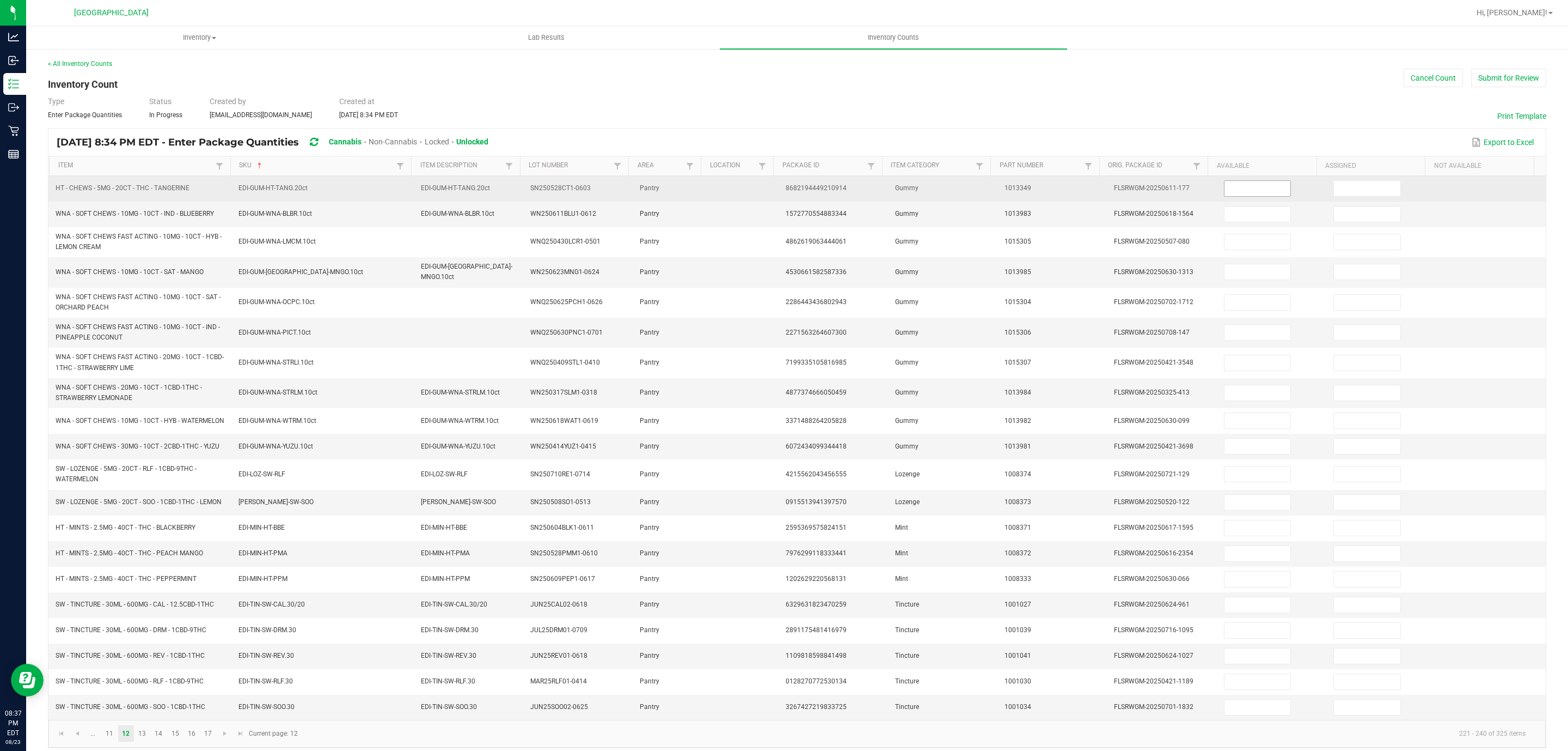
click at [1230, 190] on input at bounding box center [1258, 188] width 66 height 15
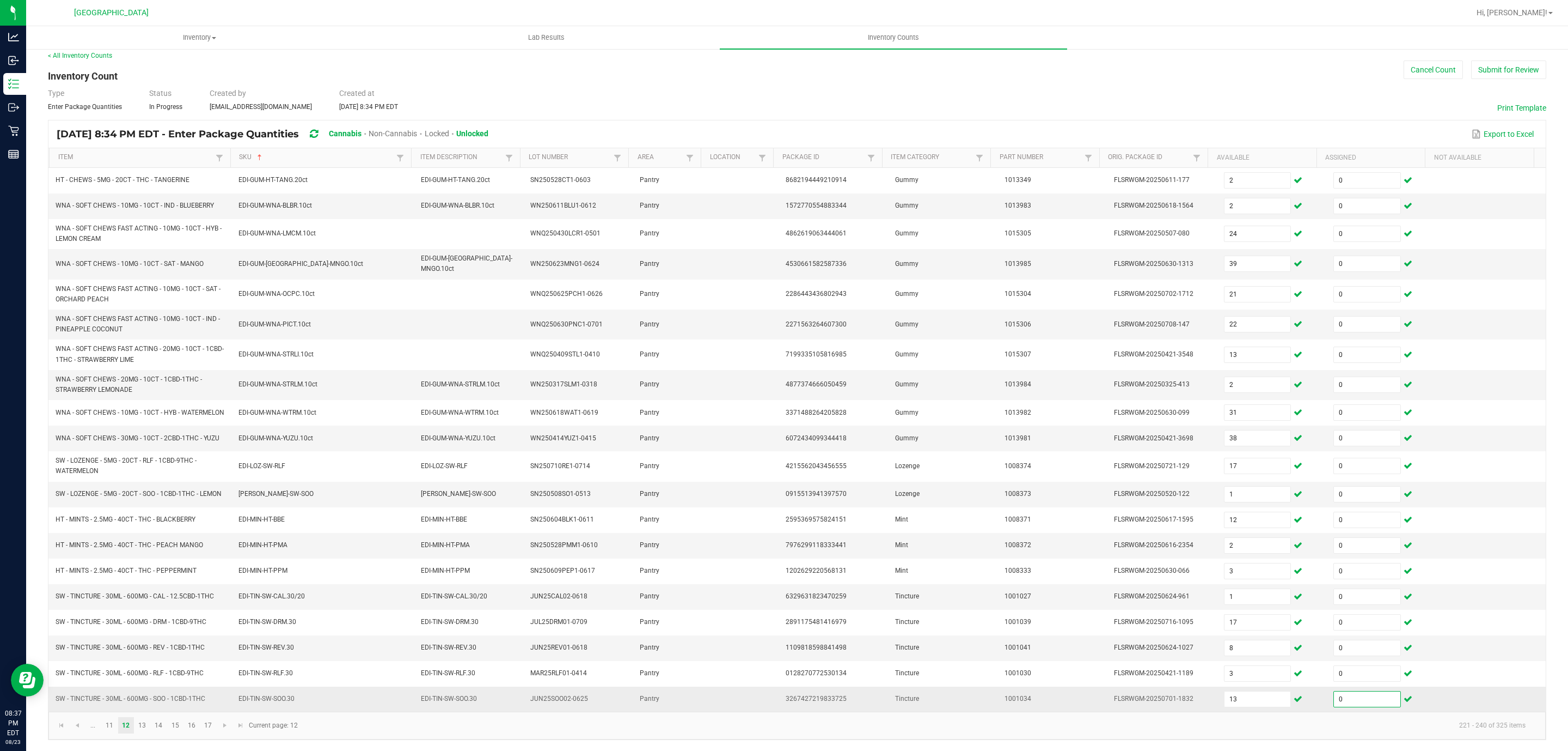
scroll to position [26, 0]
click at [231, 724] on link at bounding box center [225, 725] width 16 height 16
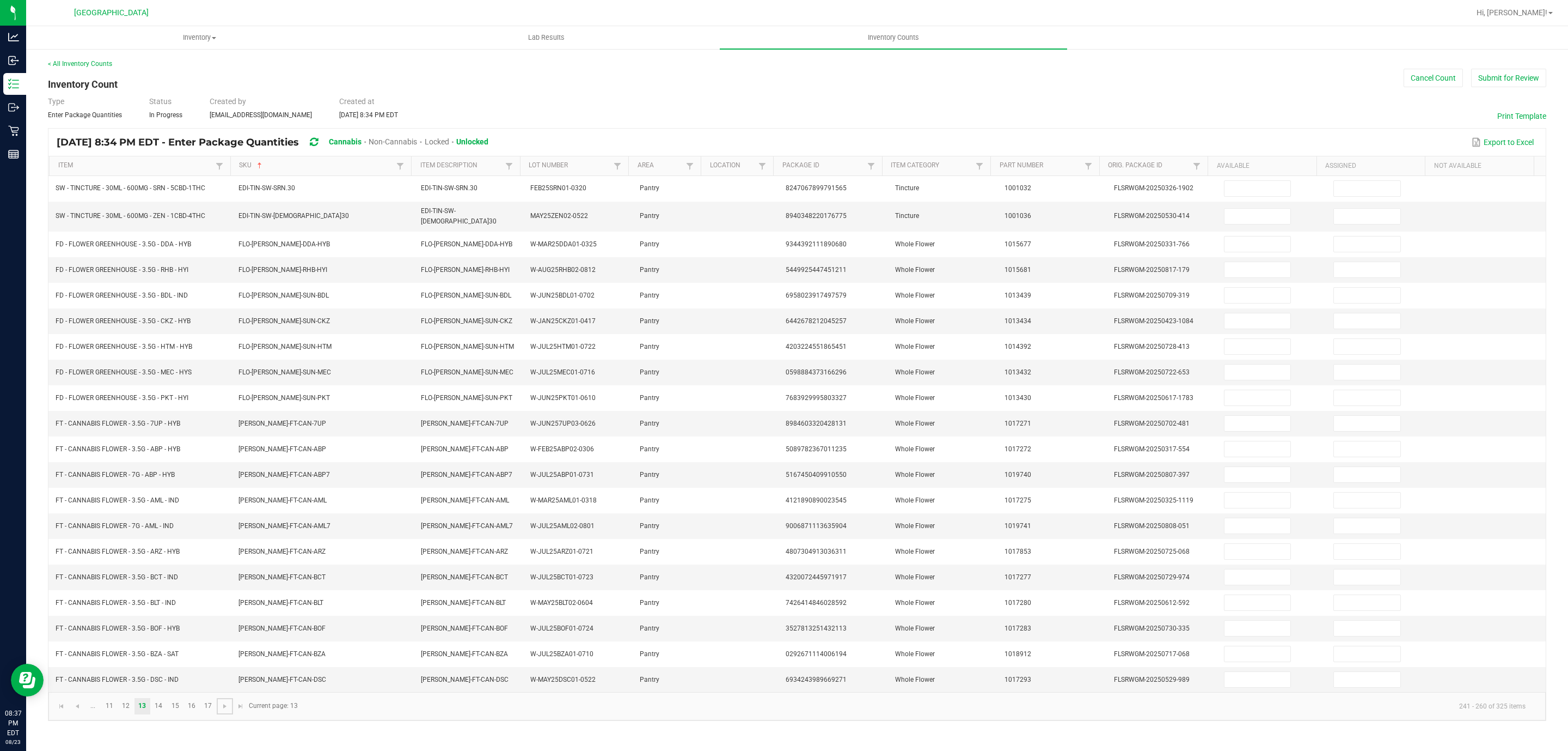
scroll to position [0, 0]
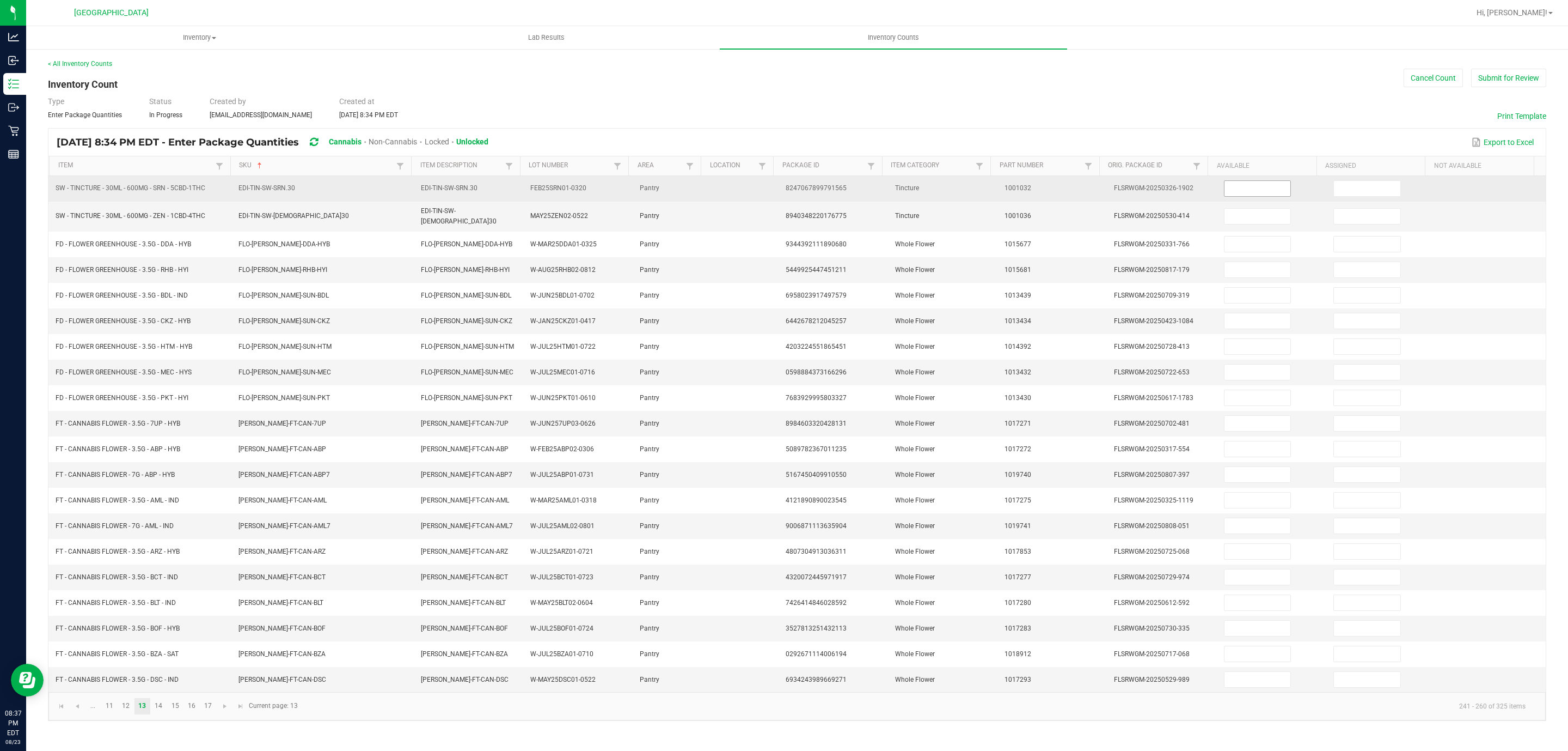
click at [1256, 182] on input at bounding box center [1258, 188] width 66 height 15
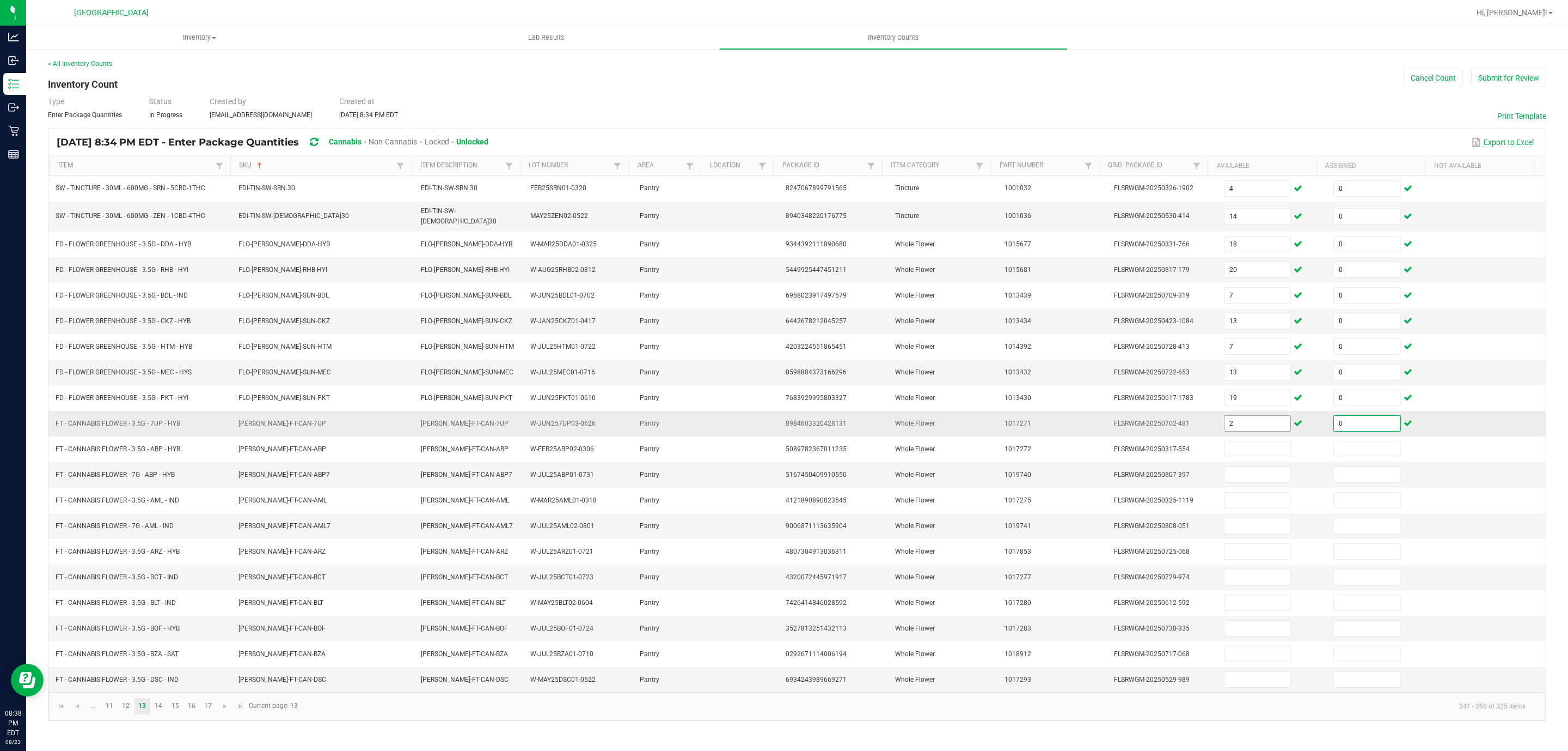
click at [1259, 423] on input "2" at bounding box center [1258, 423] width 66 height 15
click at [224, 714] on link at bounding box center [225, 706] width 16 height 16
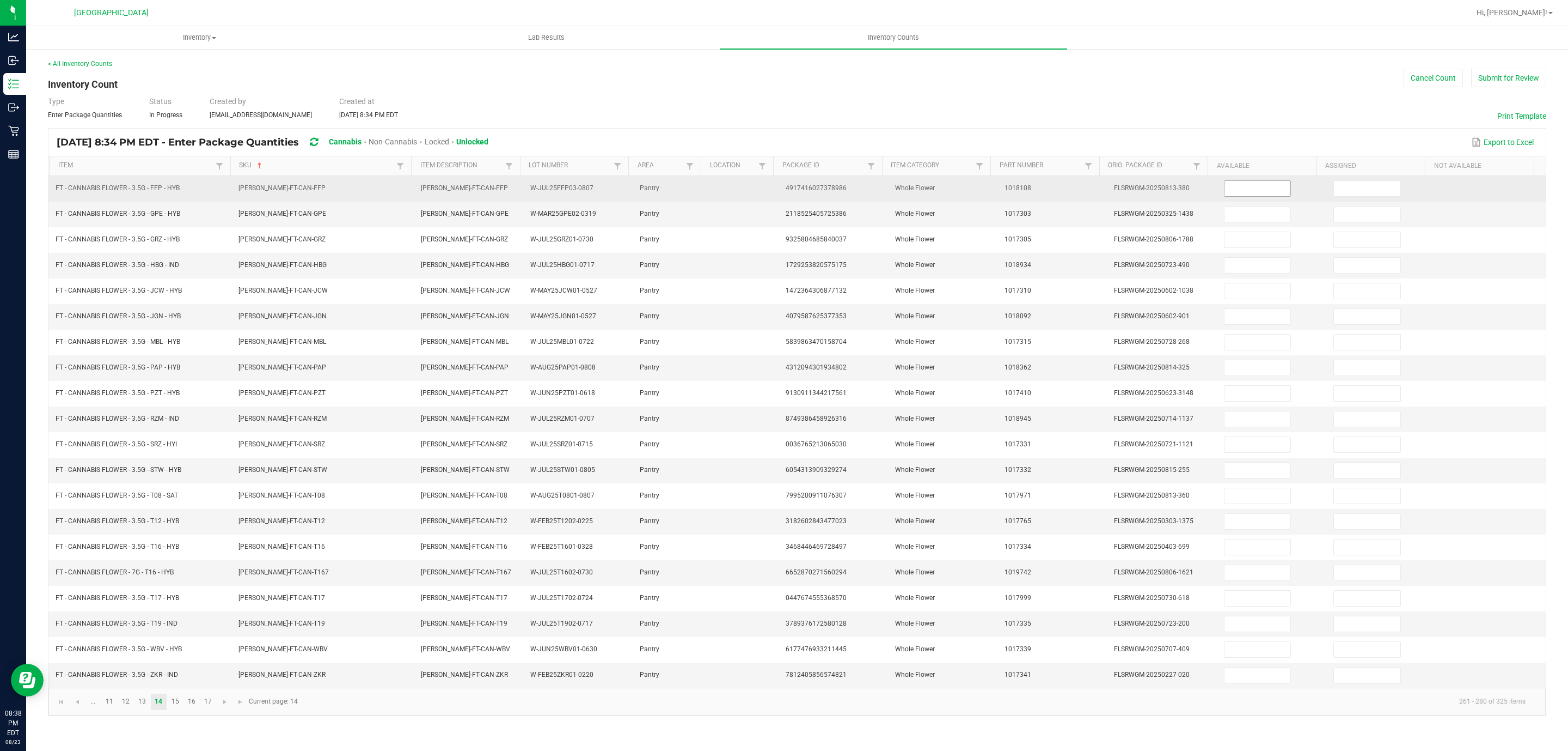
click at [1239, 188] on input at bounding box center [1258, 188] width 66 height 15
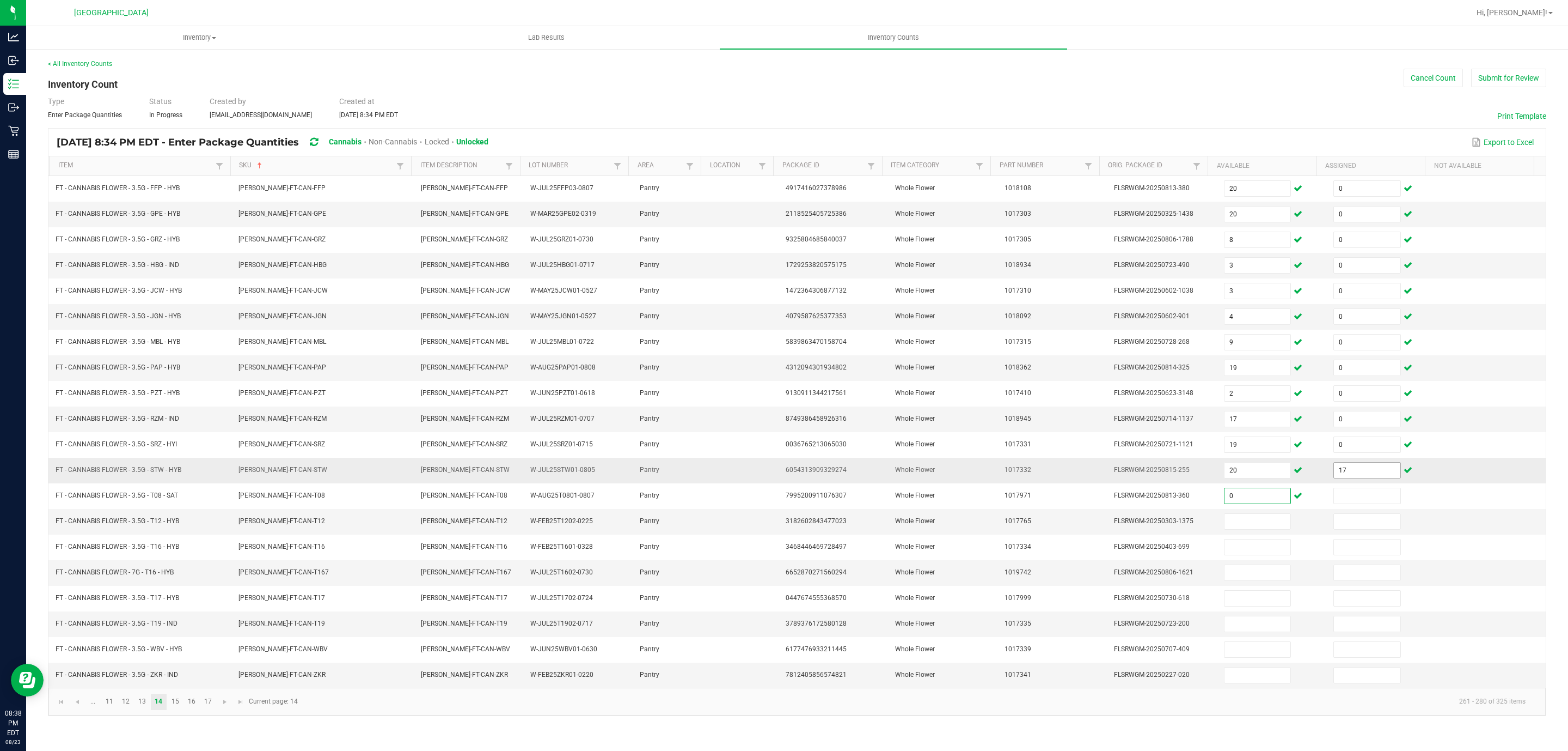
click at [1377, 478] on input "17" at bounding box center [1367, 470] width 66 height 15
click at [222, 706] on span "Go to the next page" at bounding box center [225, 702] width 9 height 9
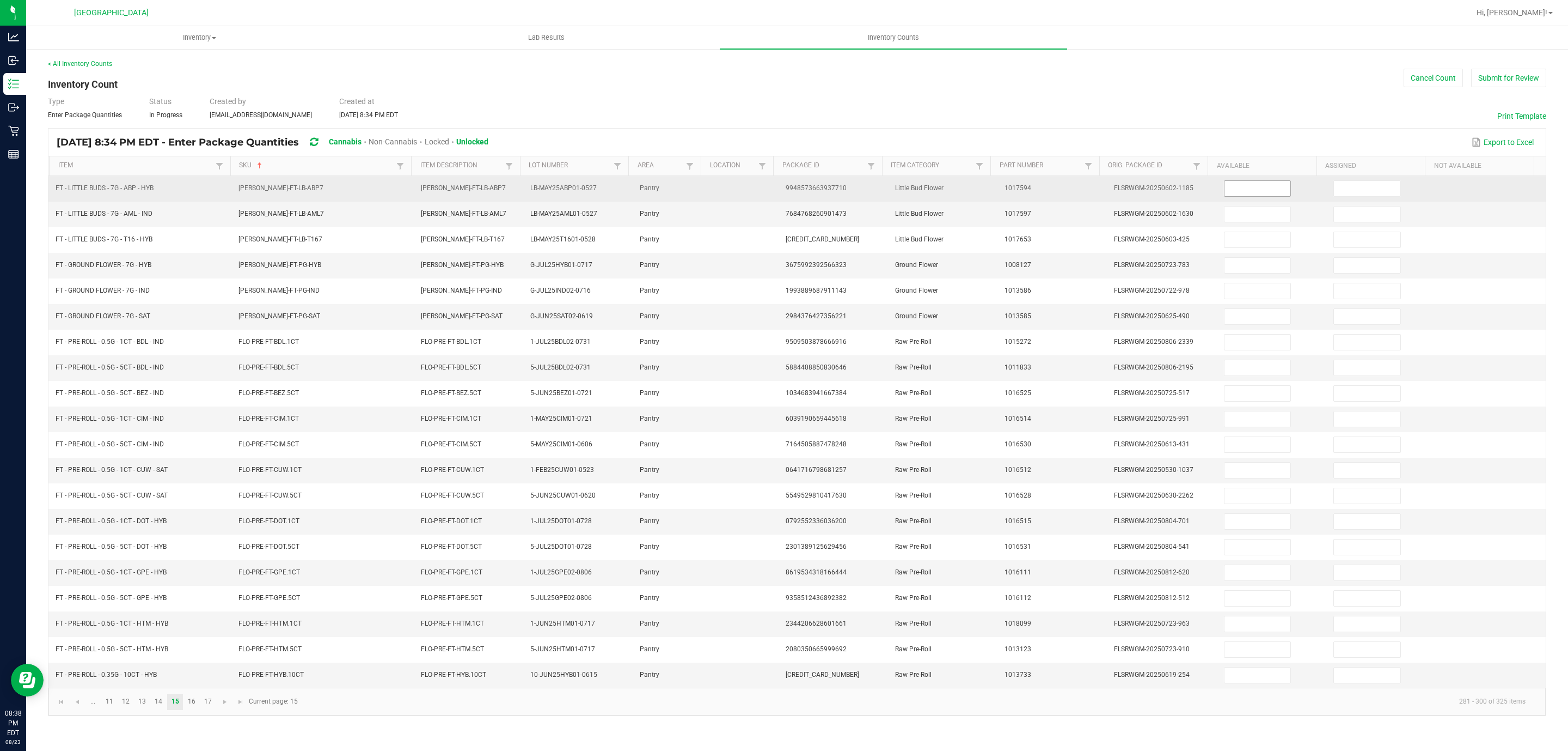
click at [1228, 196] on input at bounding box center [1258, 188] width 66 height 15
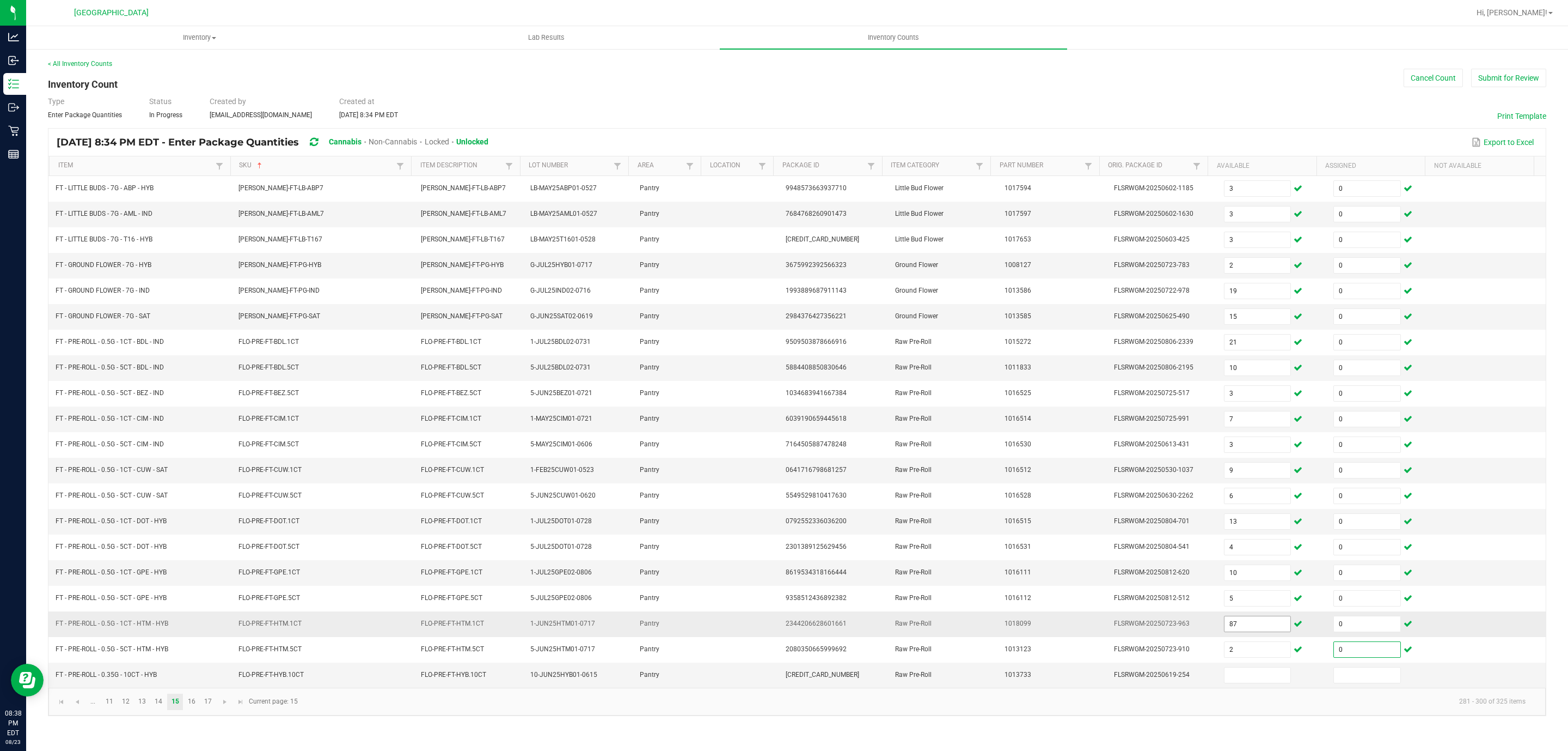
click at [1258, 632] on input "87" at bounding box center [1258, 624] width 66 height 15
click at [229, 706] on span "Go to the next page" at bounding box center [225, 702] width 9 height 9
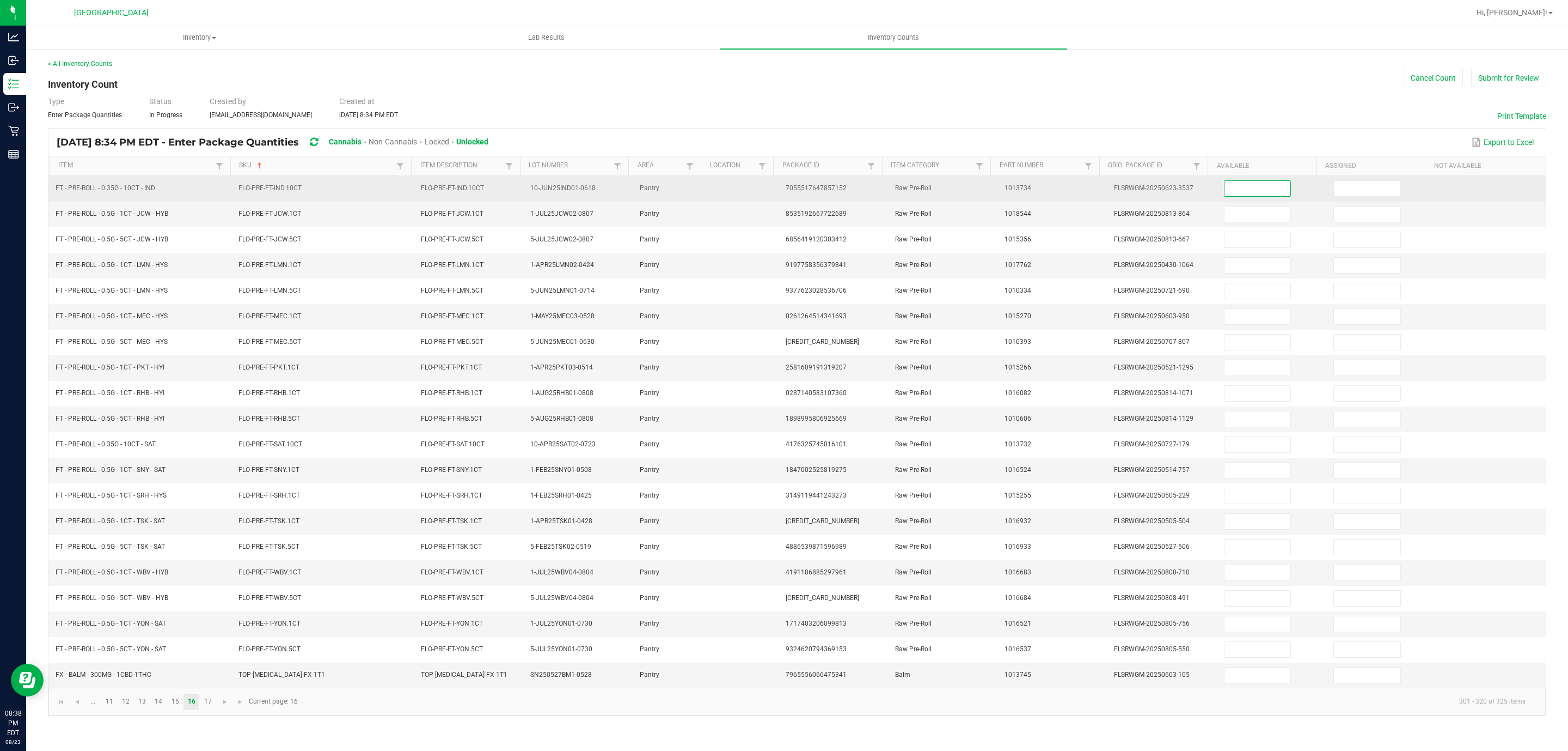
click at [1241, 192] on input at bounding box center [1258, 188] width 66 height 15
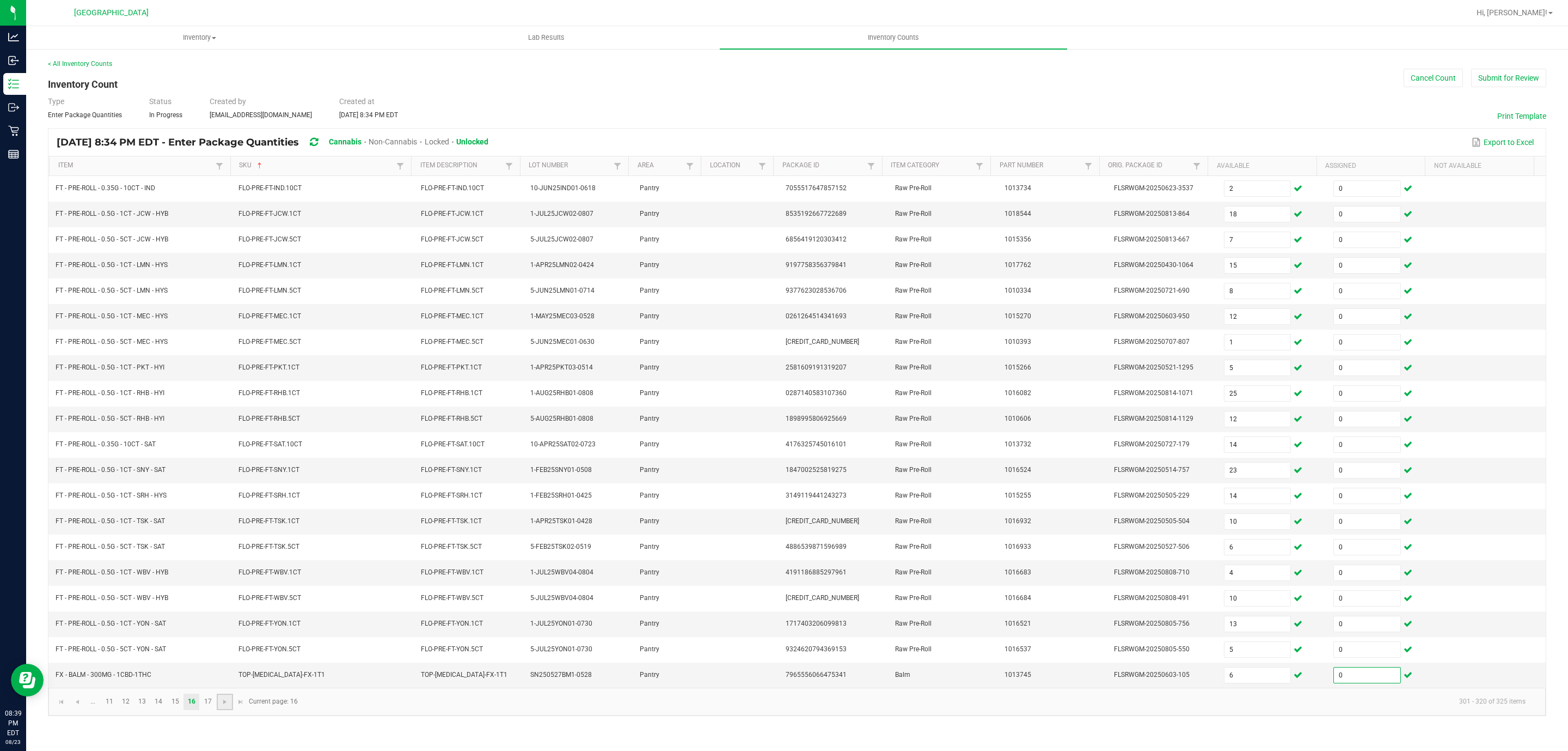
click at [227, 710] on link at bounding box center [225, 702] width 16 height 16
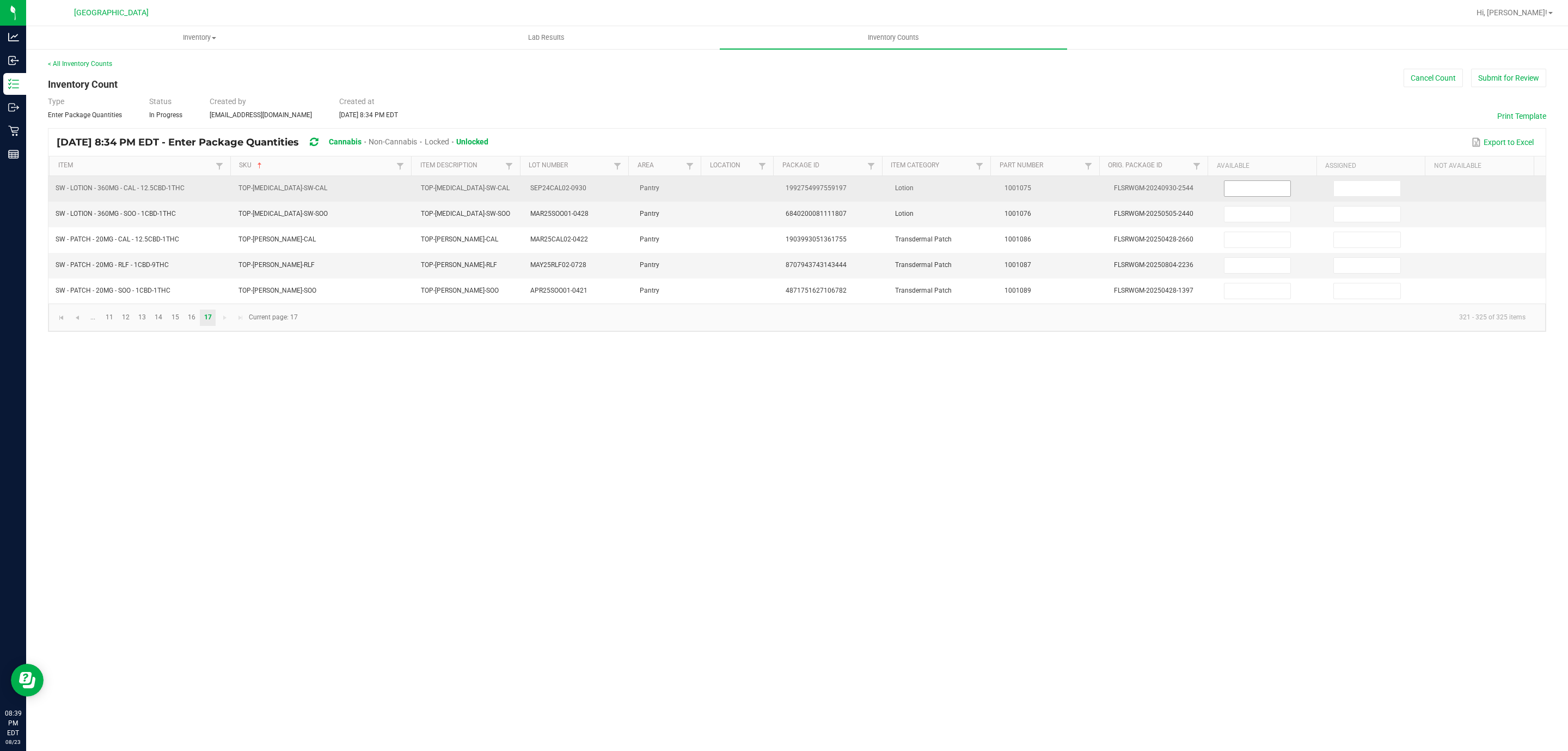
click at [1227, 190] on input at bounding box center [1258, 188] width 66 height 15
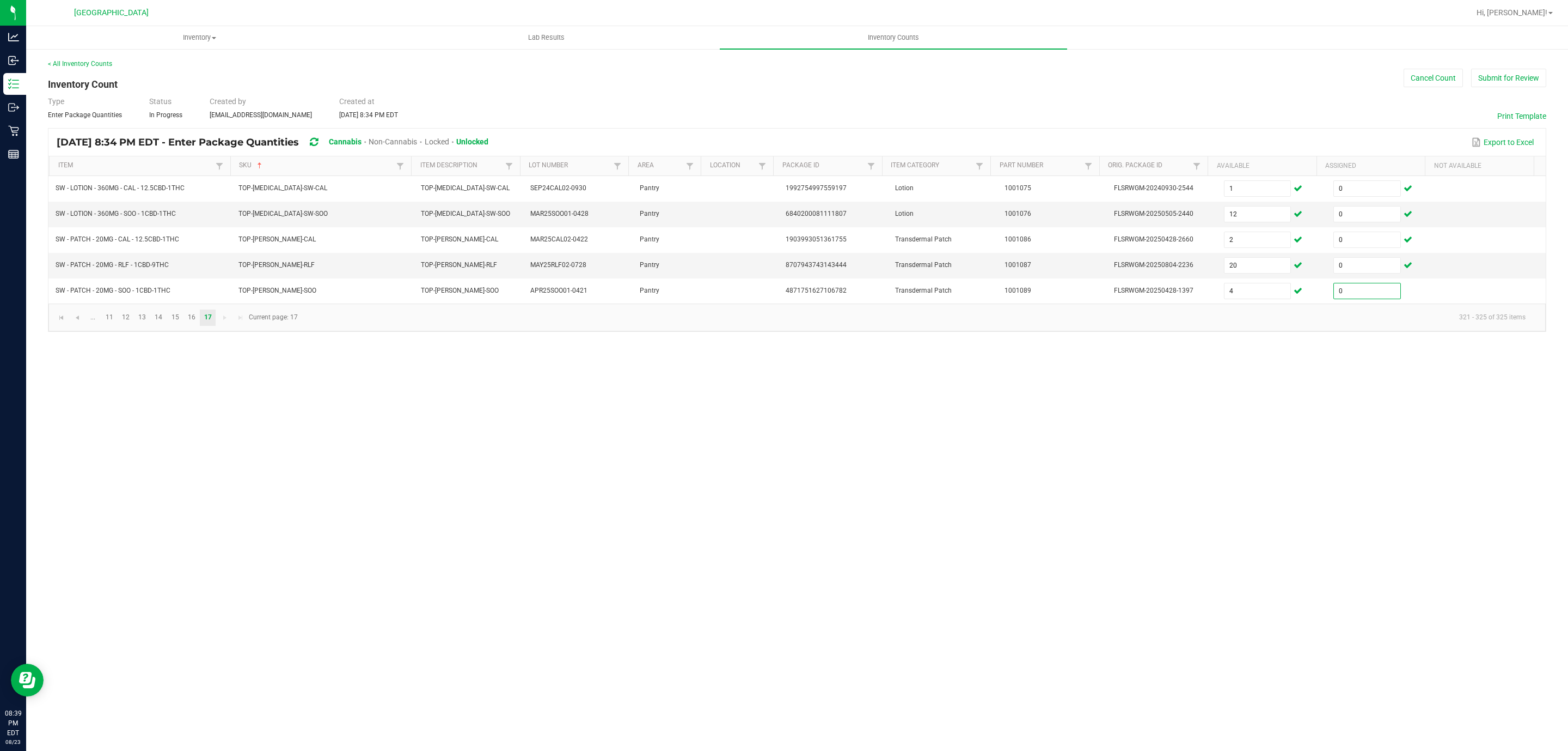
click at [1312, 129] on div "[DATE] 8:34 PM EDT - Enter Package Quantities Cannabis Non-Cannabis Locked Unlo…" at bounding box center [797, 142] width 1497 height 27
click at [1529, 80] on button "Submit for Review" at bounding box center [1508, 78] width 75 height 18
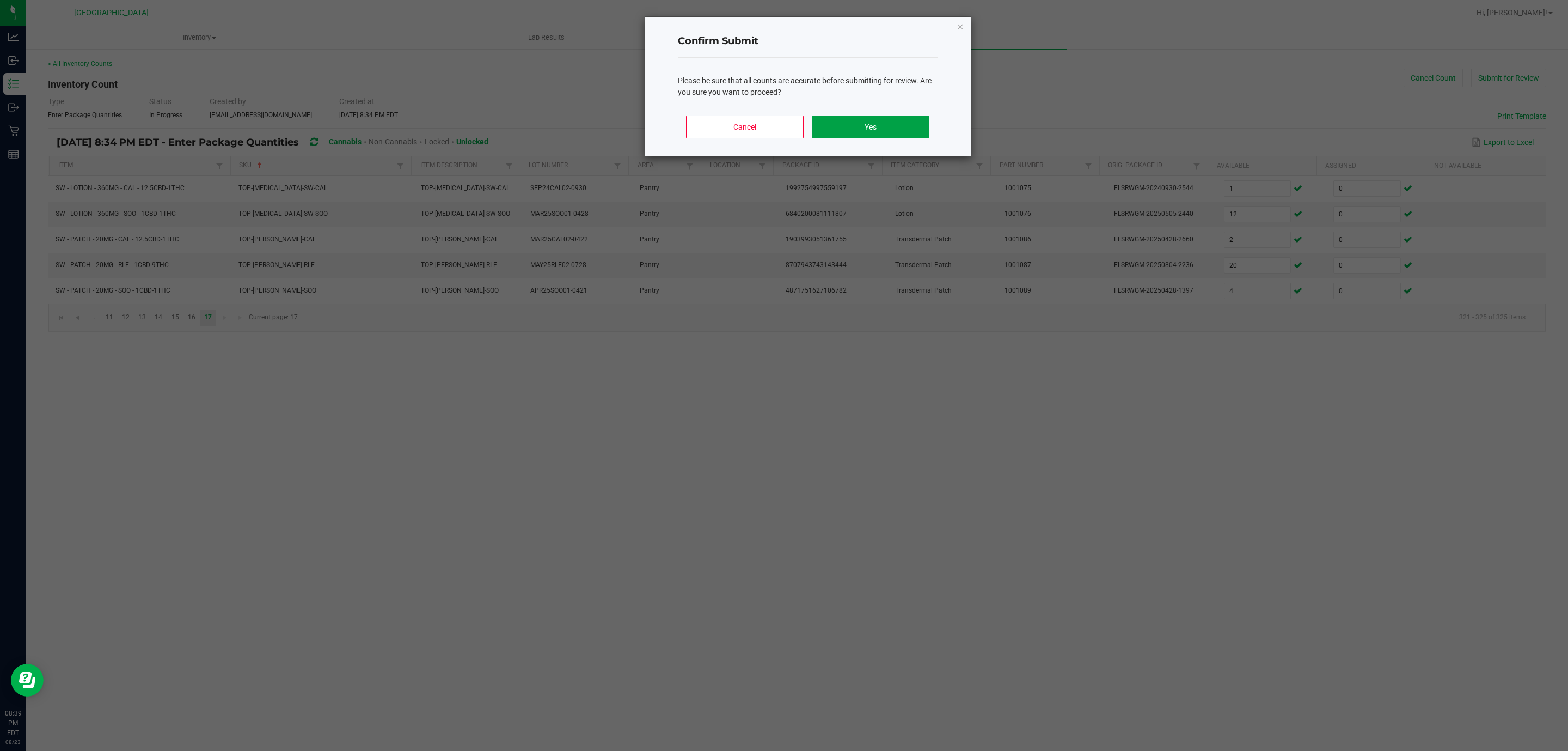
click at [848, 124] on button "Yes" at bounding box center [870, 127] width 117 height 23
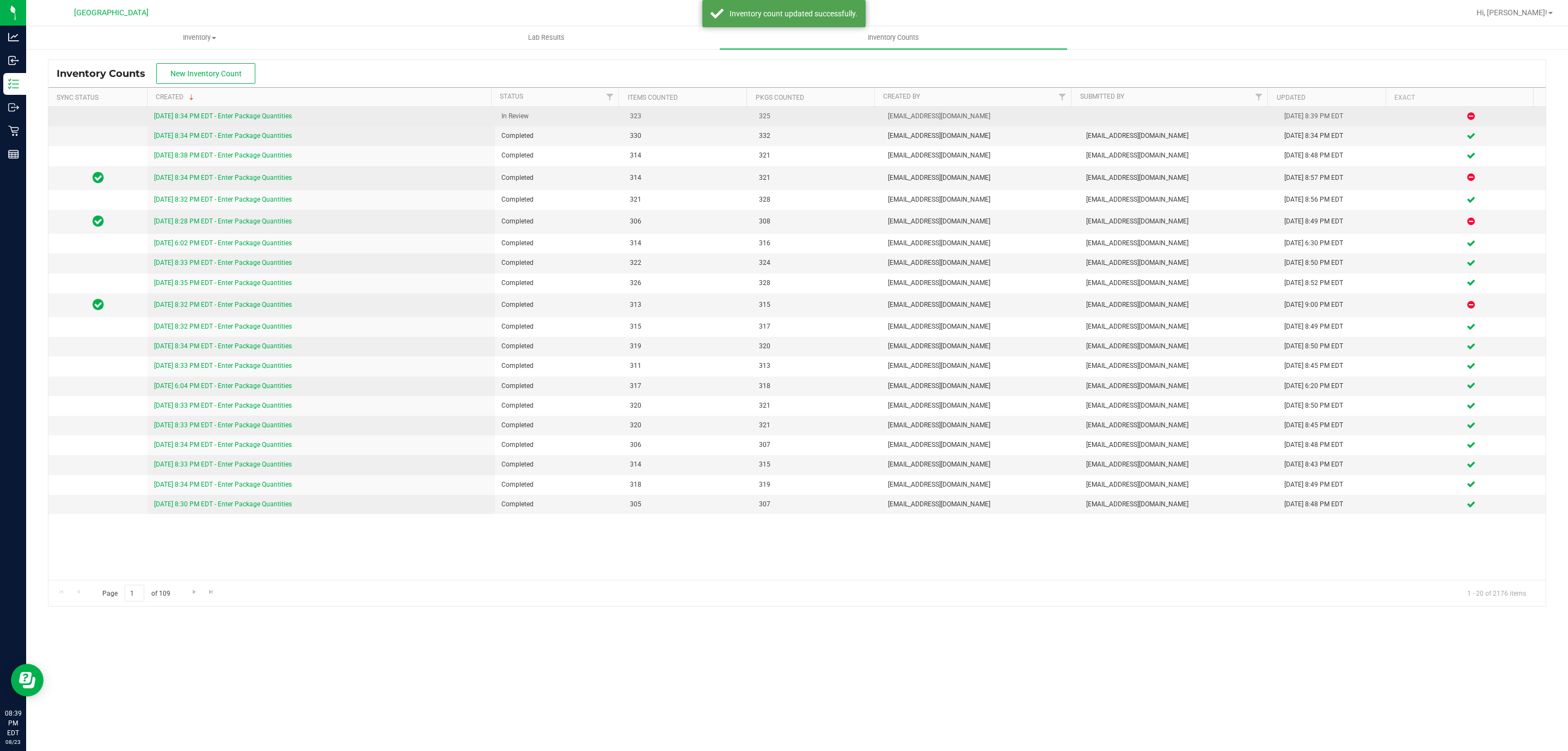
click at [239, 118] on link "[DATE] 8:34 PM EDT - Enter Package Quantities" at bounding box center [223, 116] width 138 height 8
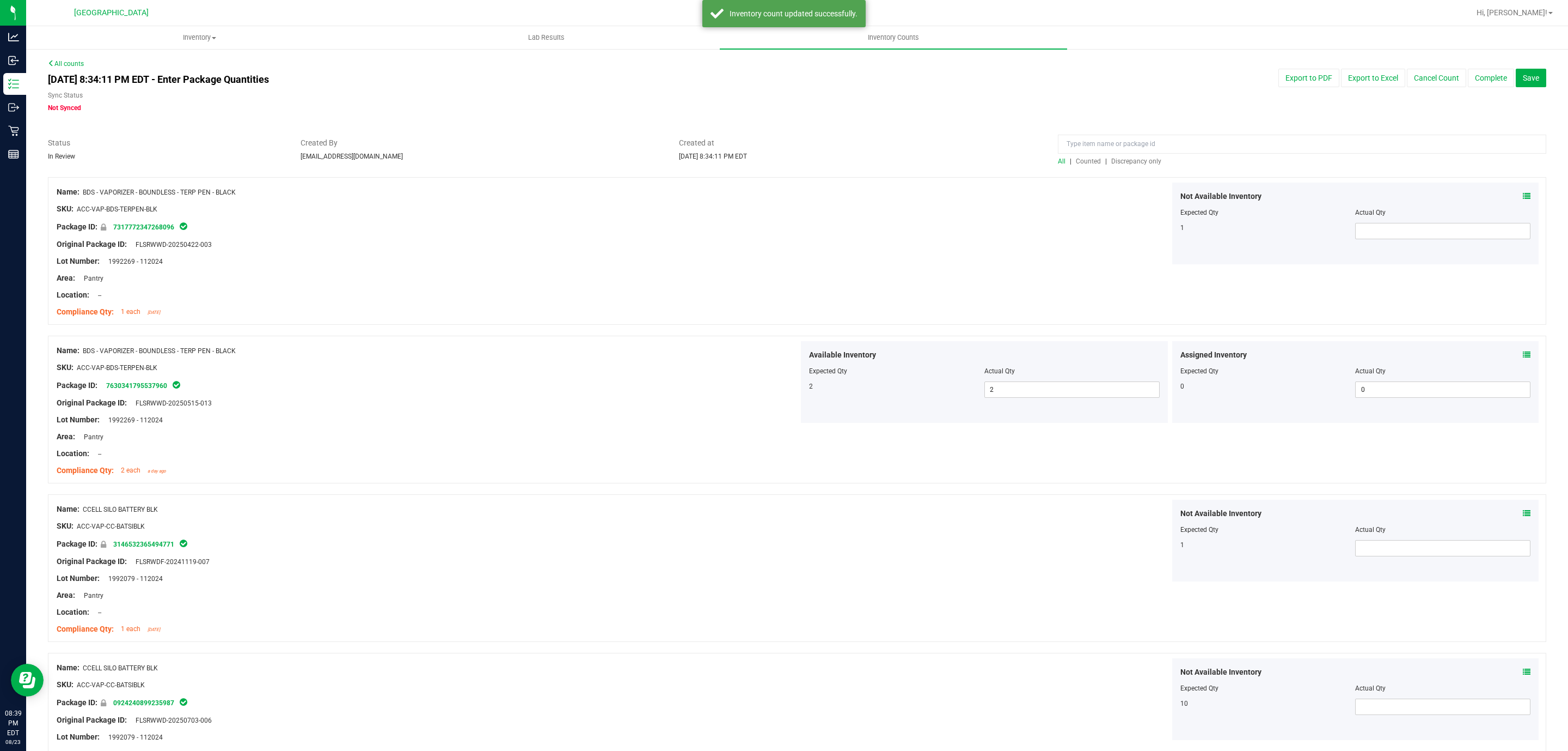
click at [1140, 159] on span "Discrepancy only" at bounding box center [1136, 161] width 50 height 8
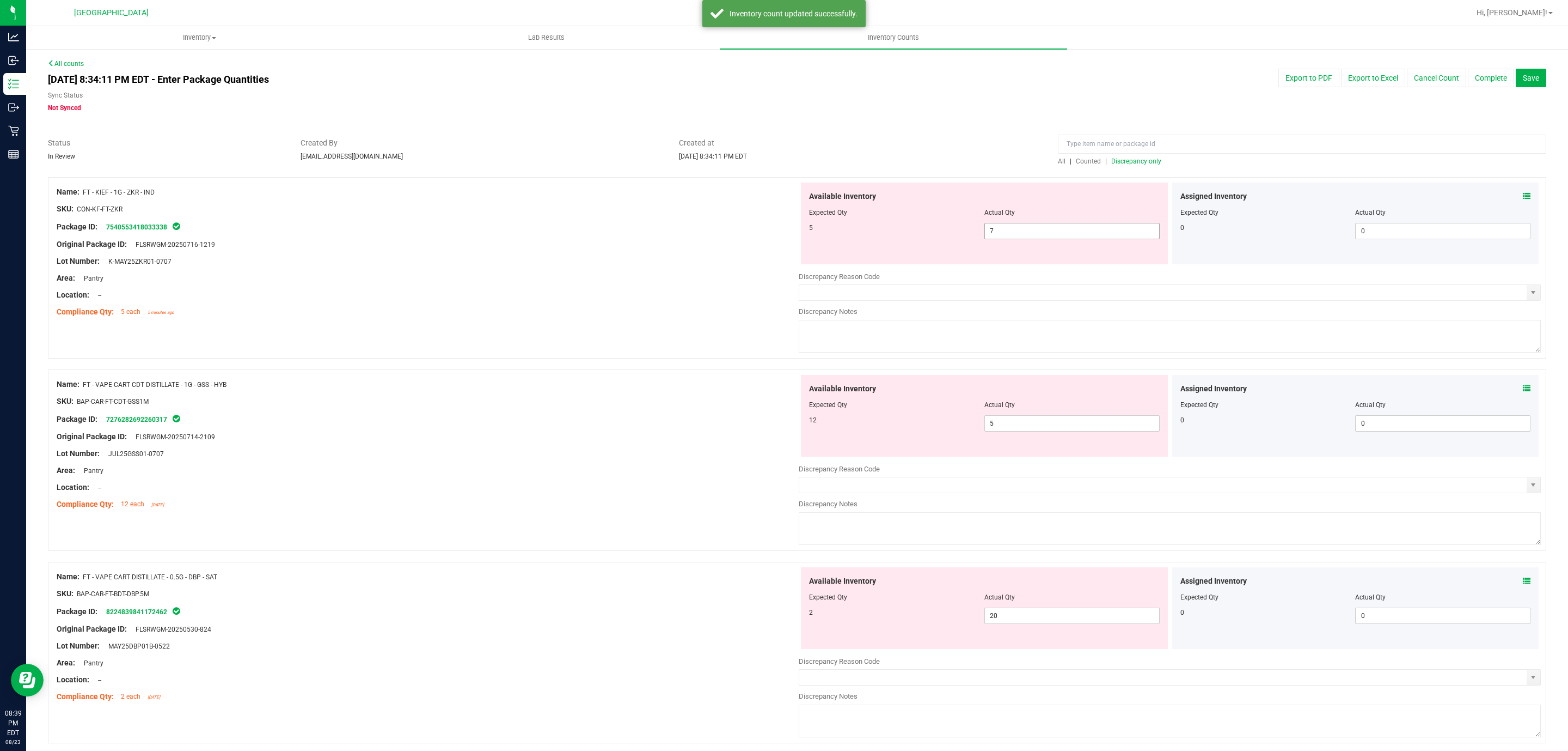
click at [1018, 230] on span "7 7" at bounding box center [1072, 231] width 175 height 16
drag, startPoint x: 1006, startPoint y: 225, endPoint x: 699, endPoint y: 226, distance: 307.0
click at [881, 226] on div "5 7 7" at bounding box center [984, 231] width 351 height 16
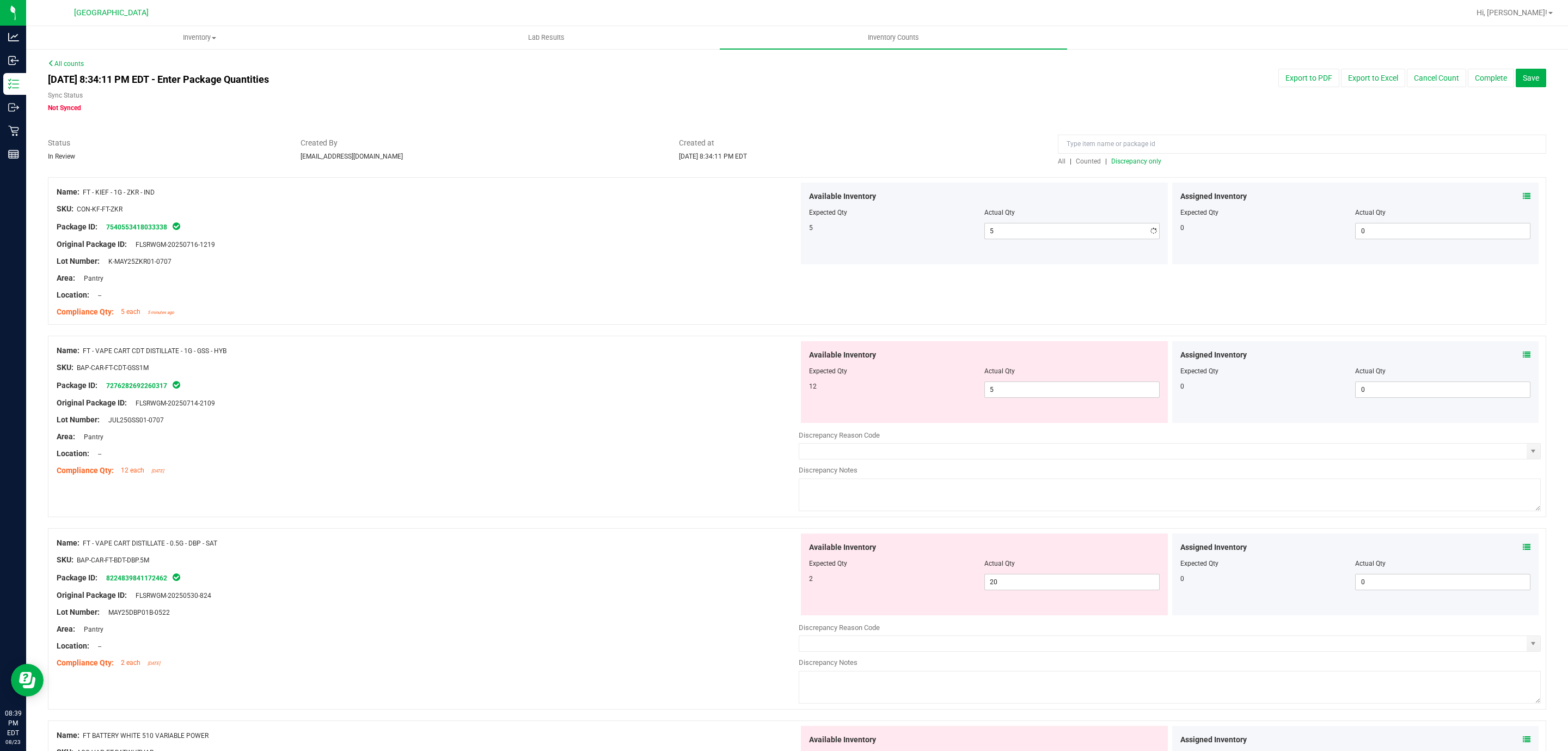
drag, startPoint x: 359, startPoint y: 324, endPoint x: 369, endPoint y: 316, distance: 12.8
click at [368, 319] on div "Name: FT - KIEF - 1G - ZKR - IND SKU: CON-KF-FT-ZKR Package ID: 754055341803333…" at bounding box center [797, 251] width 1499 height 147
drag, startPoint x: 908, startPoint y: 390, endPoint x: 875, endPoint y: 388, distance: 33.1
click at [891, 390] on div "12 5 5" at bounding box center [984, 389] width 351 height 16
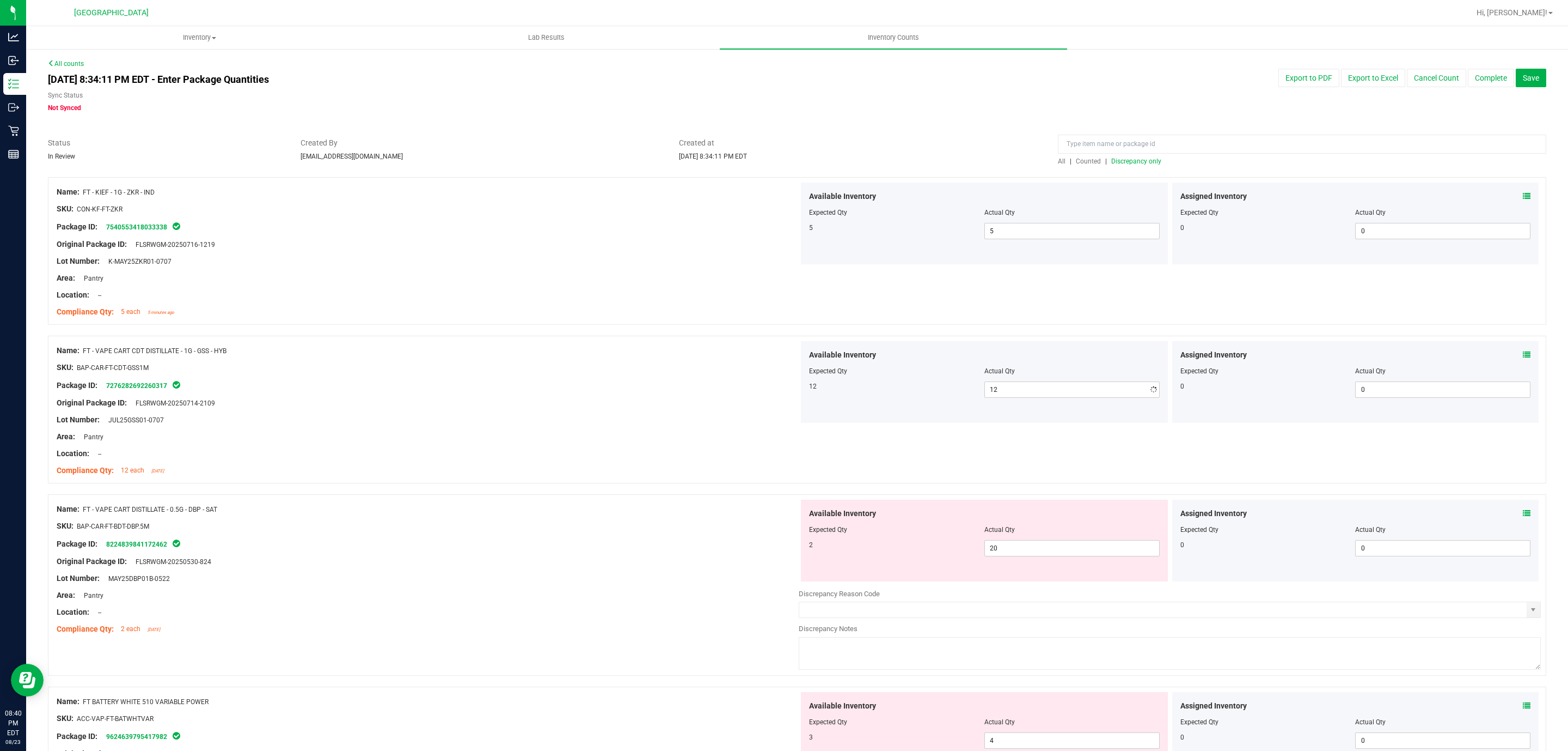
click at [597, 474] on div "Compliance Qty: 12 each [DATE]" at bounding box center [427, 470] width 742 height 12
drag, startPoint x: 1004, startPoint y: 551, endPoint x: 823, endPoint y: 559, distance: 181.2
click at [861, 556] on div "2 20 20" at bounding box center [984, 548] width 351 height 16
click at [580, 603] on div at bounding box center [427, 604] width 742 height 5
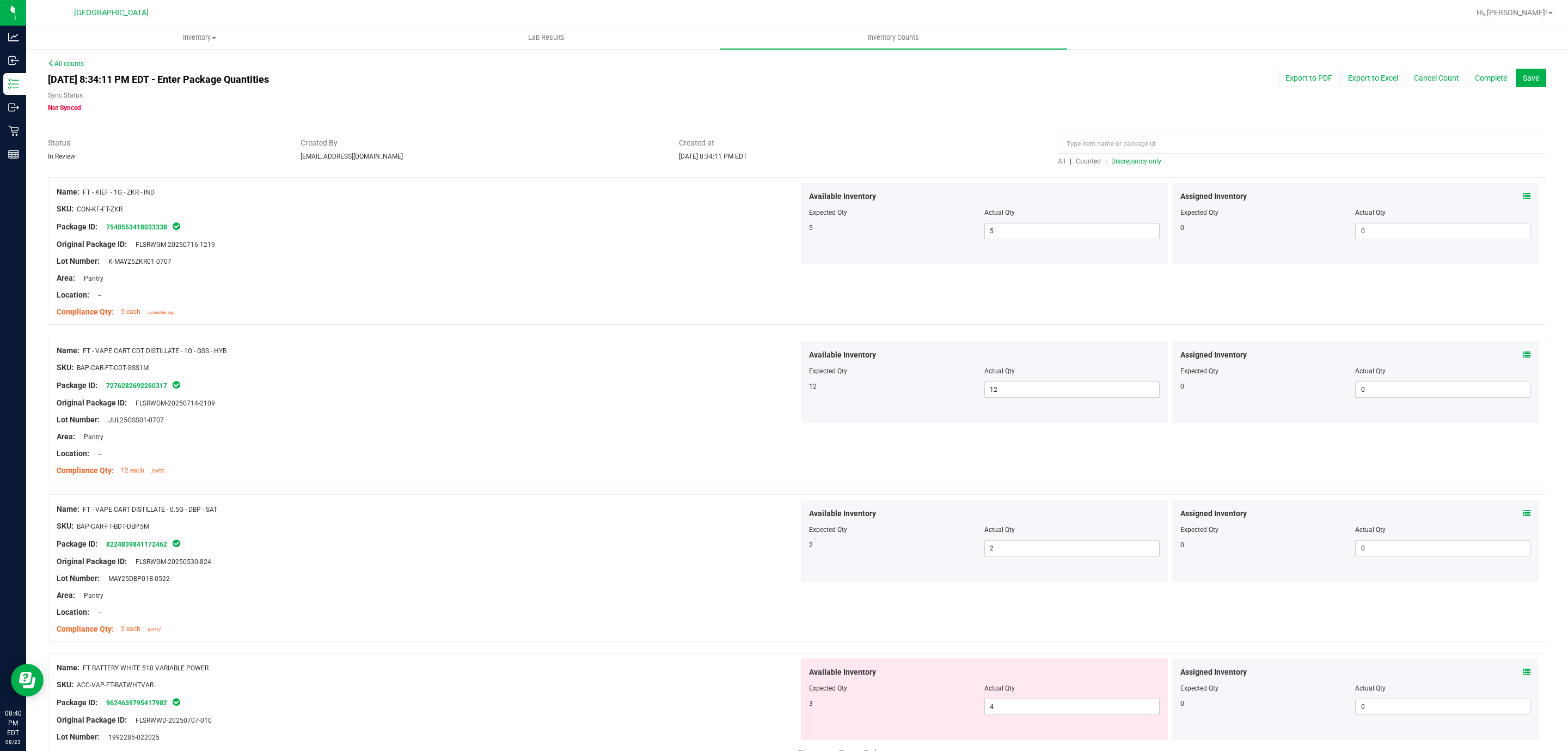
click at [1136, 155] on div at bounding box center [1302, 146] width 488 height 19
click at [1138, 164] on span "Discrepancy only" at bounding box center [1136, 161] width 50 height 8
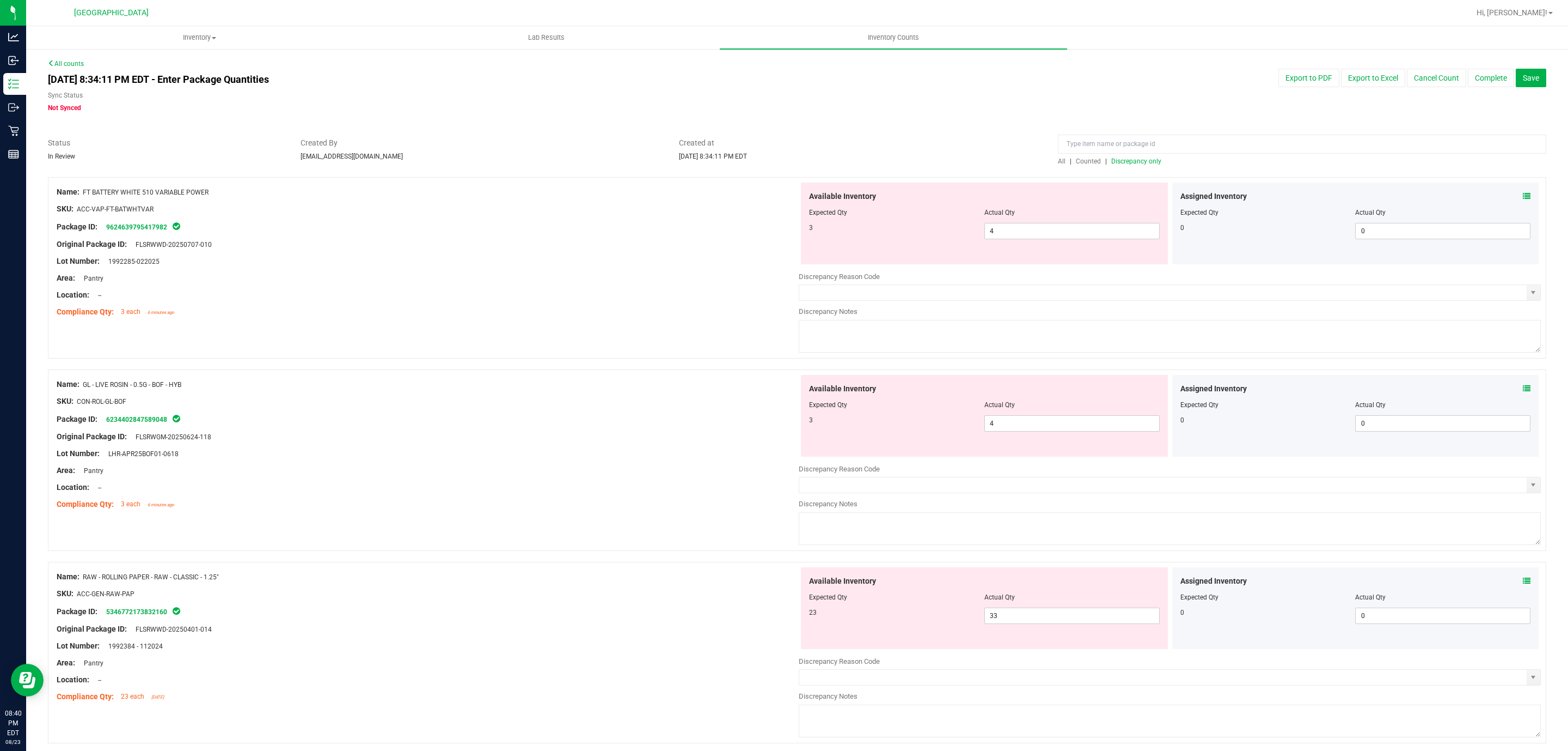
drag, startPoint x: 590, startPoint y: 295, endPoint x: 617, endPoint y: 295, distance: 27.0
click at [593, 295] on div "Location: --" at bounding box center [427, 295] width 742 height 12
drag, startPoint x: 1003, startPoint y: 232, endPoint x: 771, endPoint y: 244, distance: 232.3
click at [791, 244] on div "Name: FT BATTERY WHITE 510 VARIABLE POWER SKU: ACC-VAP-FT-BATWHTVAR Package ID:…" at bounding box center [797, 268] width 1499 height 182
click at [685, 297] on div "Location: --" at bounding box center [427, 295] width 742 height 12
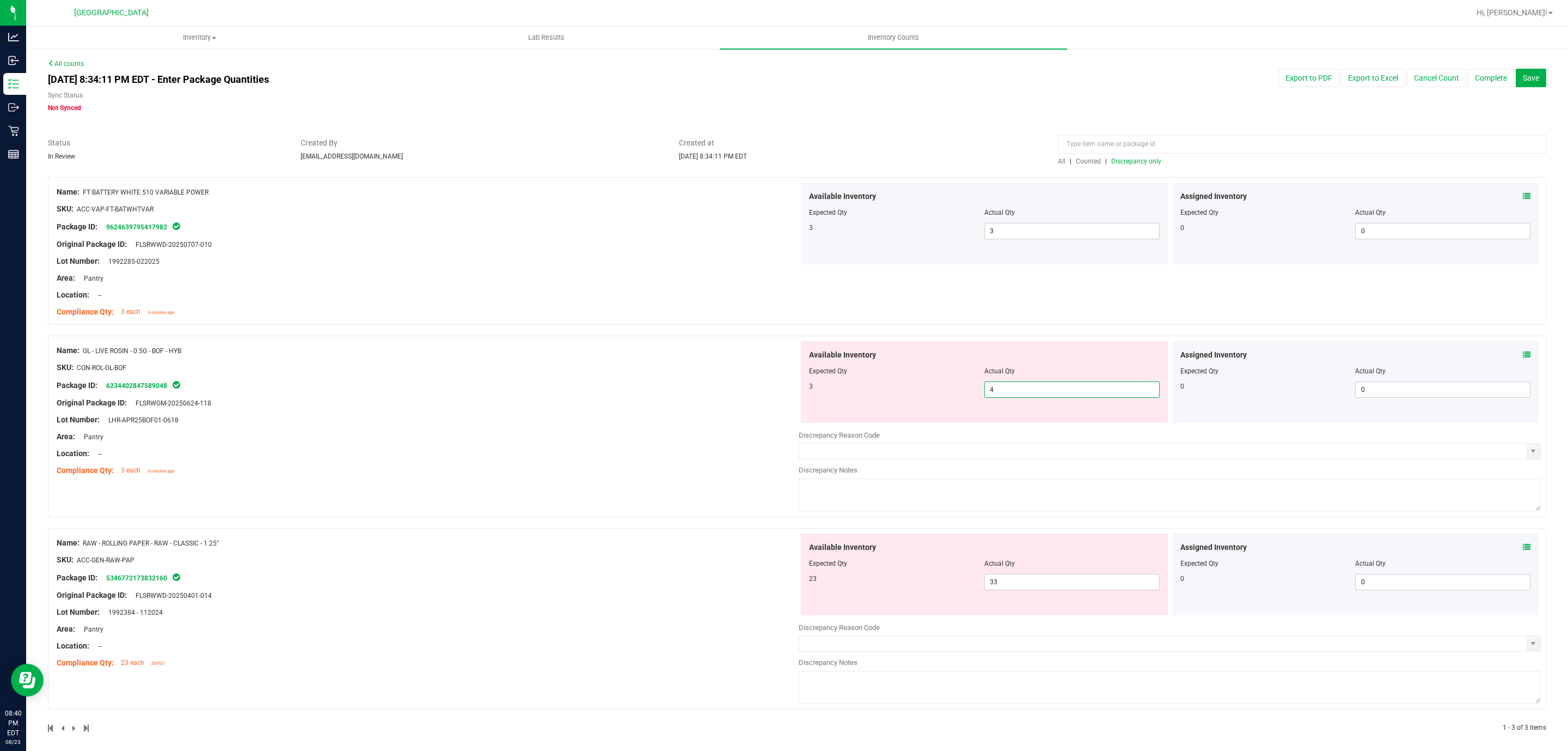
drag, startPoint x: 992, startPoint y: 387, endPoint x: 919, endPoint y: 390, distance: 73.1
click at [931, 390] on div "3 4 4" at bounding box center [984, 389] width 351 height 16
click at [662, 412] on div at bounding box center [427, 411] width 742 height 5
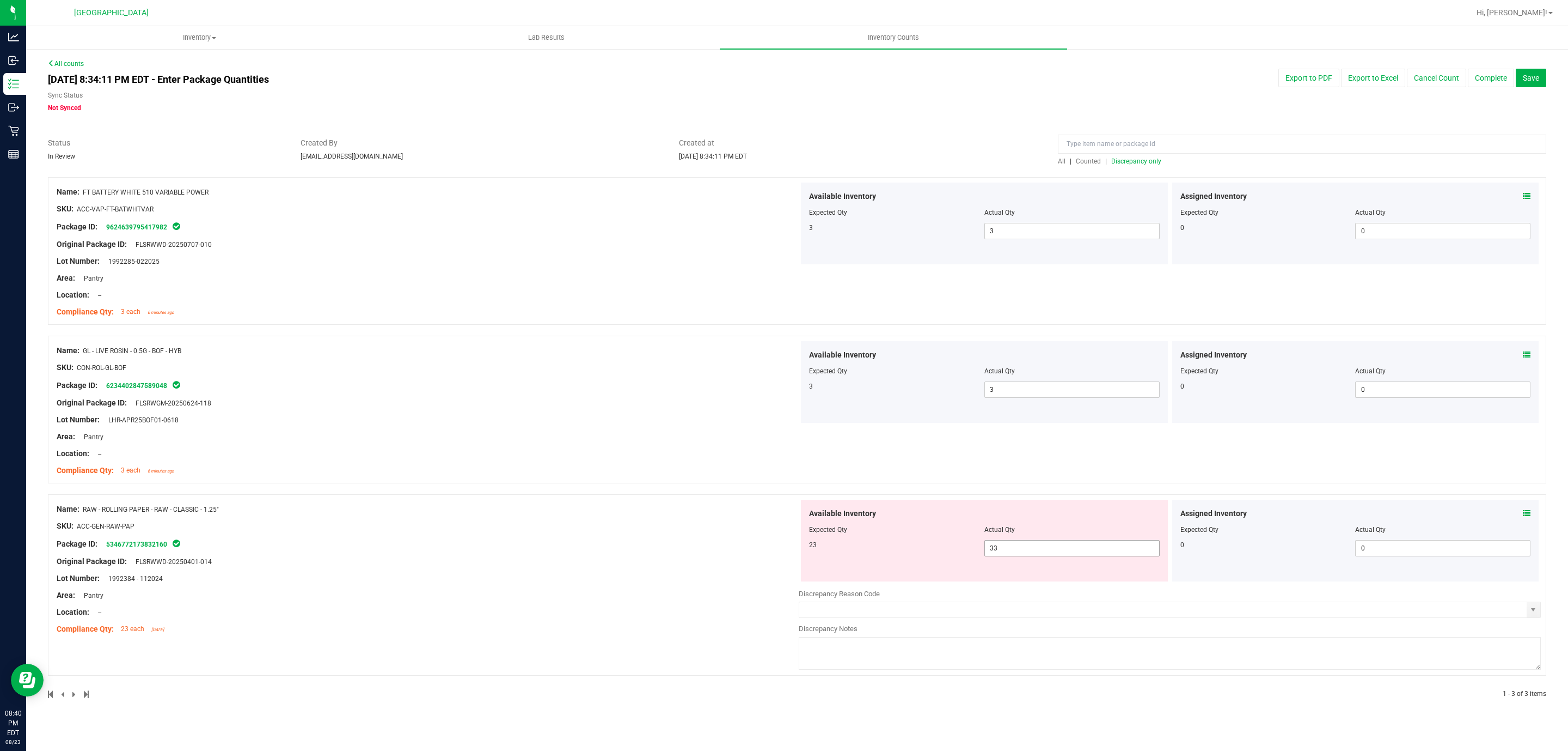
drag, startPoint x: 1007, startPoint y: 551, endPoint x: 744, endPoint y: 549, distance: 263.0
click at [845, 555] on div "23 33 33" at bounding box center [984, 548] width 351 height 16
click at [646, 546] on div "Package ID: 5346772173832160" at bounding box center [427, 543] width 742 height 13
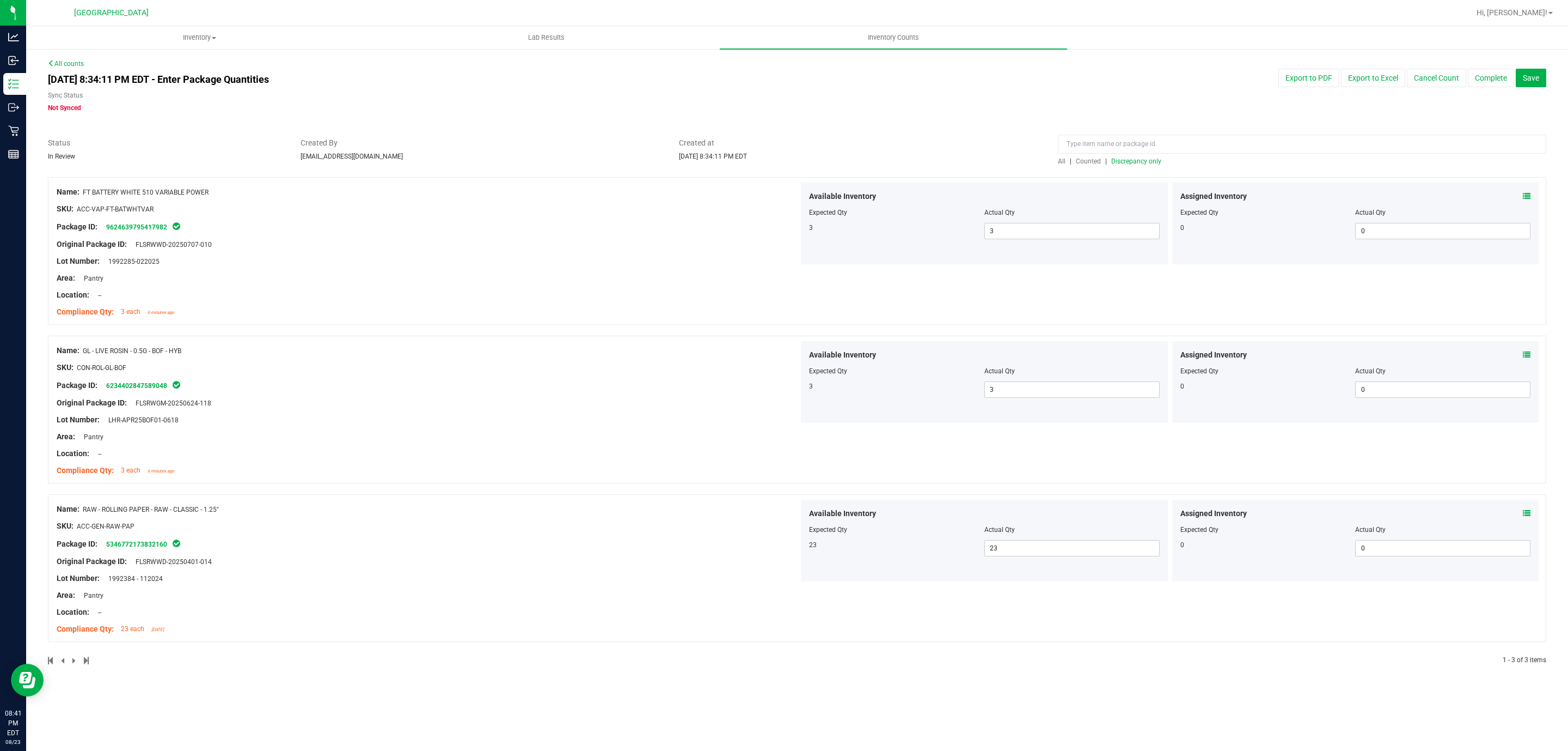
click at [646, 546] on div "Package ID: 5346772173832160" at bounding box center [427, 543] width 742 height 13
click at [1135, 159] on span "Discrepancy only" at bounding box center [1136, 161] width 50 height 8
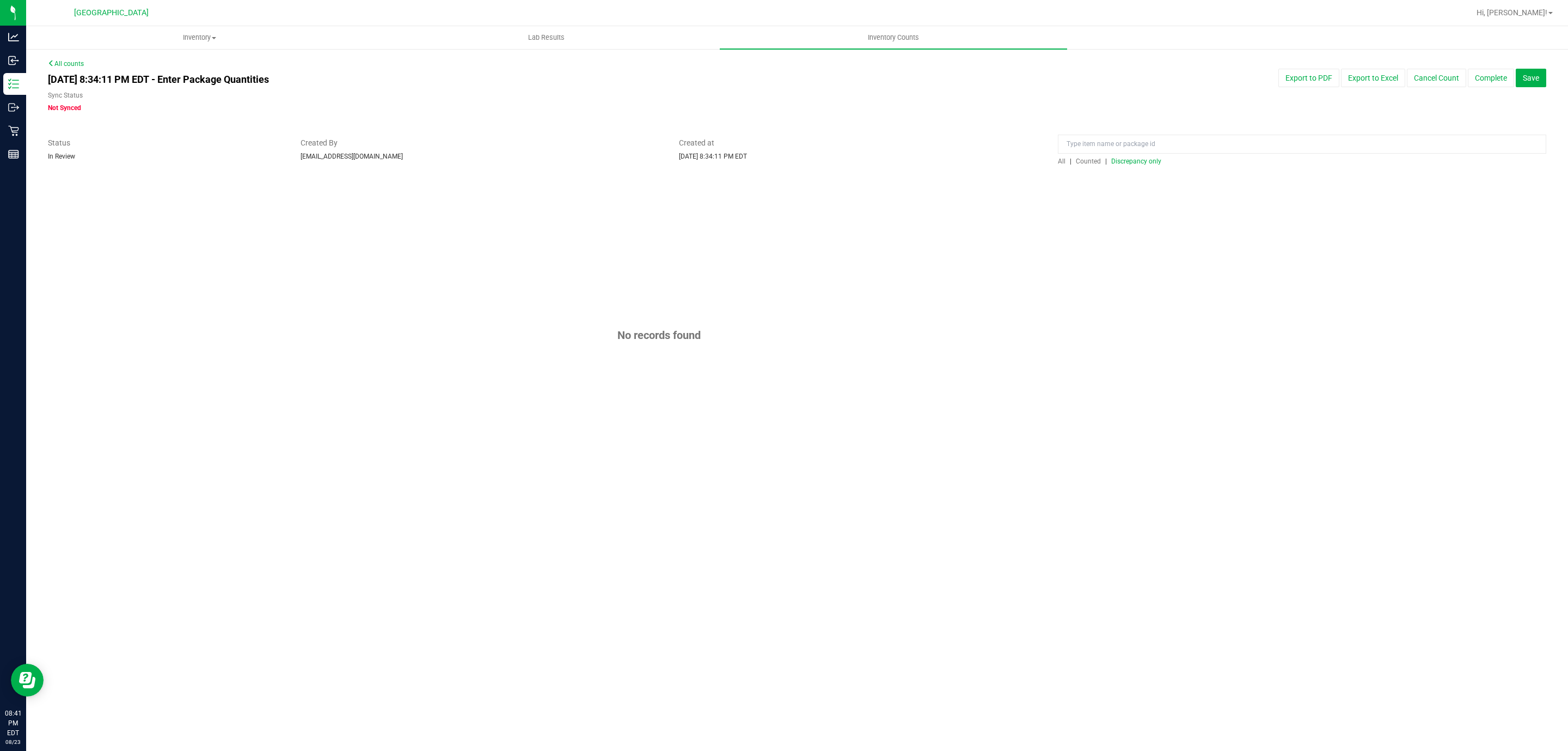
drag, startPoint x: 1203, startPoint y: 90, endPoint x: 1227, endPoint y: 96, distance: 24.7
click at [1205, 90] on div "[DATE] 8:34:11 PM EDT - Enter Package Quantities Sync Status Not Synced Export …" at bounding box center [797, 91] width 1514 height 44
click at [1532, 77] on span "Save" at bounding box center [1531, 78] width 16 height 9
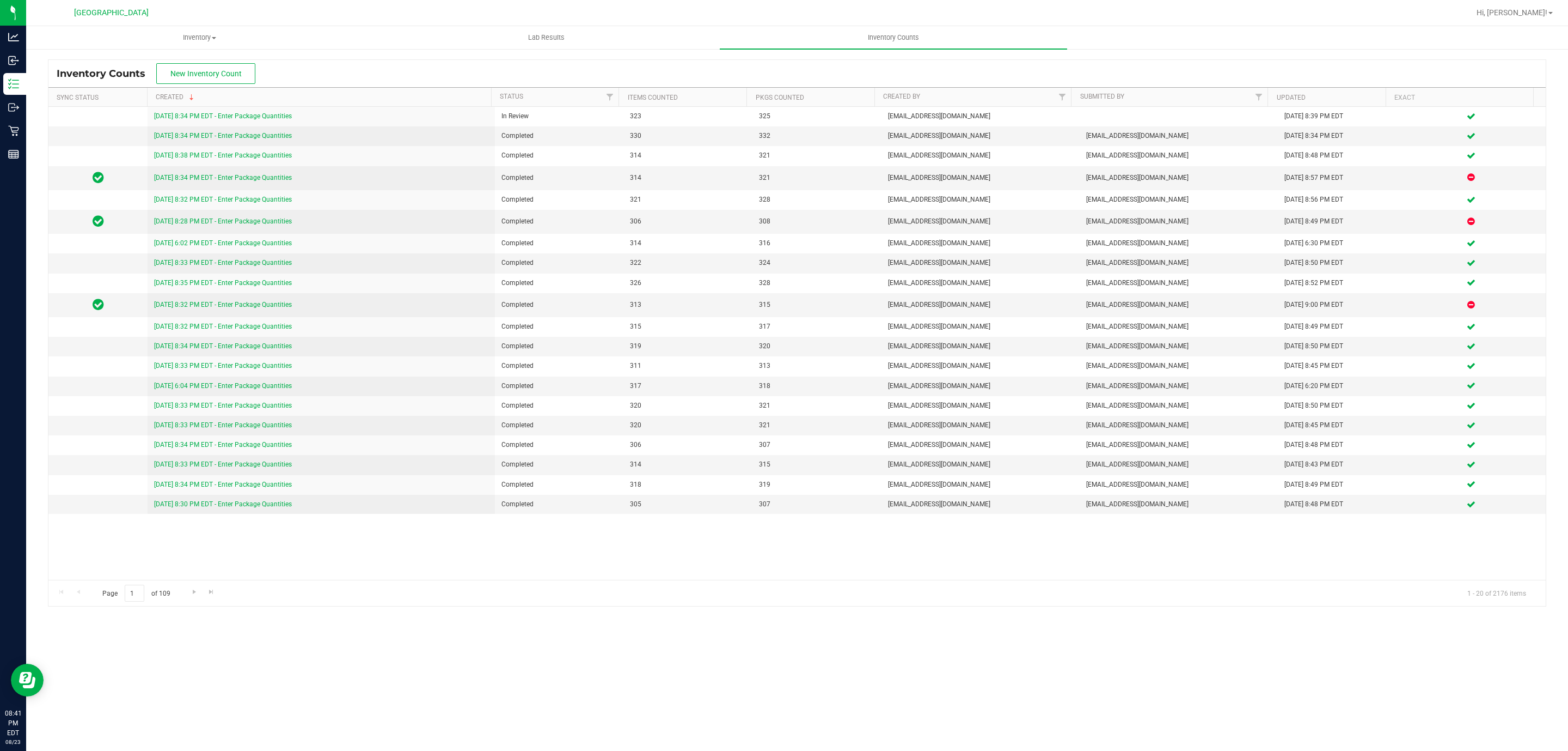
click at [756, 605] on div "Page 1 of 109 1 - 20 of 2176 items" at bounding box center [797, 593] width 1497 height 26
click at [1544, 13] on span "Hi, [PERSON_NAME]!" at bounding box center [1512, 12] width 71 height 9
click at [1521, 91] on span "Sign Out" at bounding box center [1511, 96] width 32 height 11
